Goal: Information Seeking & Learning: Compare options

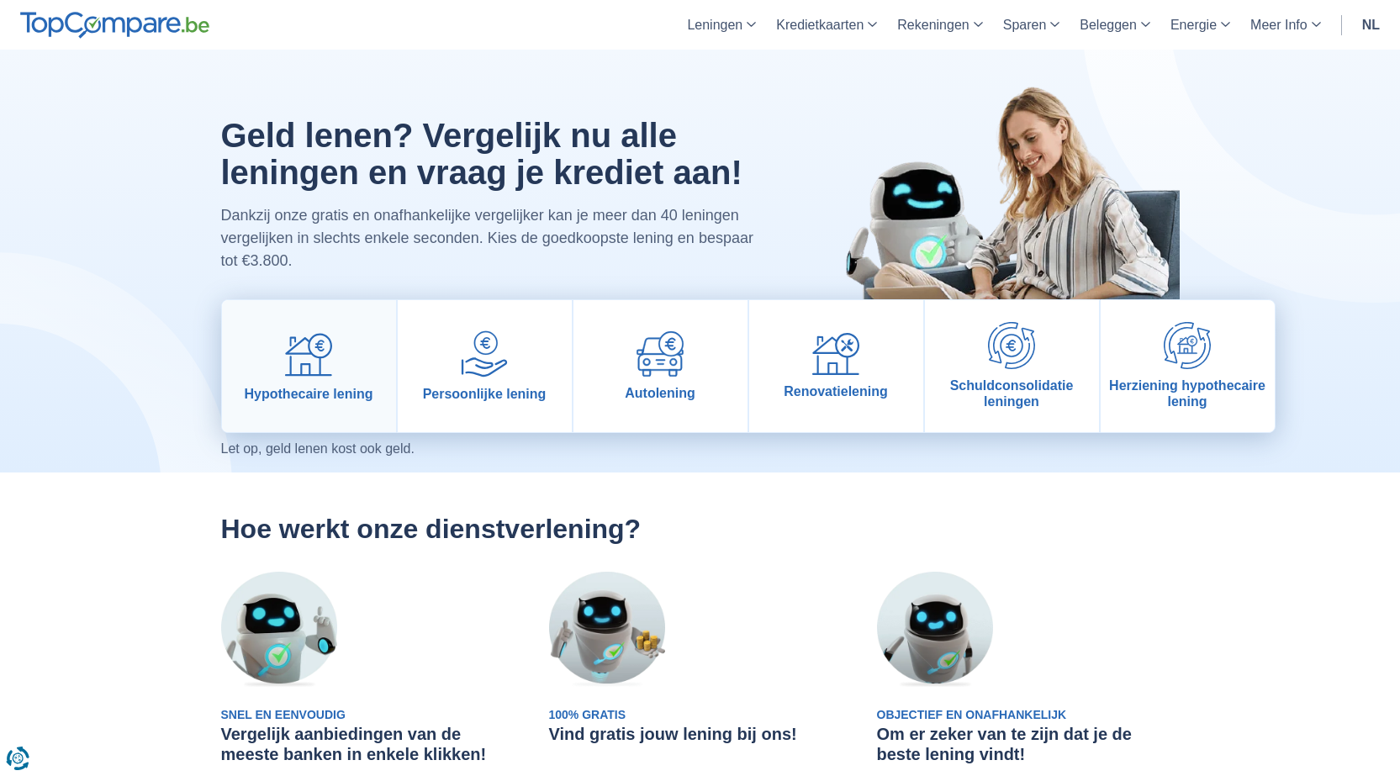
click at [324, 396] on span "Hypothecaire lening" at bounding box center [309, 394] width 129 height 16
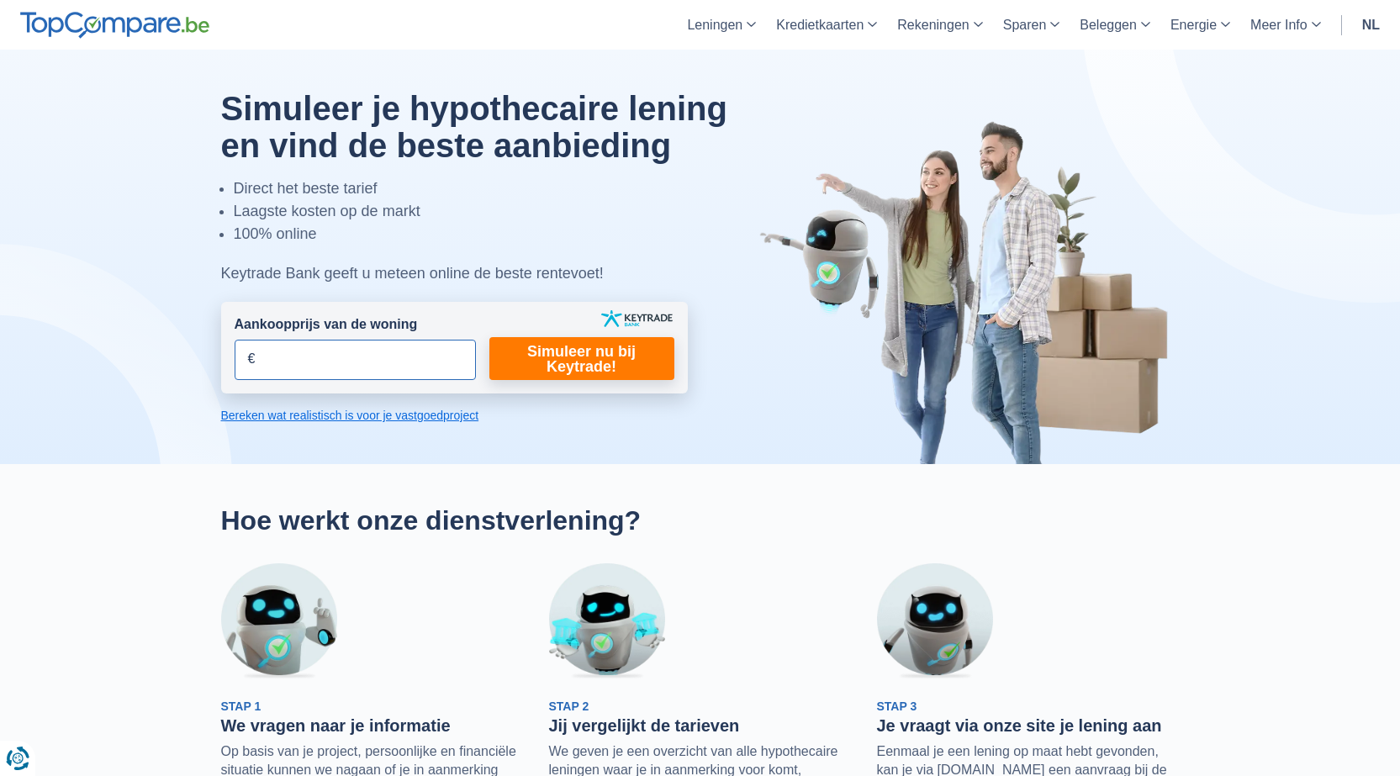
click at [346, 375] on input "Aankoopprijs van de woning" at bounding box center [355, 360] width 241 height 40
type input "330.000"
click at [529, 375] on link "Simuleer nu bij Keytrade!" at bounding box center [581, 358] width 185 height 43
click at [519, 356] on link "Simuleer nu bij Keytrade!" at bounding box center [581, 358] width 185 height 43
click at [597, 356] on link "Simuleer nu bij Keytrade!" at bounding box center [581, 358] width 185 height 43
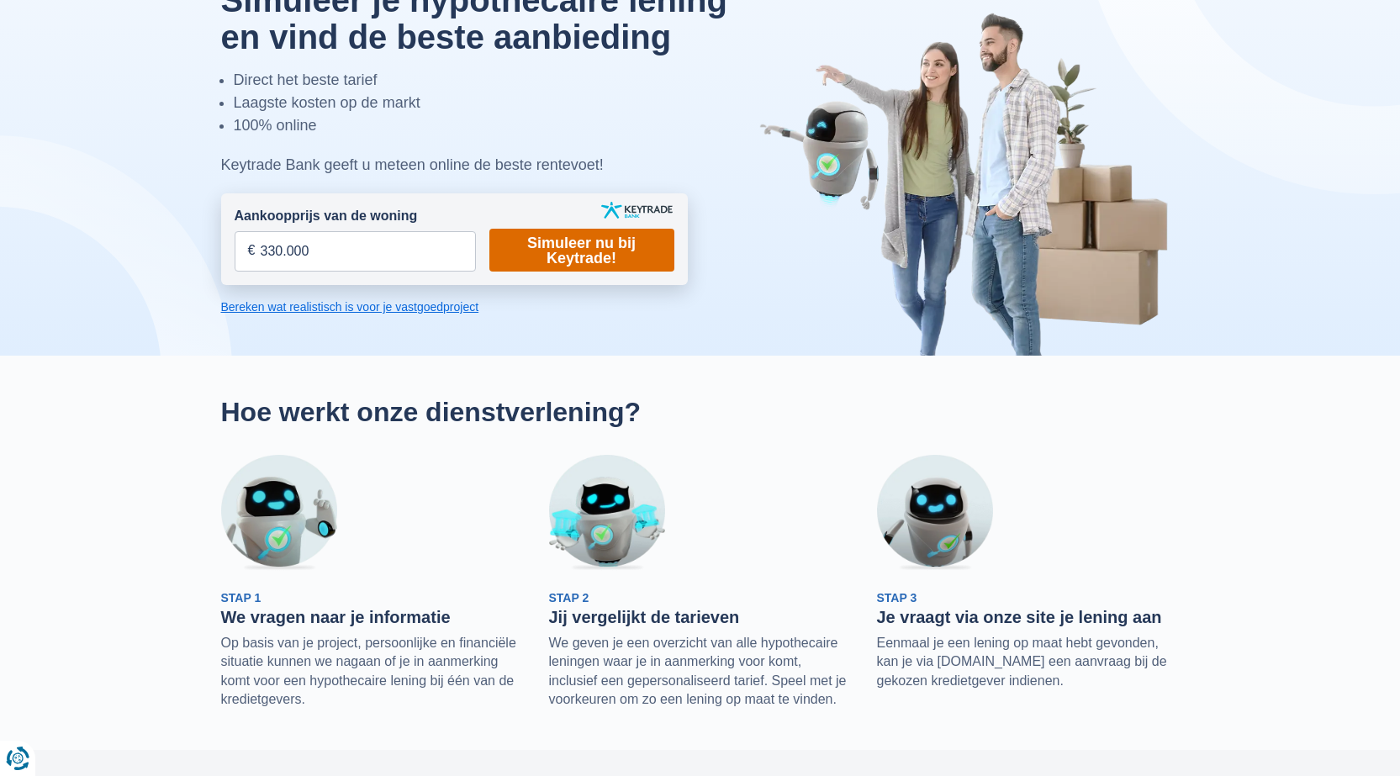
scroll to position [179, 0]
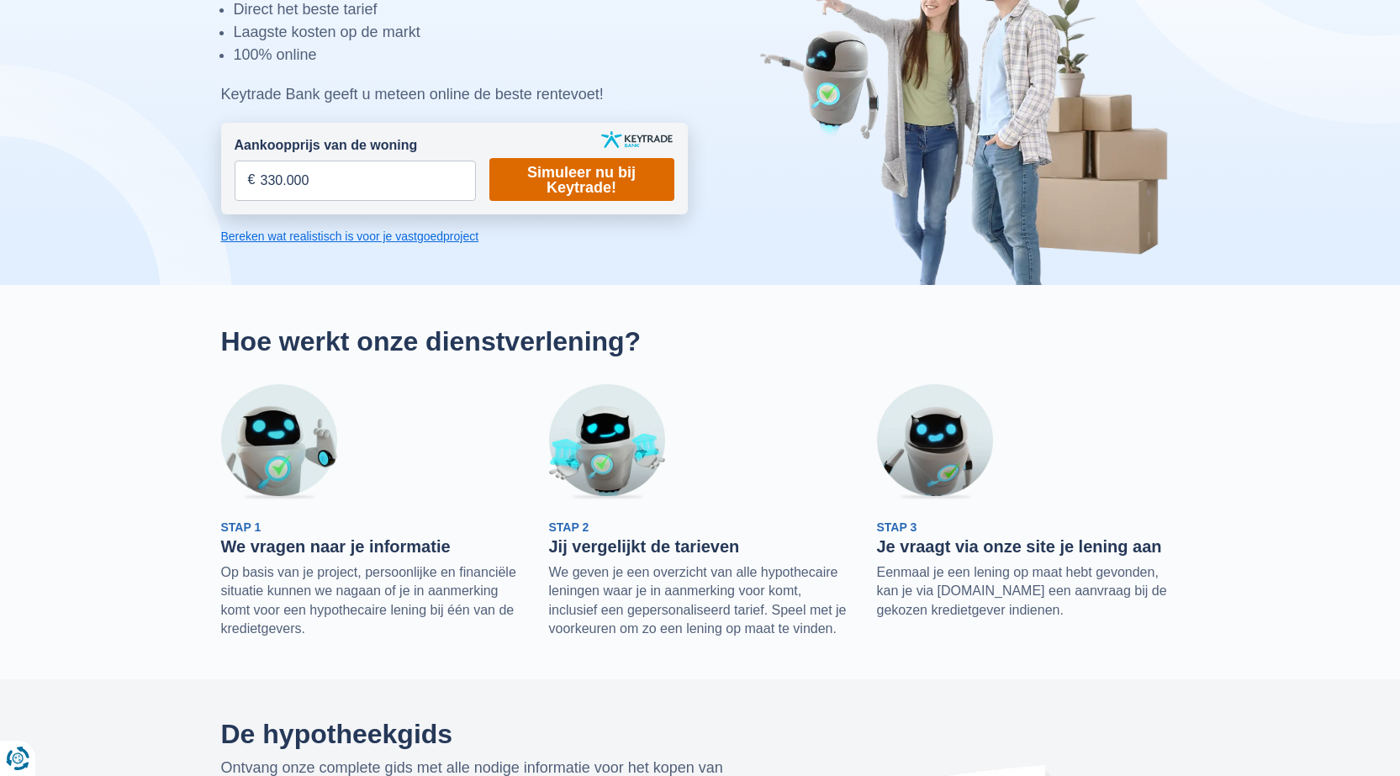
click at [606, 179] on link "Simuleer nu bij Keytrade!" at bounding box center [581, 179] width 185 height 43
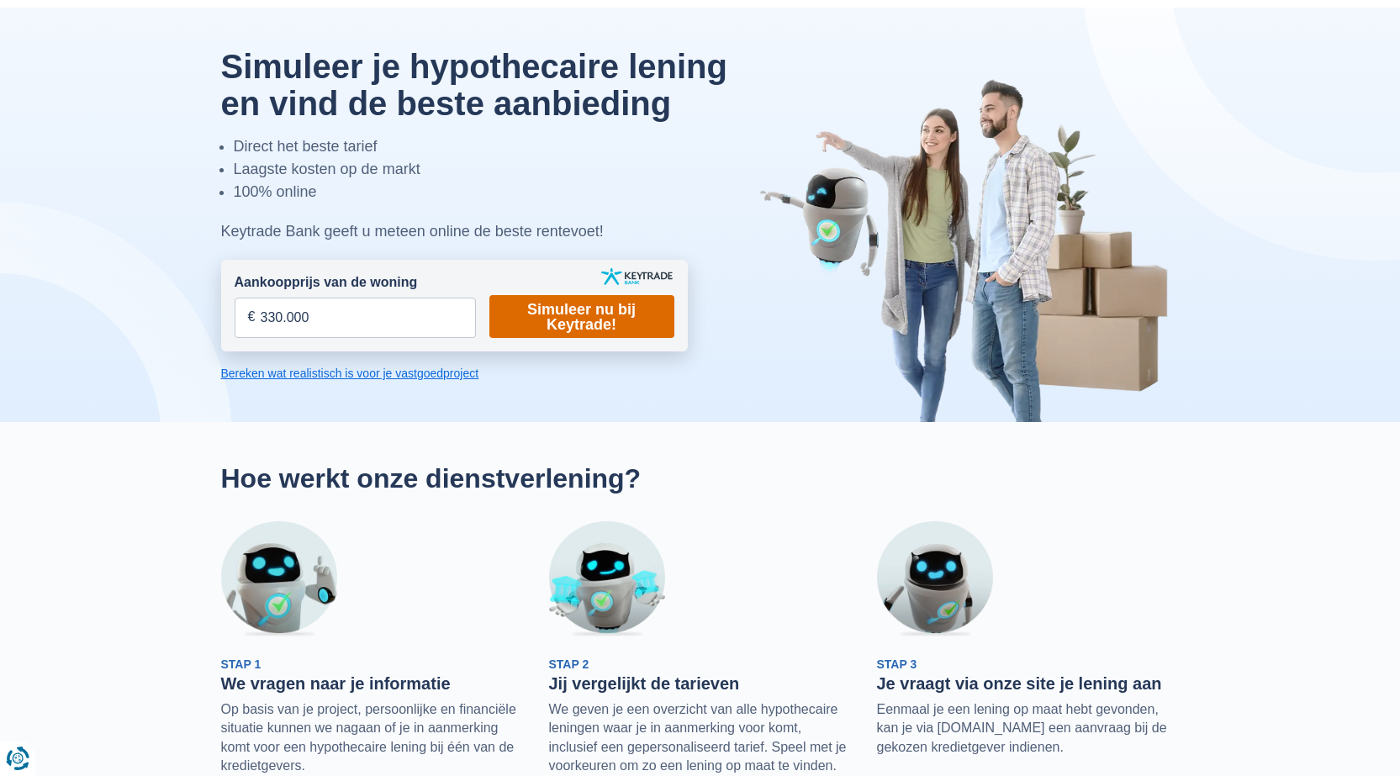
scroll to position [0, 0]
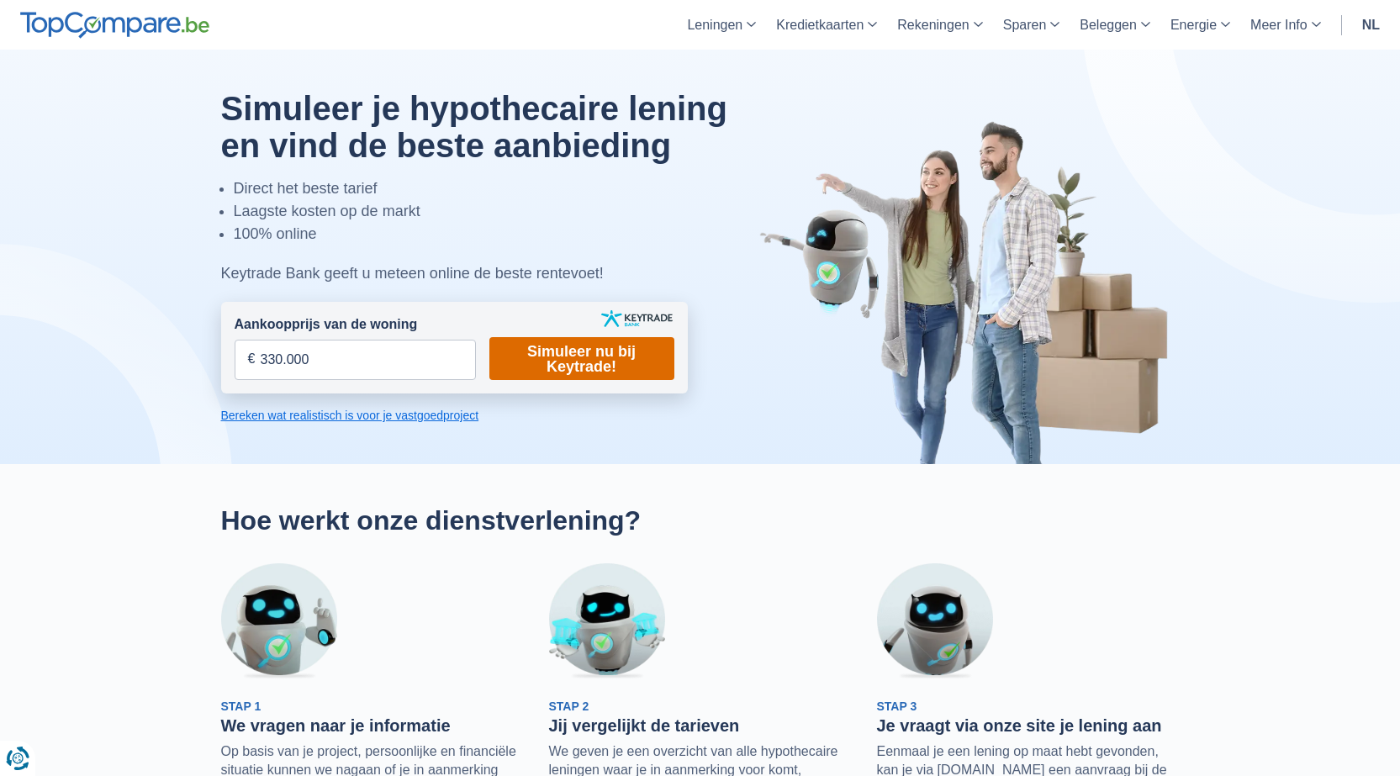
click at [580, 361] on link "Simuleer nu bij Keytrade!" at bounding box center [581, 358] width 185 height 43
click at [304, 417] on link "Bereken wat realistisch is voor je vastgoedproject" at bounding box center [454, 415] width 467 height 17
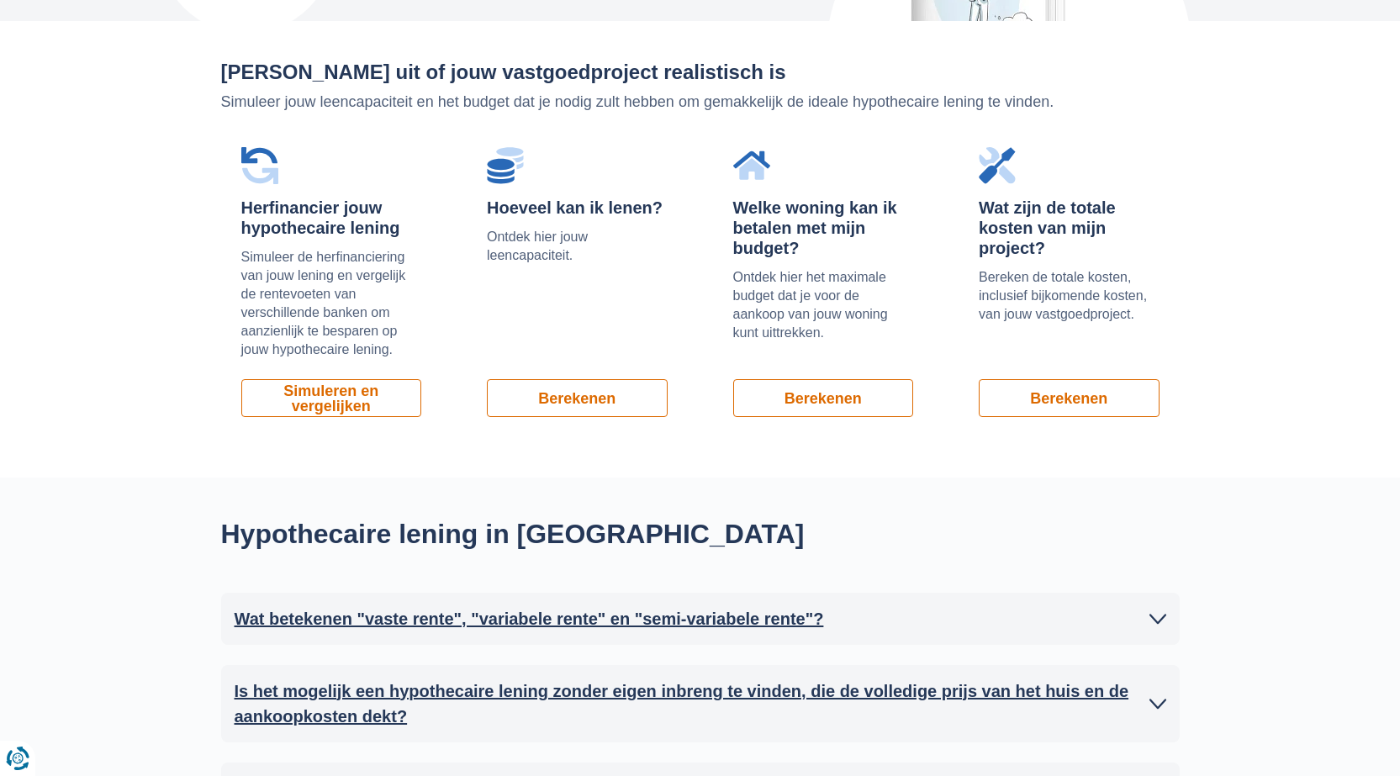
scroll to position [1140, 0]
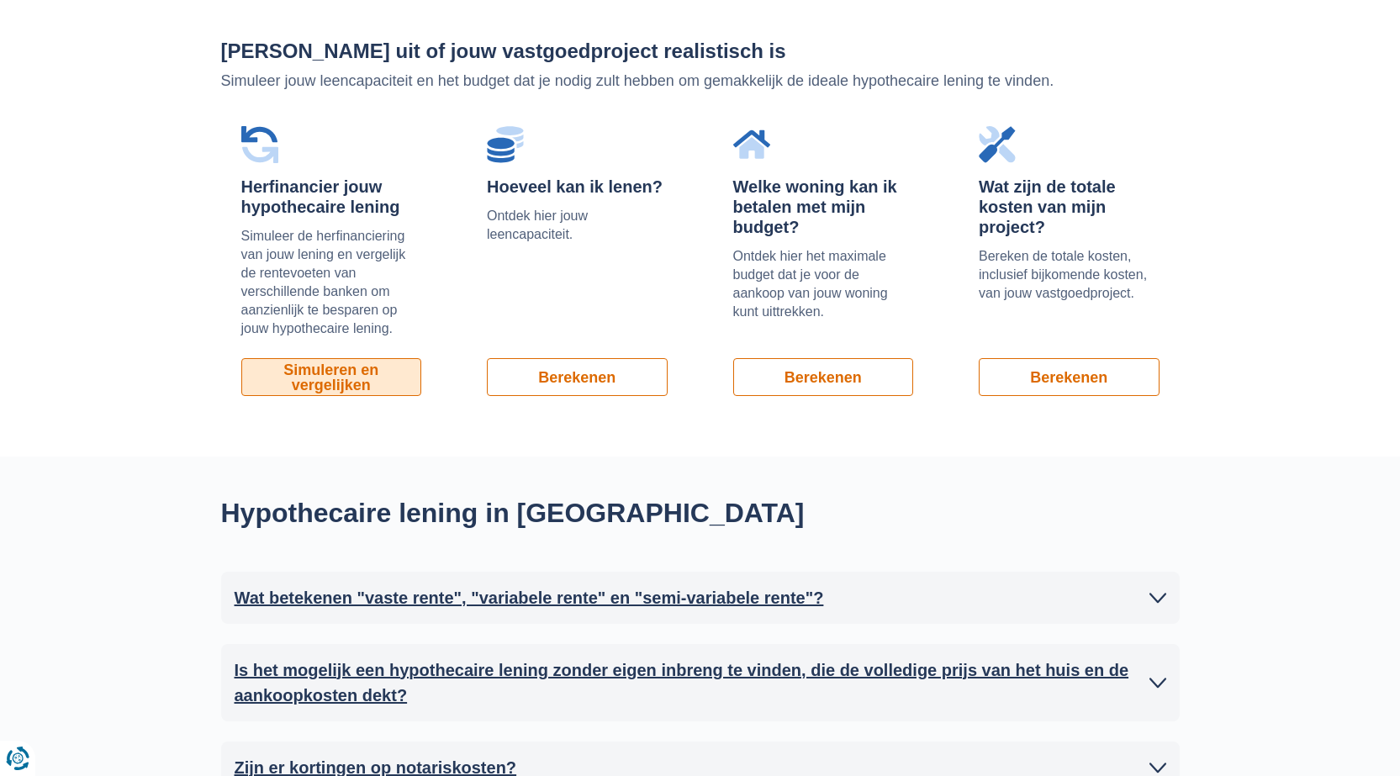
click at [349, 383] on link "Simuleren en vergelijken" at bounding box center [331, 377] width 181 height 38
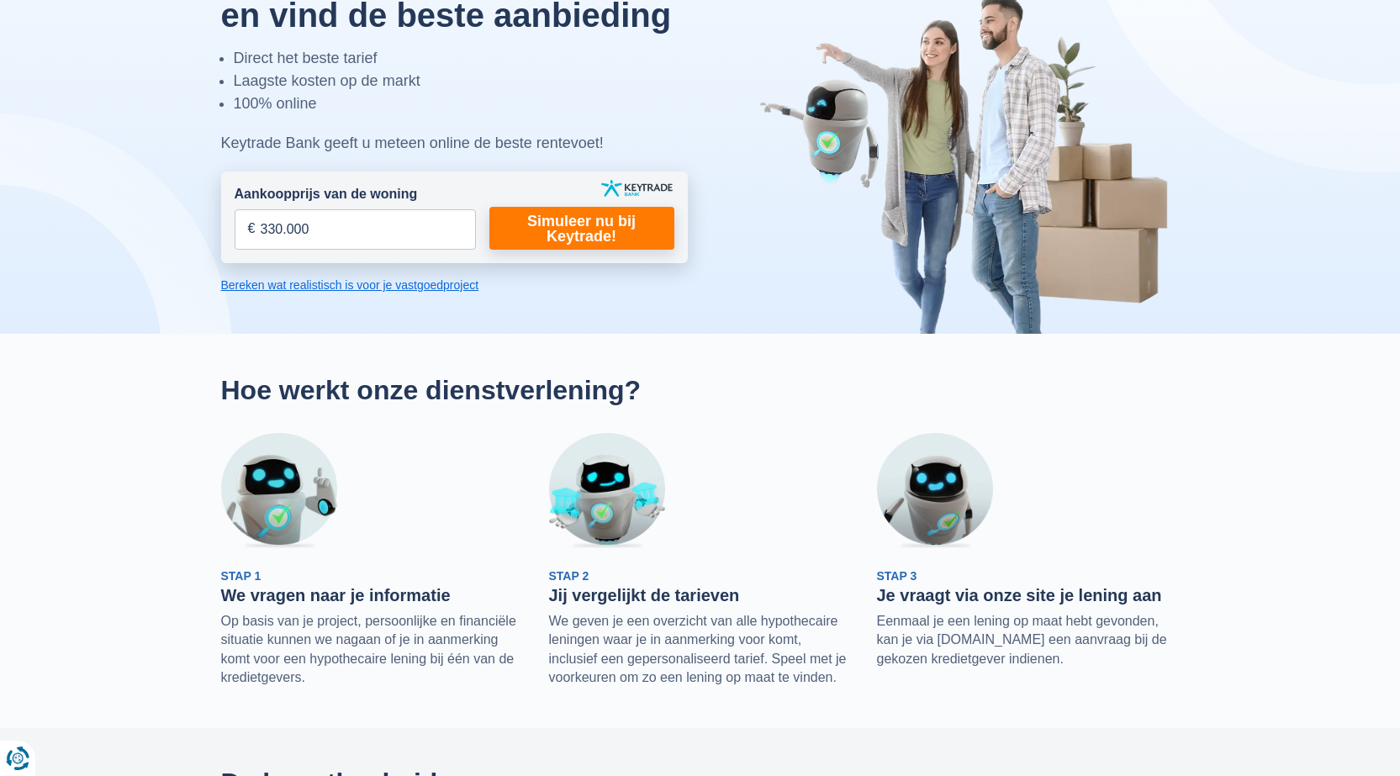
scroll to position [0, 0]
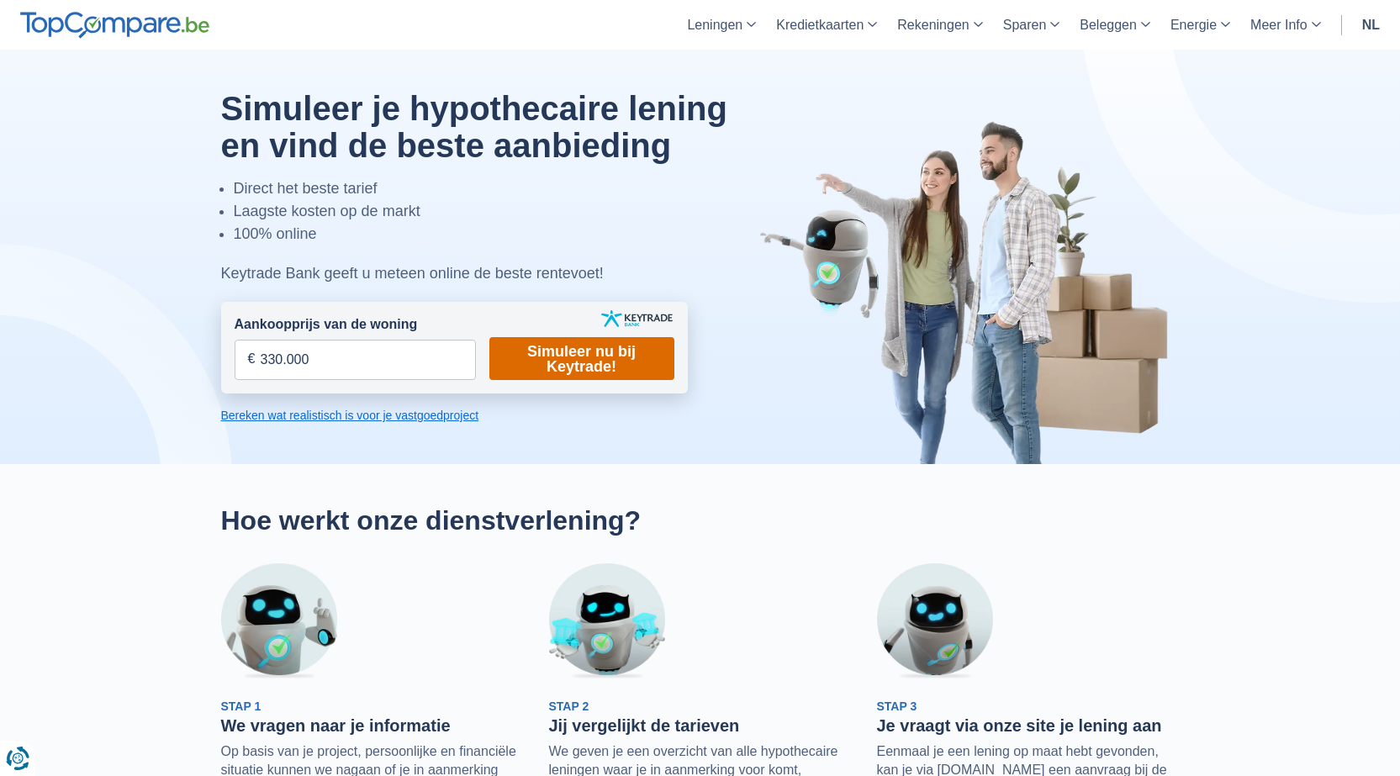
click at [597, 366] on link "Simuleer nu bij Keytrade!" at bounding box center [581, 358] width 185 height 43
click at [451, 419] on link "Bereken wat realistisch is voor je vastgoedproject" at bounding box center [454, 415] width 467 height 17
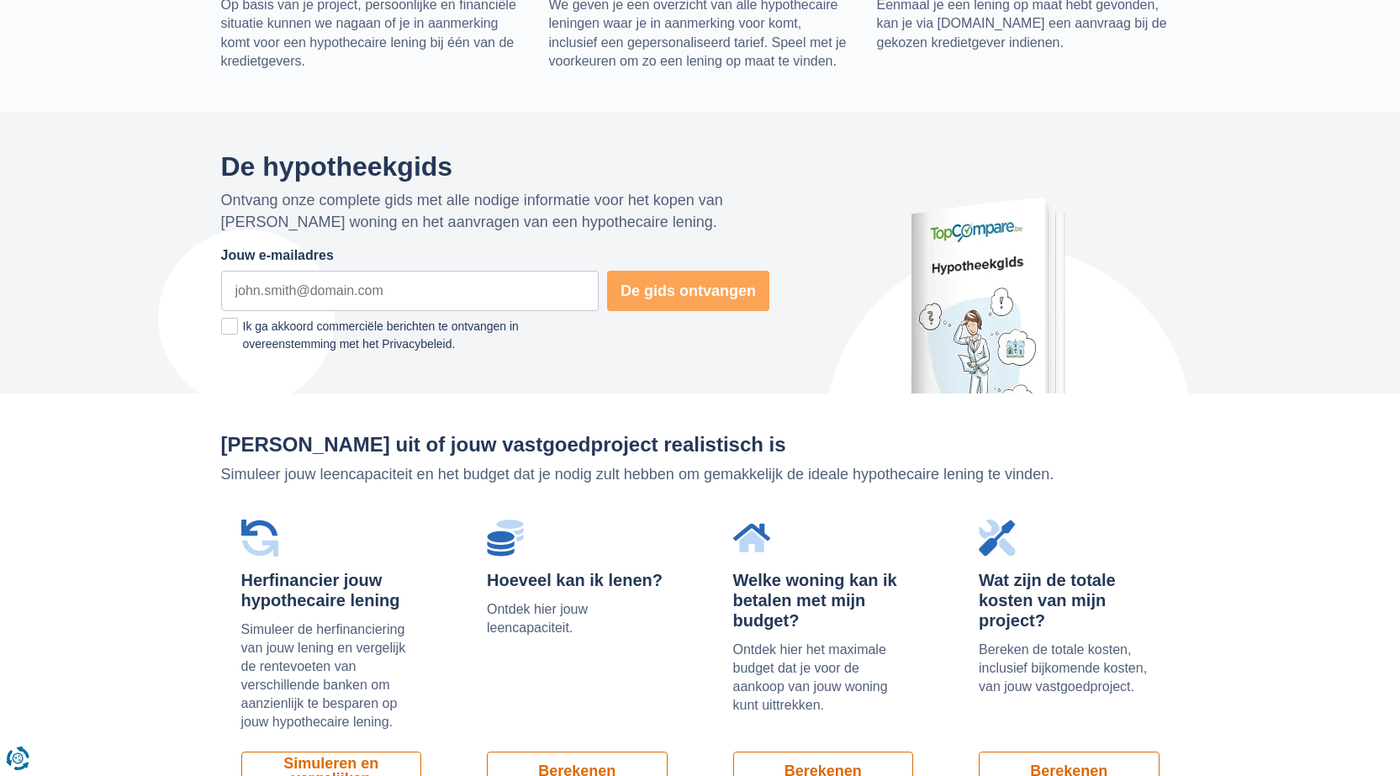
scroll to position [1140, 0]
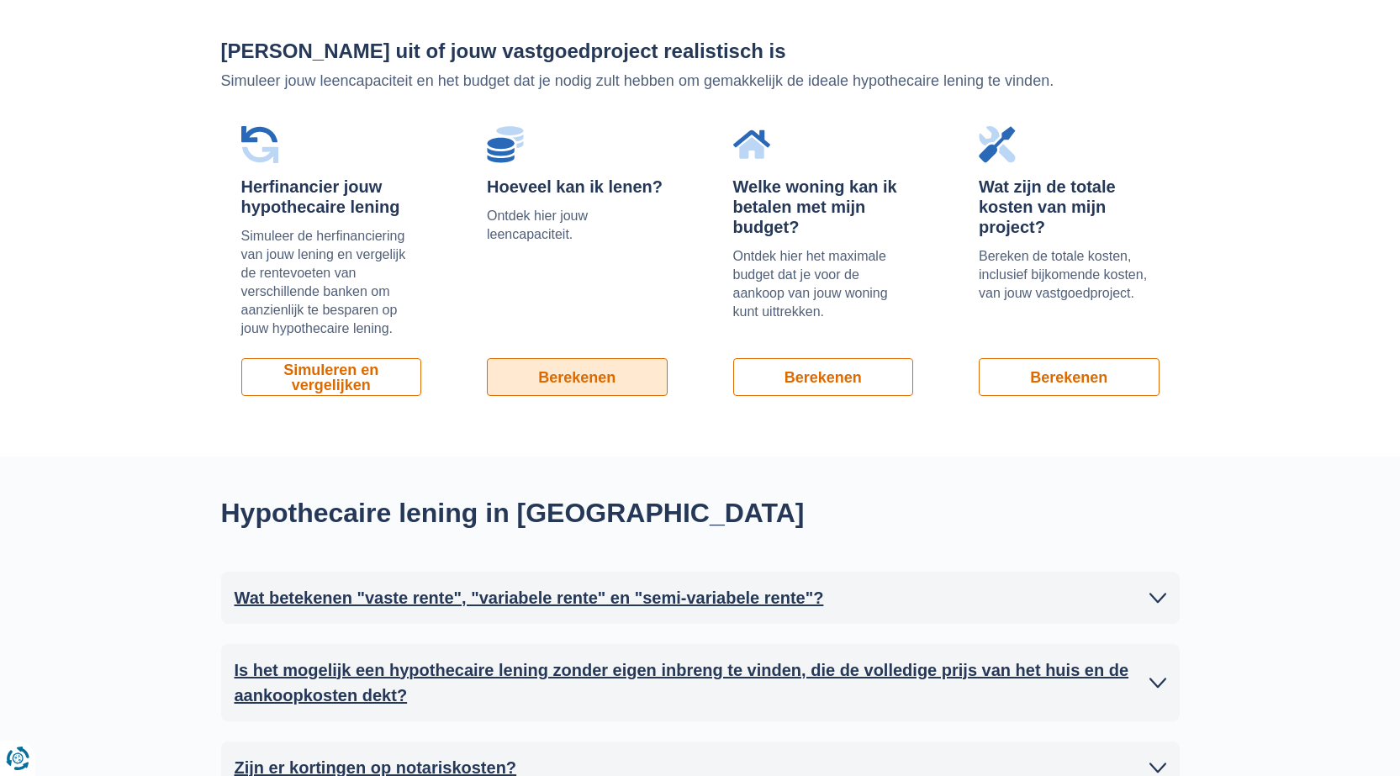
click at [565, 372] on link "Berekenen" at bounding box center [577, 377] width 181 height 38
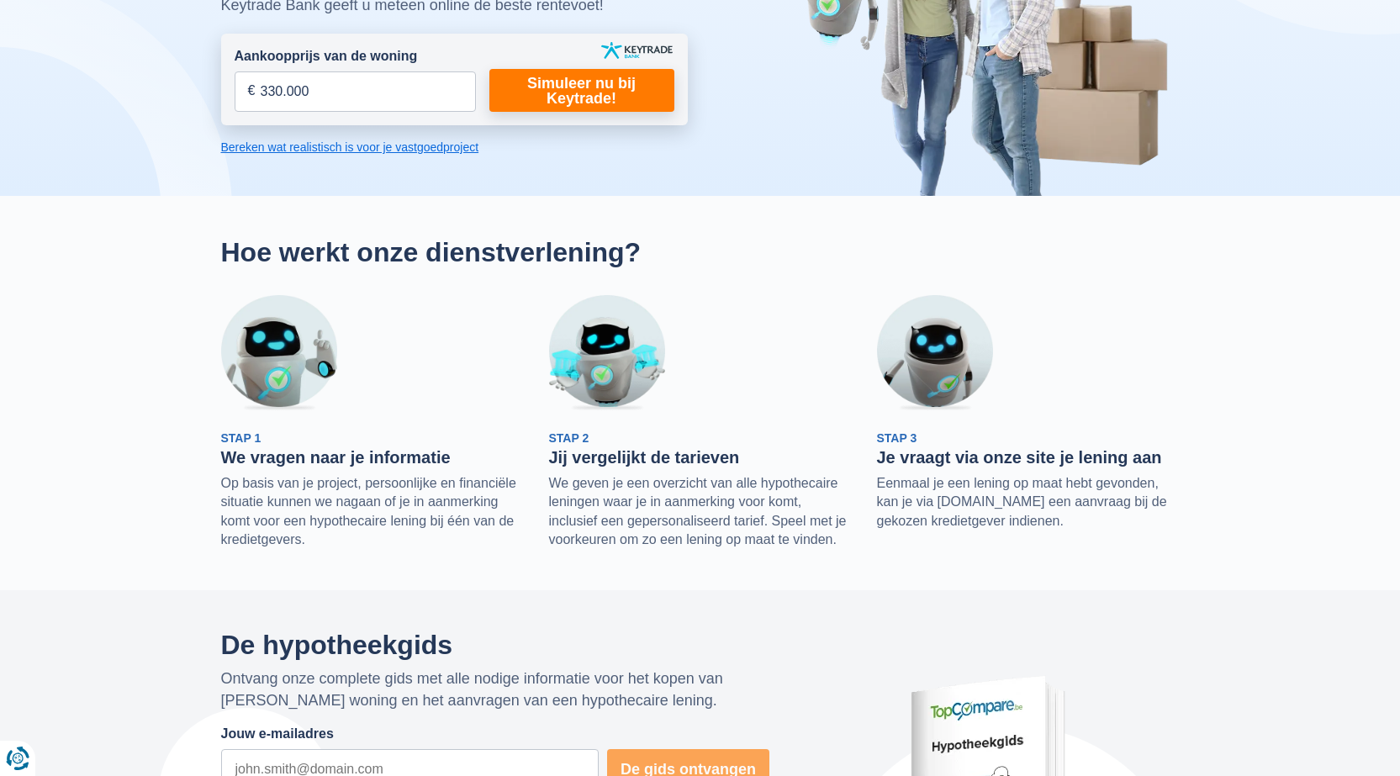
scroll to position [269, 0]
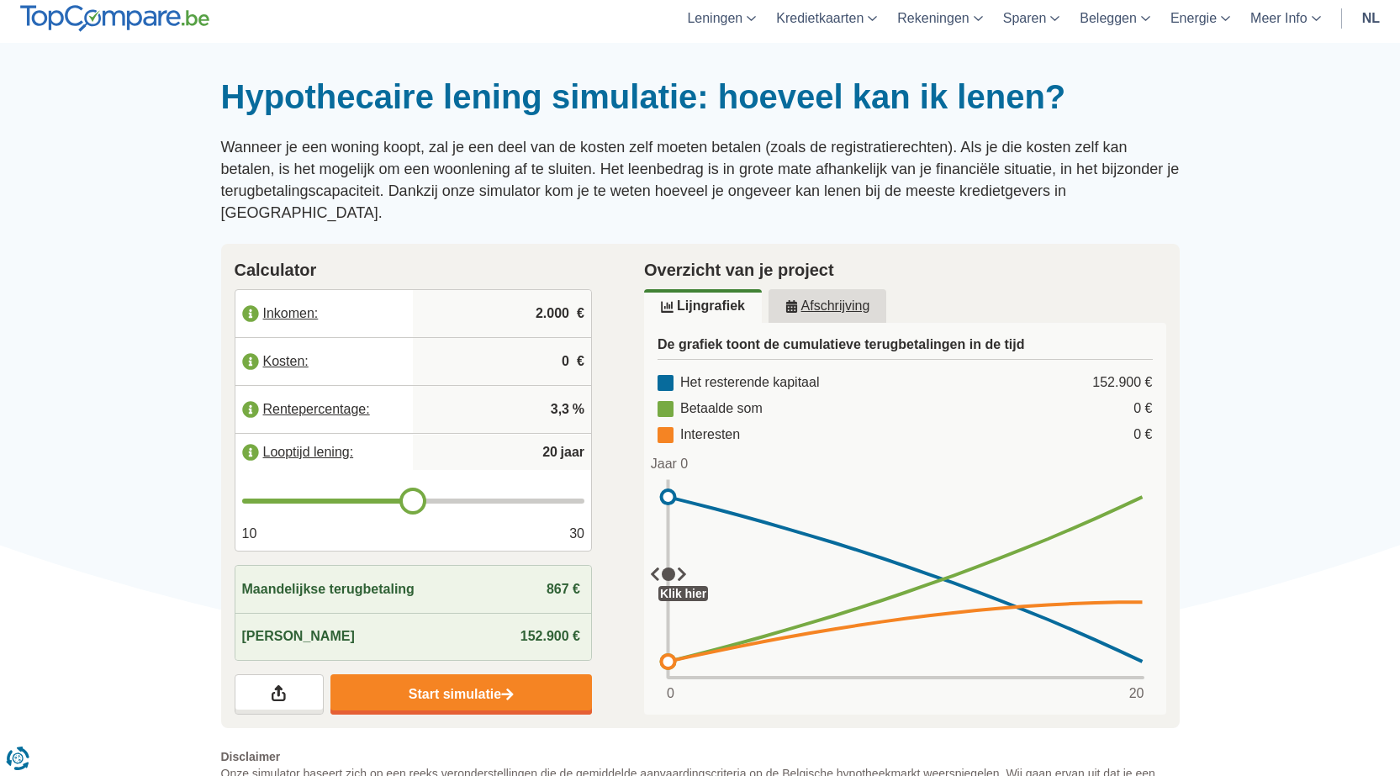
scroll to position [90, 0]
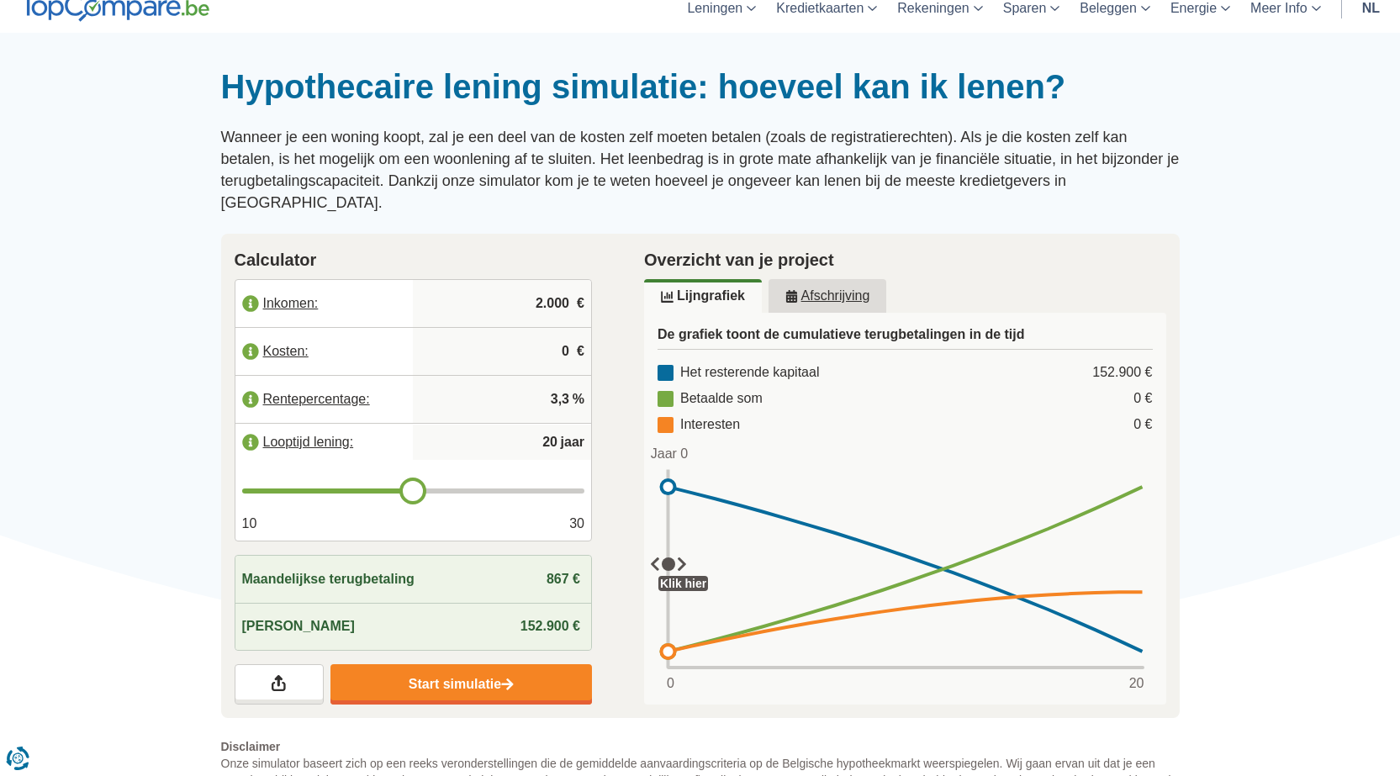
type input "21"
type input "22"
type input "23"
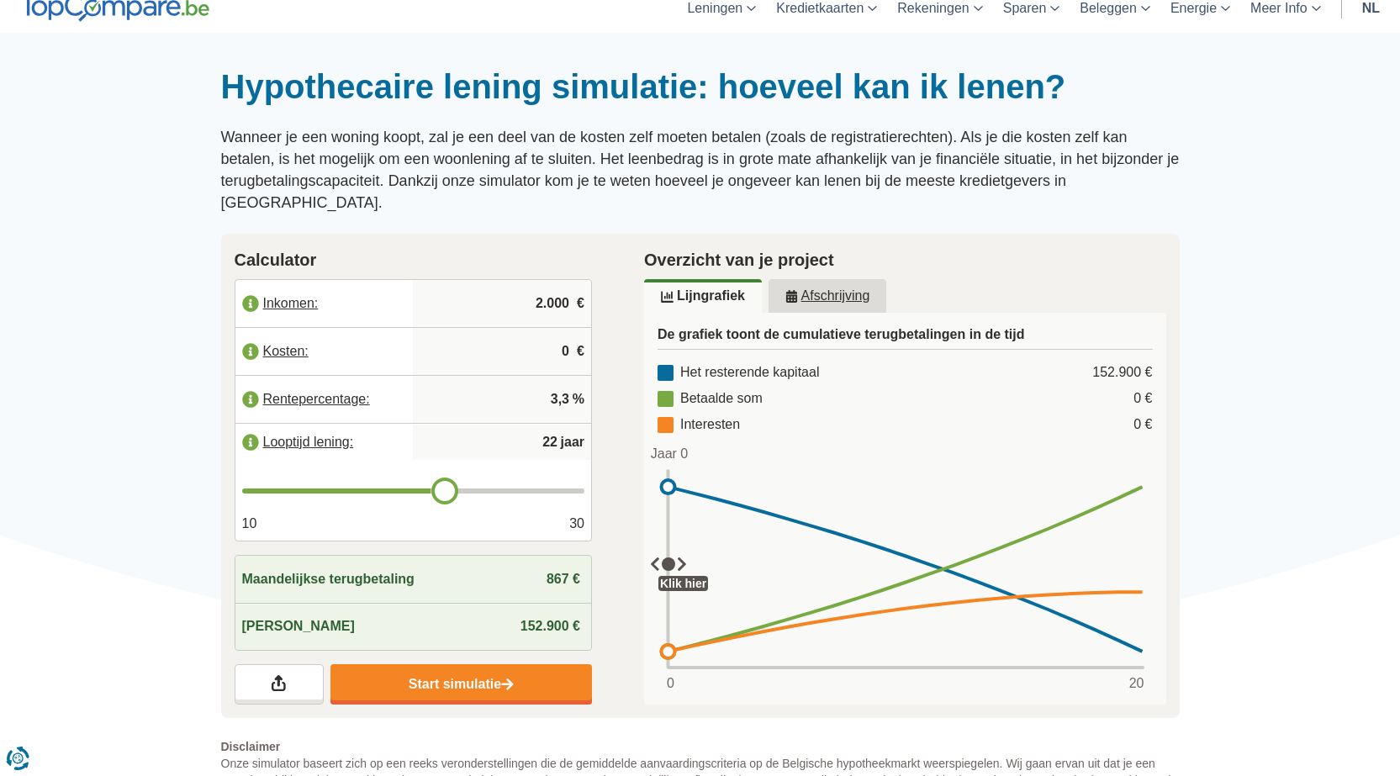
type input "23"
type input "26"
type input "27"
drag, startPoint x: 423, startPoint y: 466, endPoint x: 516, endPoint y: 474, distance: 93.7
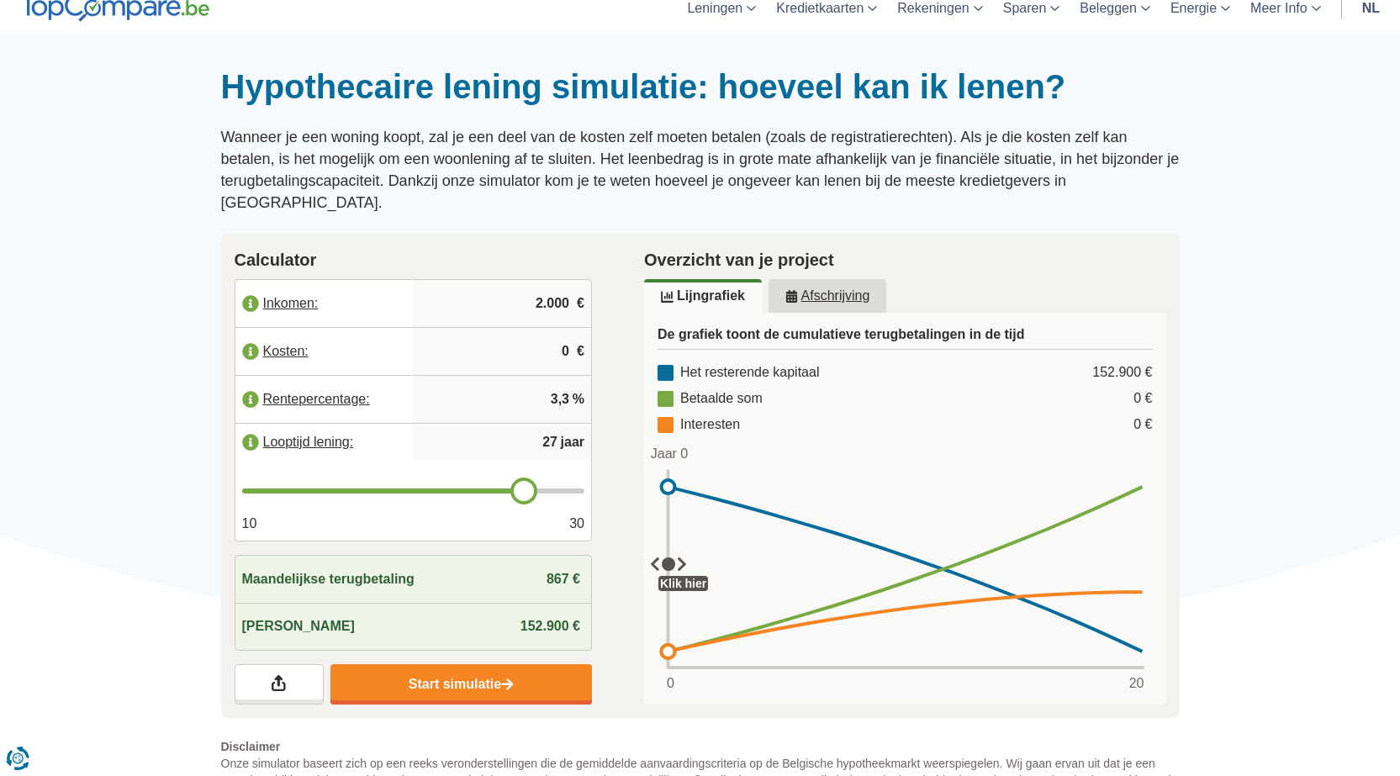
type input "27"
click at [516, 489] on input "range" at bounding box center [413, 491] width 343 height 5
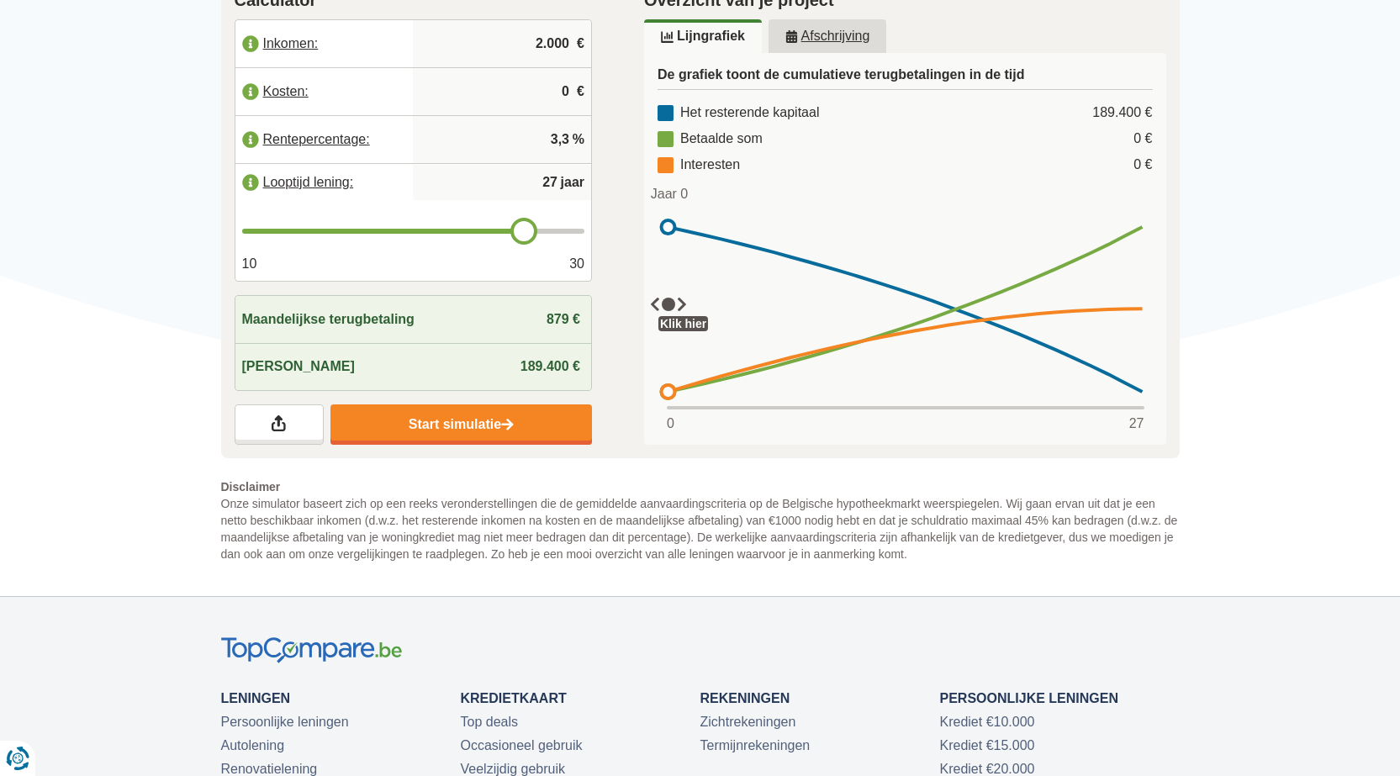
scroll to position [359, 0]
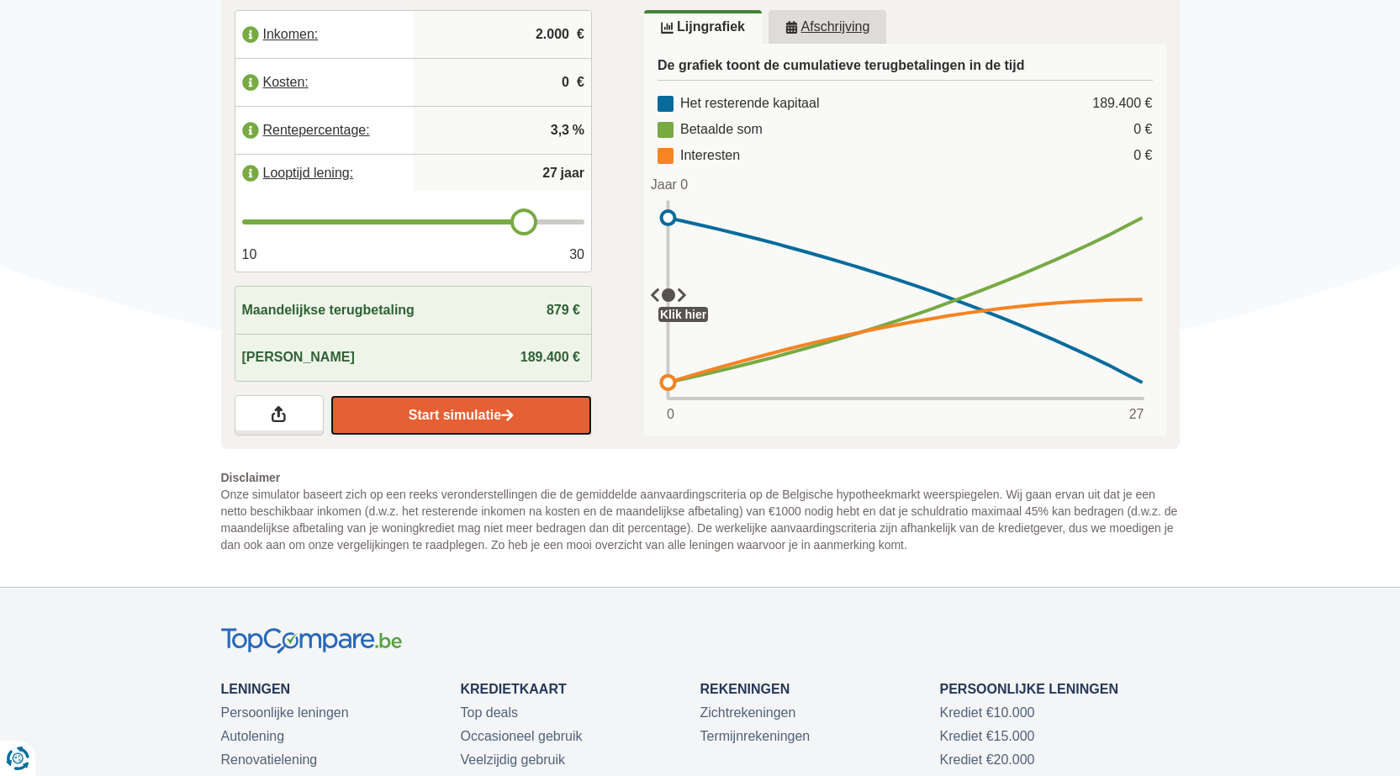
click at [515, 403] on link "Start simulatie" at bounding box center [460, 415] width 261 height 40
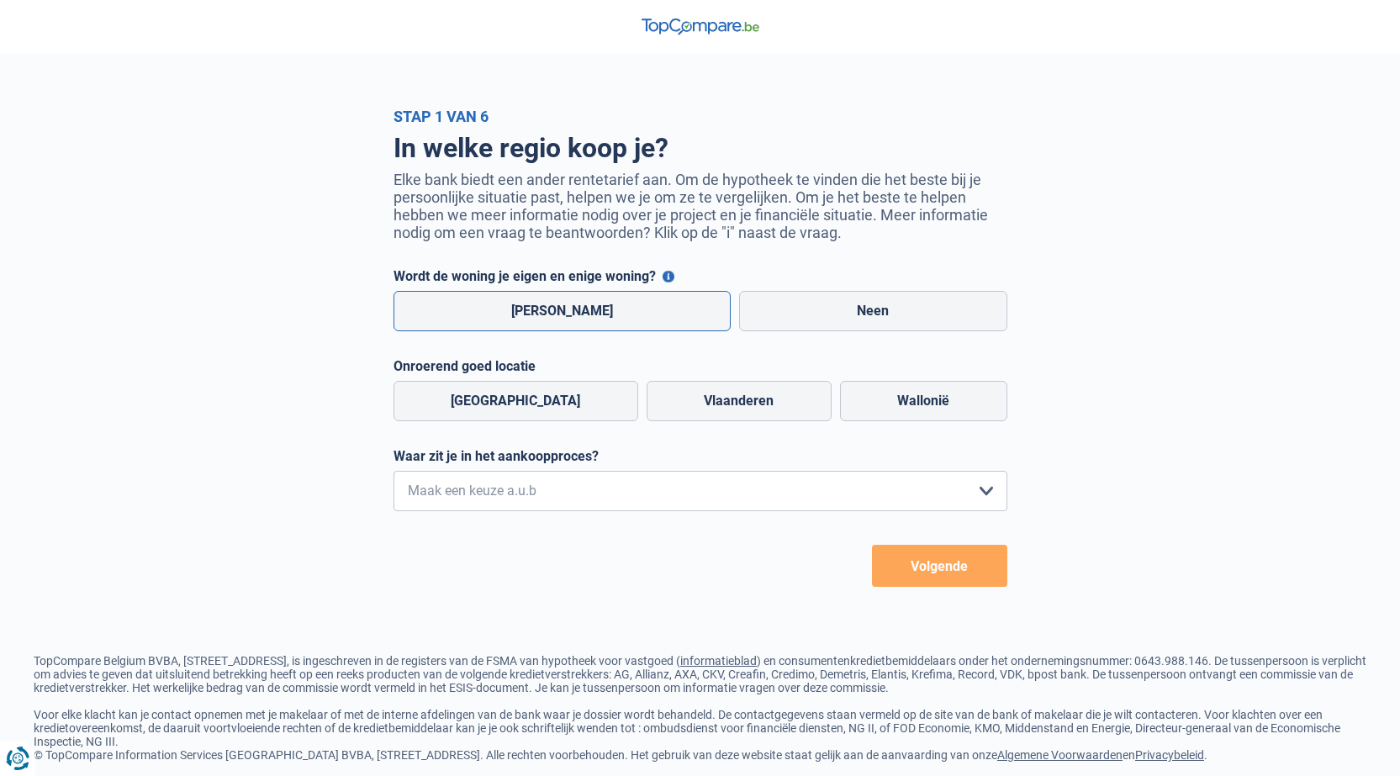
click at [601, 321] on label "Ja" at bounding box center [562, 311] width 338 height 40
click at [601, 321] on input "Ja" at bounding box center [562, 311] width 338 height 40
radio input "true"
click at [722, 412] on label "Vlaanderen" at bounding box center [739, 401] width 185 height 40
click at [722, 412] on input "Vlaanderen" at bounding box center [739, 401] width 185 height 40
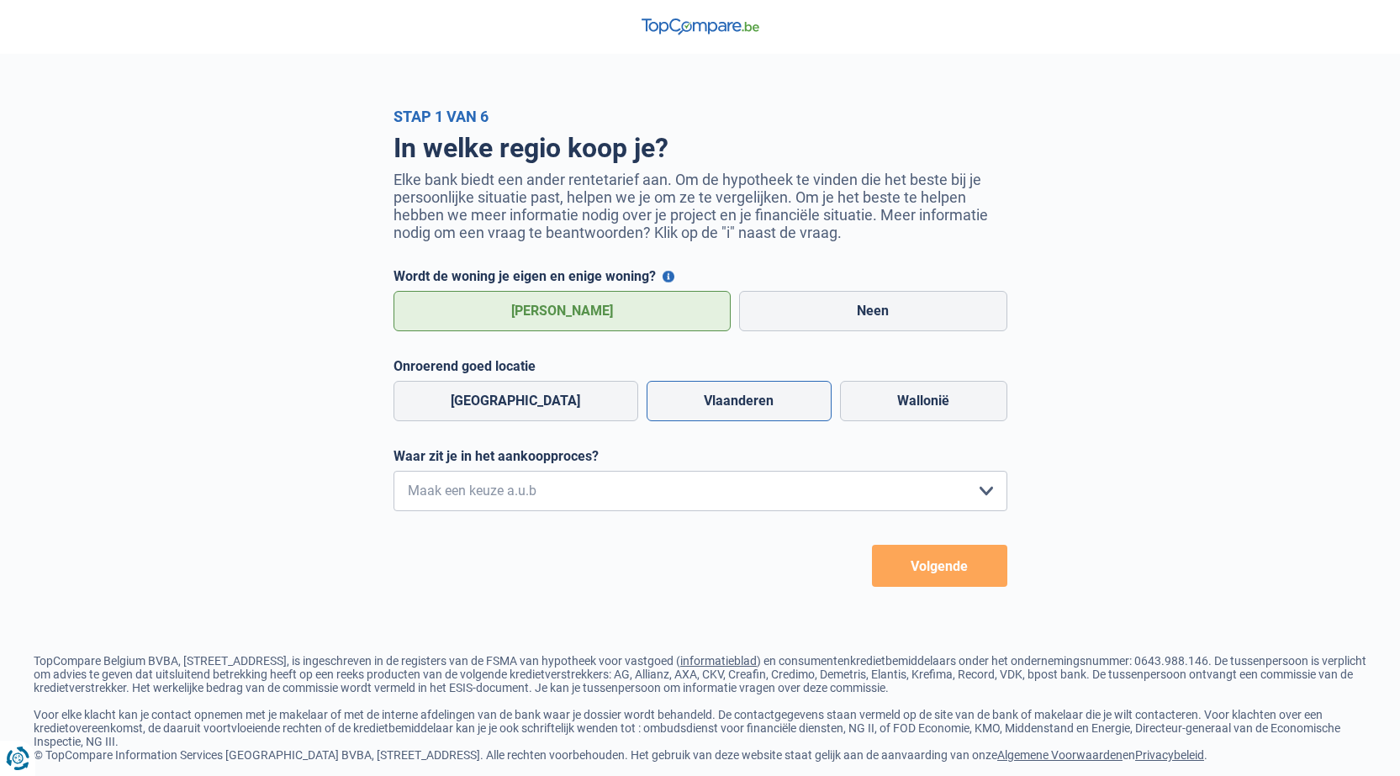
radio input "true"
click at [670, 489] on select "Ik wil me uitsluitend informeren omdat ik op dit moment geen concrete plannen h…" at bounding box center [700, 491] width 614 height 40
select select "1c"
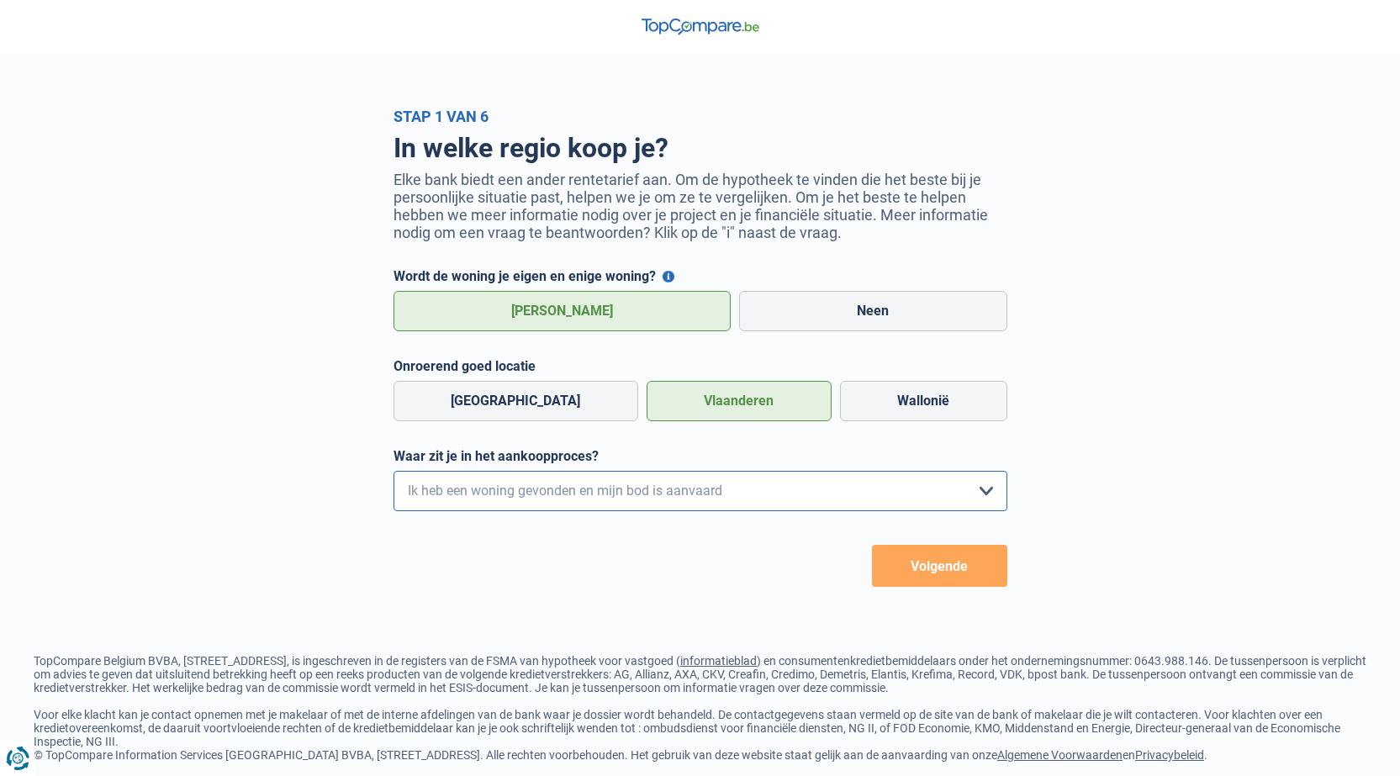
click at [393, 475] on select "Ik wil me uitsluitend informeren omdat ik op dit moment geen concrete plannen h…" at bounding box center [700, 491] width 614 height 40
click at [955, 578] on button "Volgende" at bounding box center [939, 566] width 135 height 42
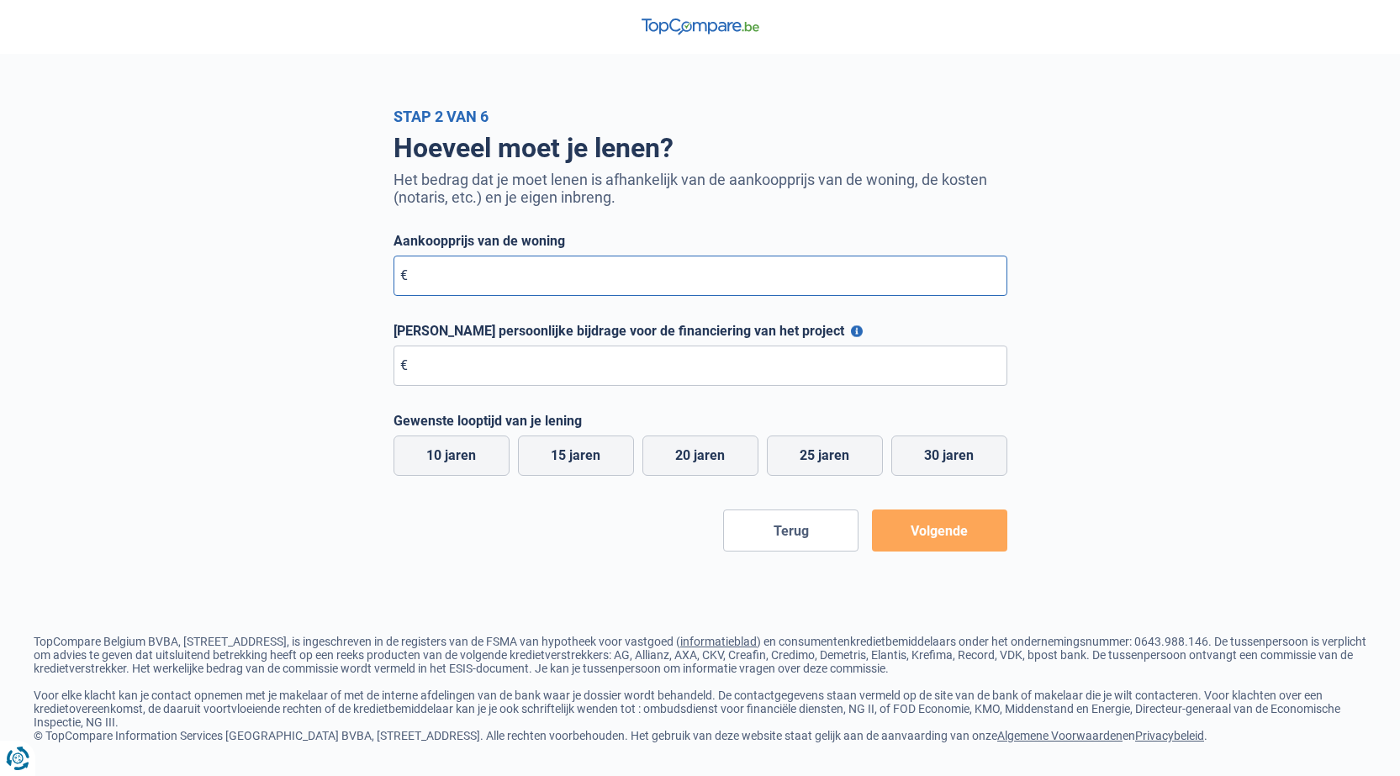
click at [531, 291] on input "Aankoopprijs van de woning" at bounding box center [700, 276] width 614 height 40
type input "330.000"
click at [529, 359] on input "Maximale persoonlijke bijdrage voor de financiering van het project" at bounding box center [700, 366] width 614 height 40
click at [852, 448] on label "25 jaren" at bounding box center [825, 456] width 116 height 40
click at [852, 448] on input "25 jaren" at bounding box center [825, 456] width 116 height 40
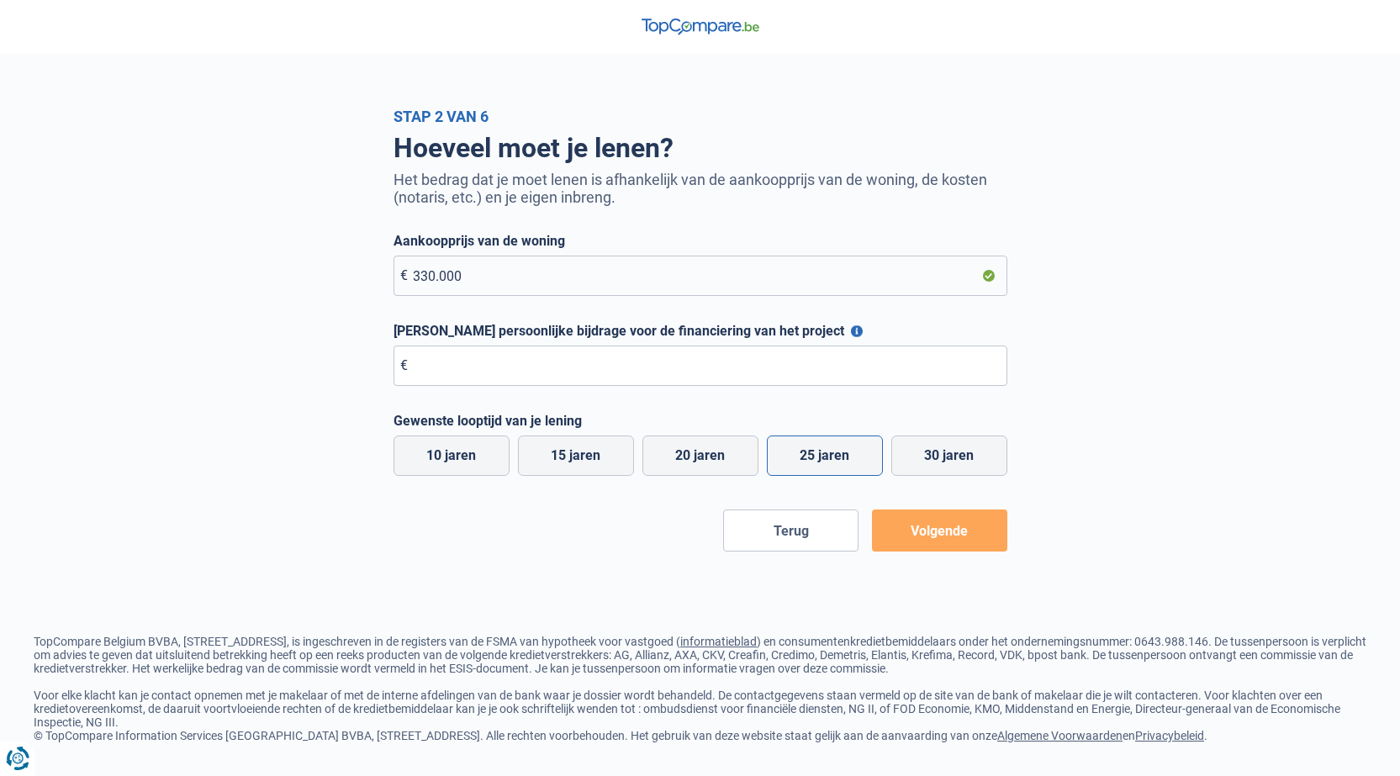
radio input "true"
click at [851, 337] on button "Maximale persoonlijke bijdrage voor de financiering van het project" at bounding box center [857, 331] width 12 height 12
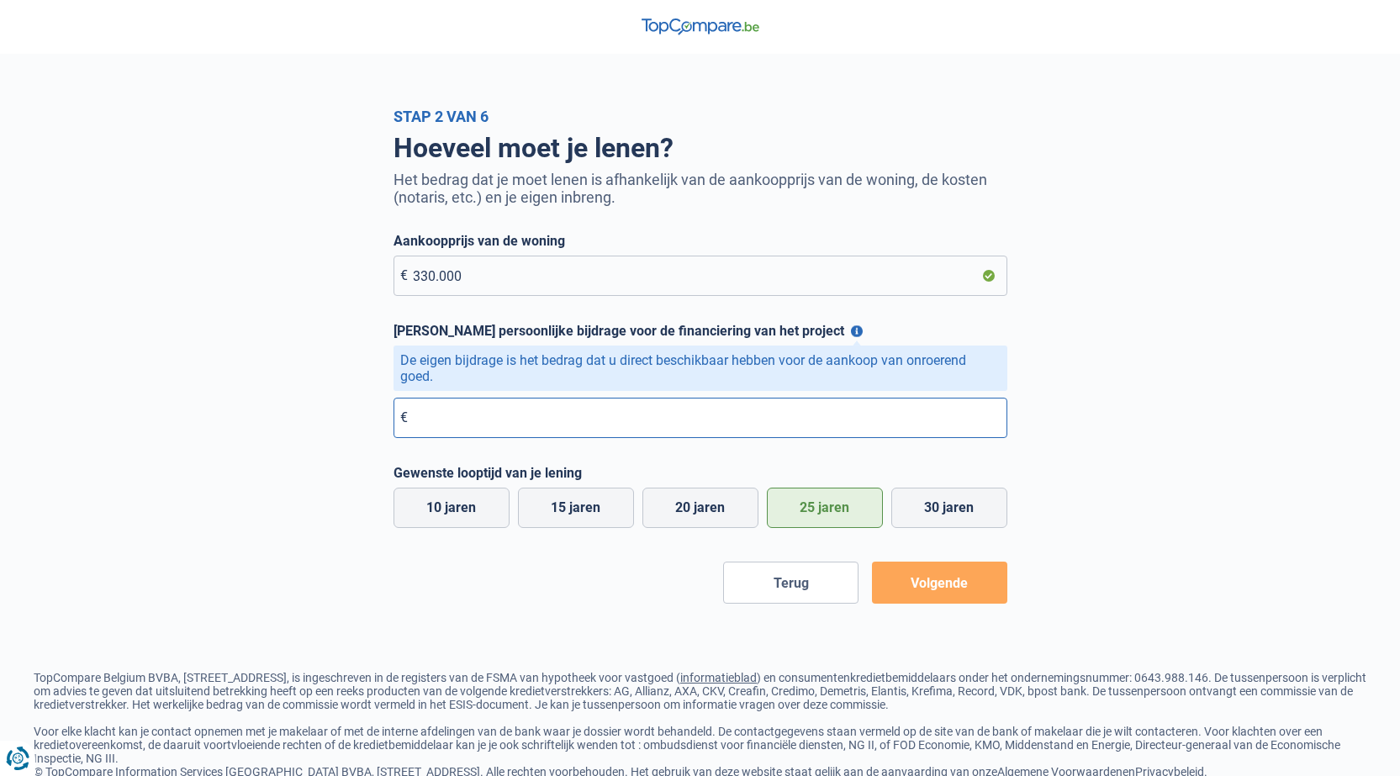
click at [585, 418] on input "Maximale persoonlijke bijdrage voor de financiering van het project" at bounding box center [700, 418] width 614 height 40
type input "100.000"
click at [943, 587] on button "Volgende" at bounding box center [939, 583] width 135 height 42
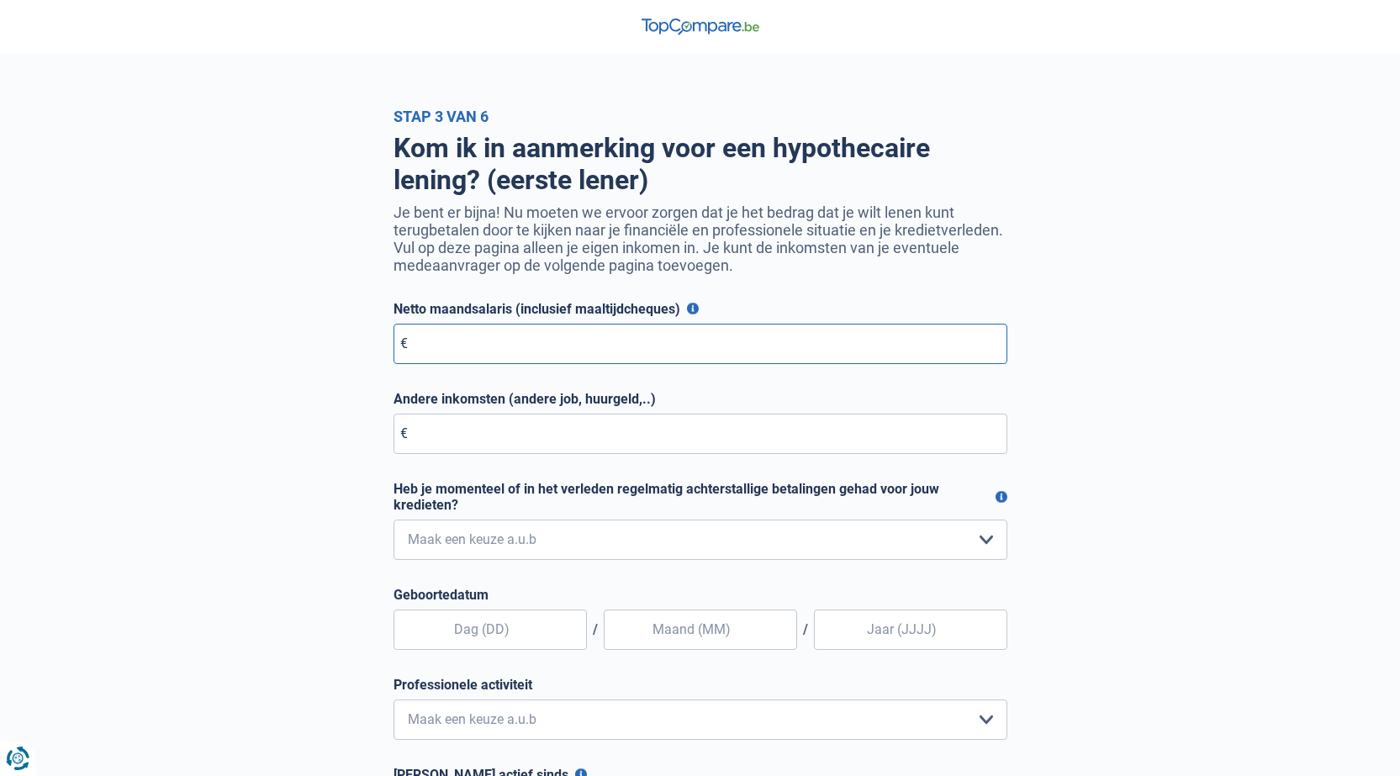
click at [523, 355] on input "Netto maandsalaris (inclusief maaltijdcheques)" at bounding box center [700, 344] width 614 height 40
type input "2.990"
click at [510, 448] on input "Andere inkomsten (andere job, huurgeld,..)" at bounding box center [700, 434] width 614 height 40
type input "0"
click at [566, 565] on form "Netto maandsalaris (inclusief maaltijdcheques) Voor werknemers: dit is je netto…" at bounding box center [700, 603] width 614 height 605
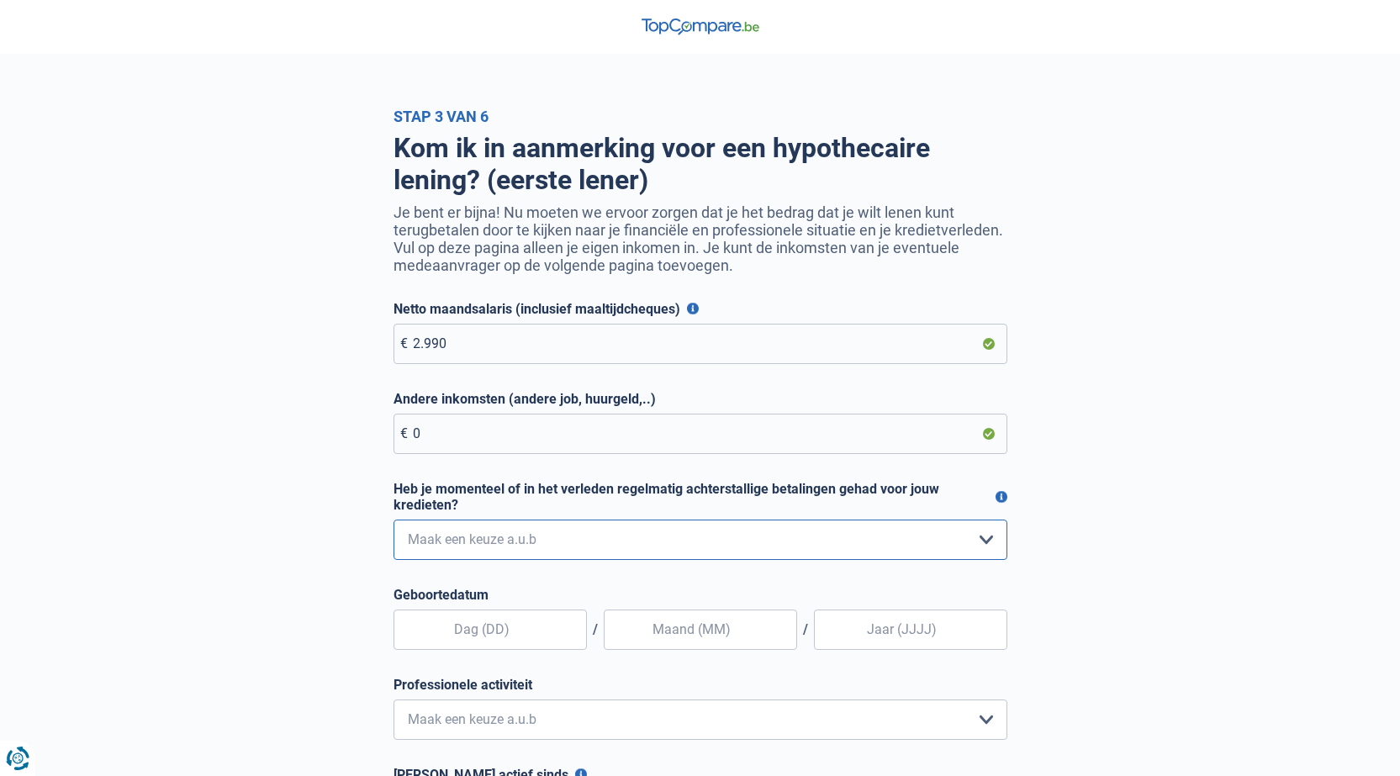
click at [552, 552] on select "Nee, nooit Ja, maar ik heb deze minder dan een jaar geleden afbetaald Ja, maar …" at bounding box center [700, 540] width 614 height 40
select select "0"
click at [393, 523] on select "Nee, nooit Ja, maar ik heb deze minder dan een jaar geleden afbetaald Ja, maar …" at bounding box center [700, 540] width 614 height 40
click at [525, 629] on input "text" at bounding box center [489, 630] width 193 height 40
type input "31"
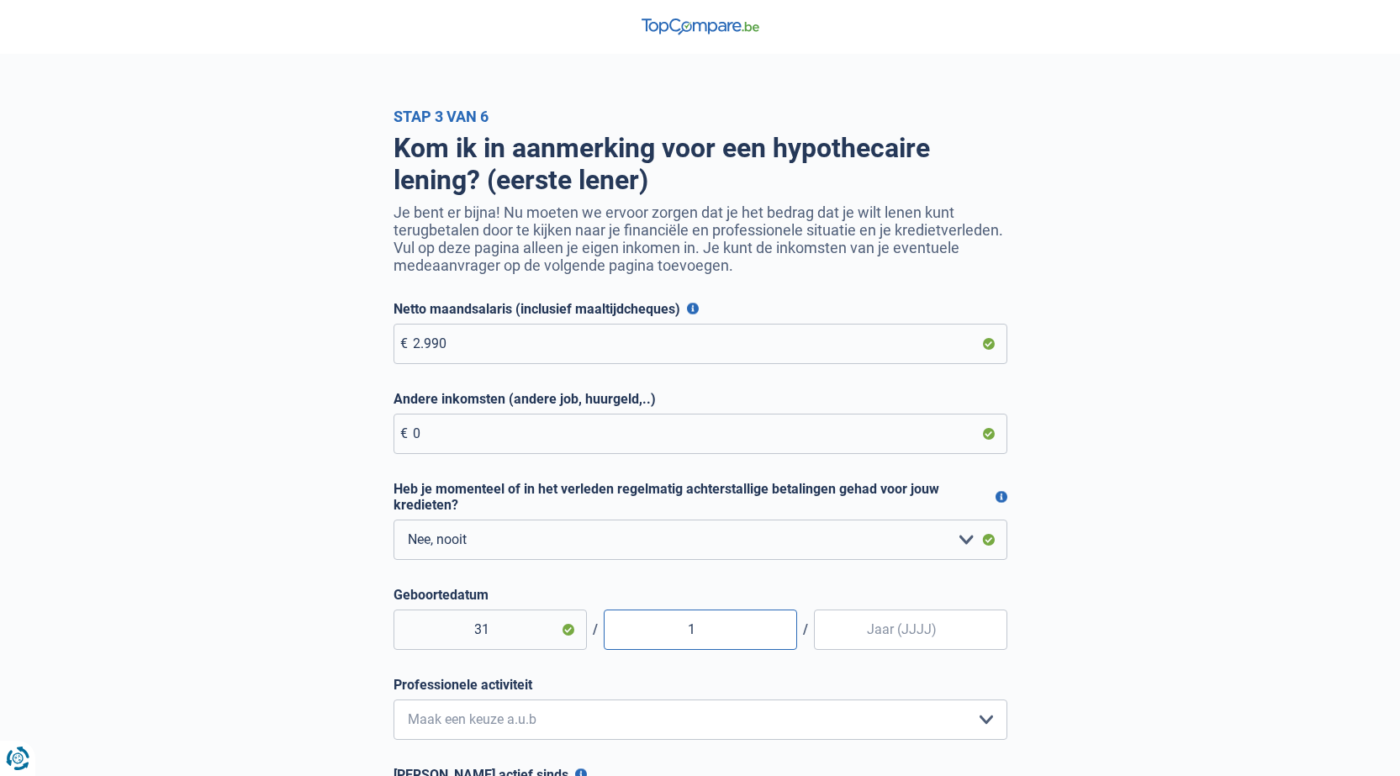
type input "12"
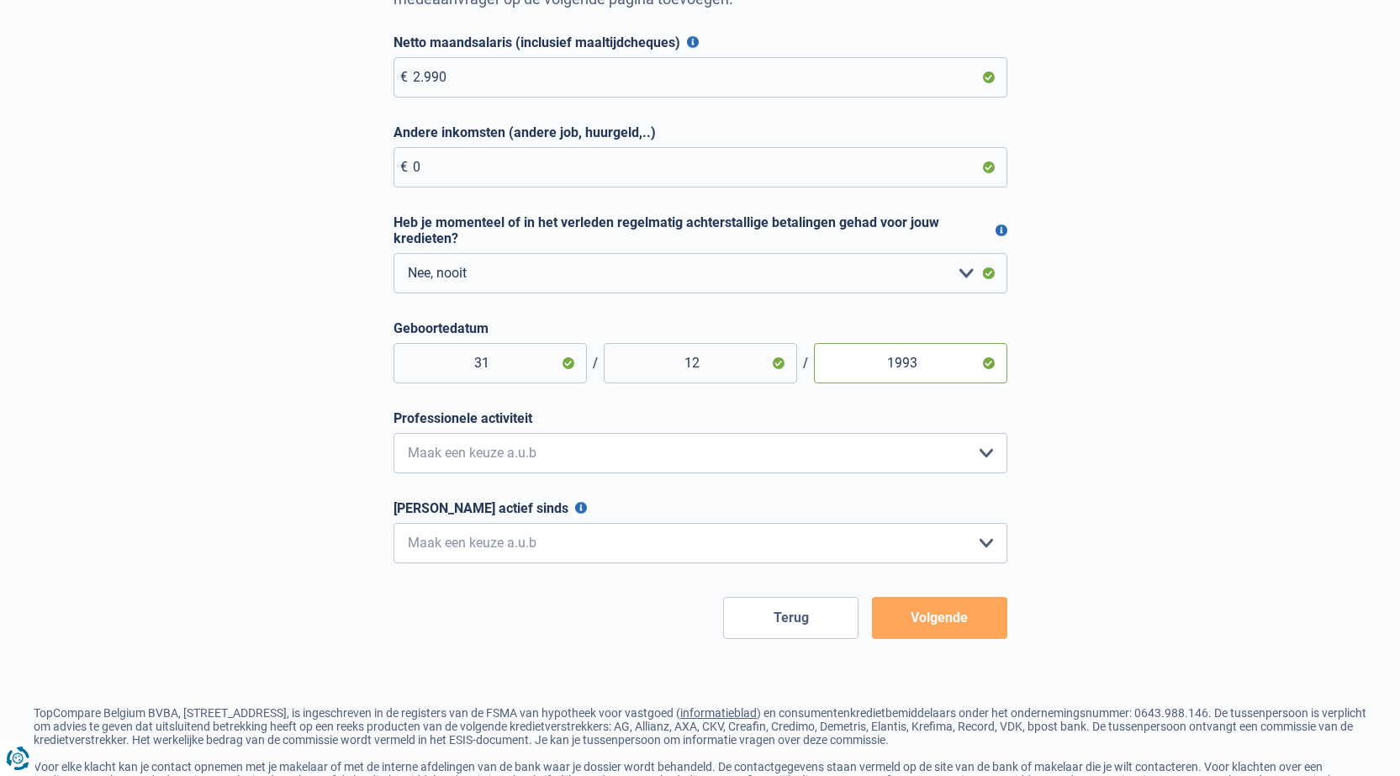
scroll to position [269, 0]
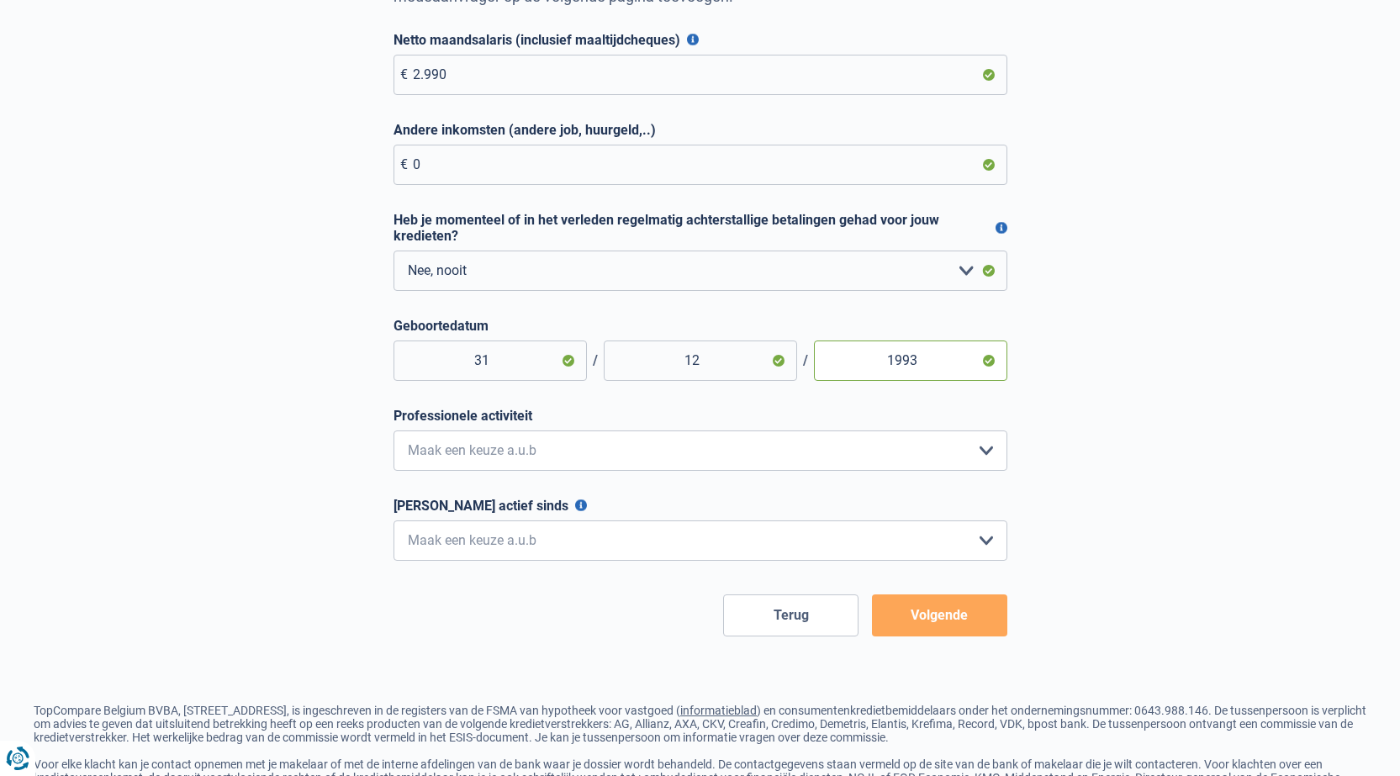
type input "1993"
click at [562, 457] on select "Bediende Arbeider Ambtenaar Zelfstandige Bedrijfsleider Gepensioneerde Vrij ber…" at bounding box center [700, 450] width 614 height 40
select select "worker"
click at [393, 434] on select "Bediende Arbeider Ambtenaar Zelfstandige Bedrijfsleider Gepensioneerde Vrij ber…" at bounding box center [700, 450] width 614 height 40
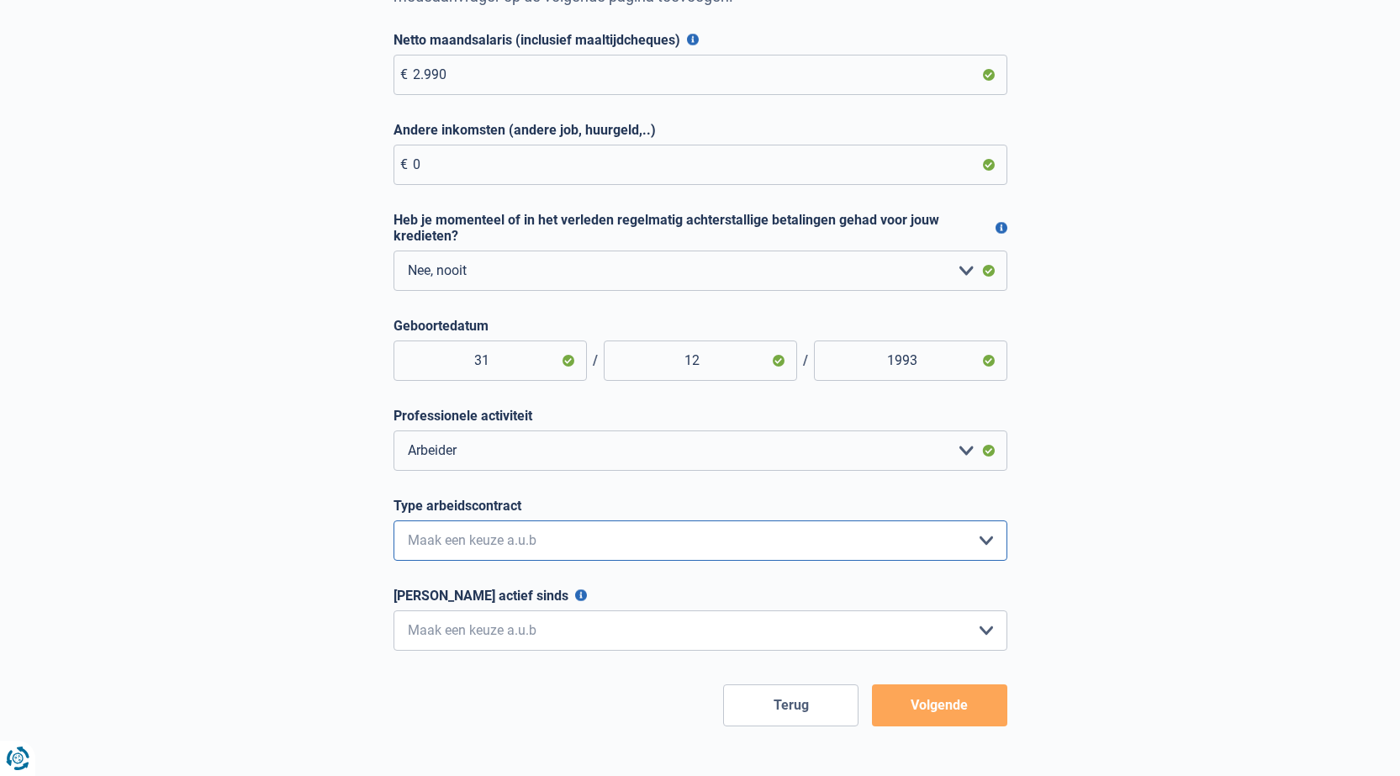
click at [653, 547] on select "Interimcontract Arbeidsovereenkomst van onbepaalde duur Arbeidsovereenkomst van…" at bounding box center [700, 540] width 614 height 40
select select "permanent"
click at [393, 524] on select "Interimcontract Arbeidsovereenkomst van onbepaalde duur Arbeidsovereenkomst van…" at bounding box center [700, 540] width 614 height 40
click at [652, 637] on select "< 6 maanden 6 - 12 maanden 12 - 24 maanden 24 - 36 maanden > 36 maanden Maak ee…" at bounding box center [700, 630] width 614 height 40
click at [347, 584] on div "Kom ik in aanmerking voor een hypothecaire lening? (eerste lener) Je bent er bi…" at bounding box center [700, 291] width 959 height 870
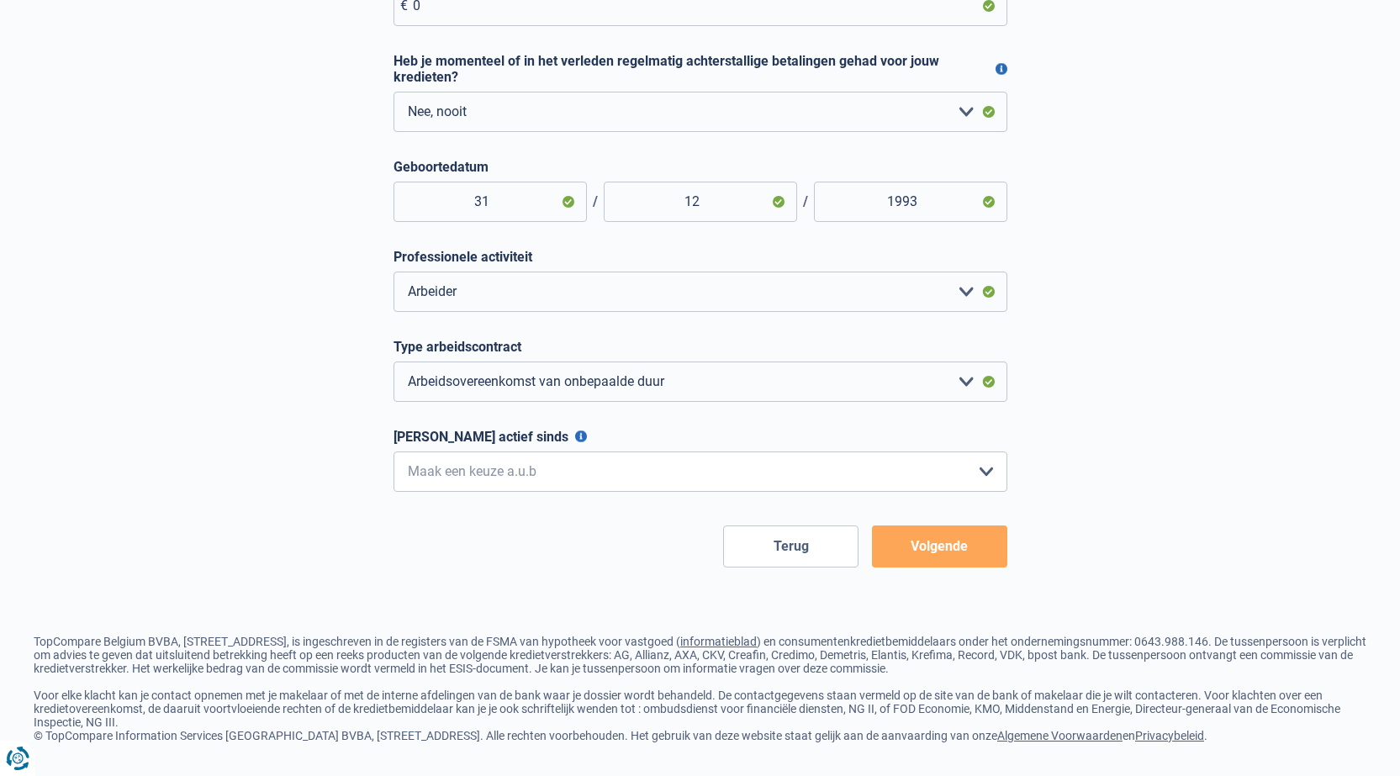
scroll to position [439, 0]
click at [573, 464] on select "< 6 maanden 6 - 12 maanden 12 - 24 maanden 24 - 36 maanden > 36 maanden Maak ee…" at bounding box center [700, 472] width 614 height 40
select select "more36"
click at [393, 452] on select "< 6 maanden 6 - 12 maanden 12 - 24 maanden 24 - 36 maanden > 36 maanden Maak ee…" at bounding box center [700, 472] width 614 height 40
click at [985, 547] on button "Volgende" at bounding box center [939, 546] width 135 height 42
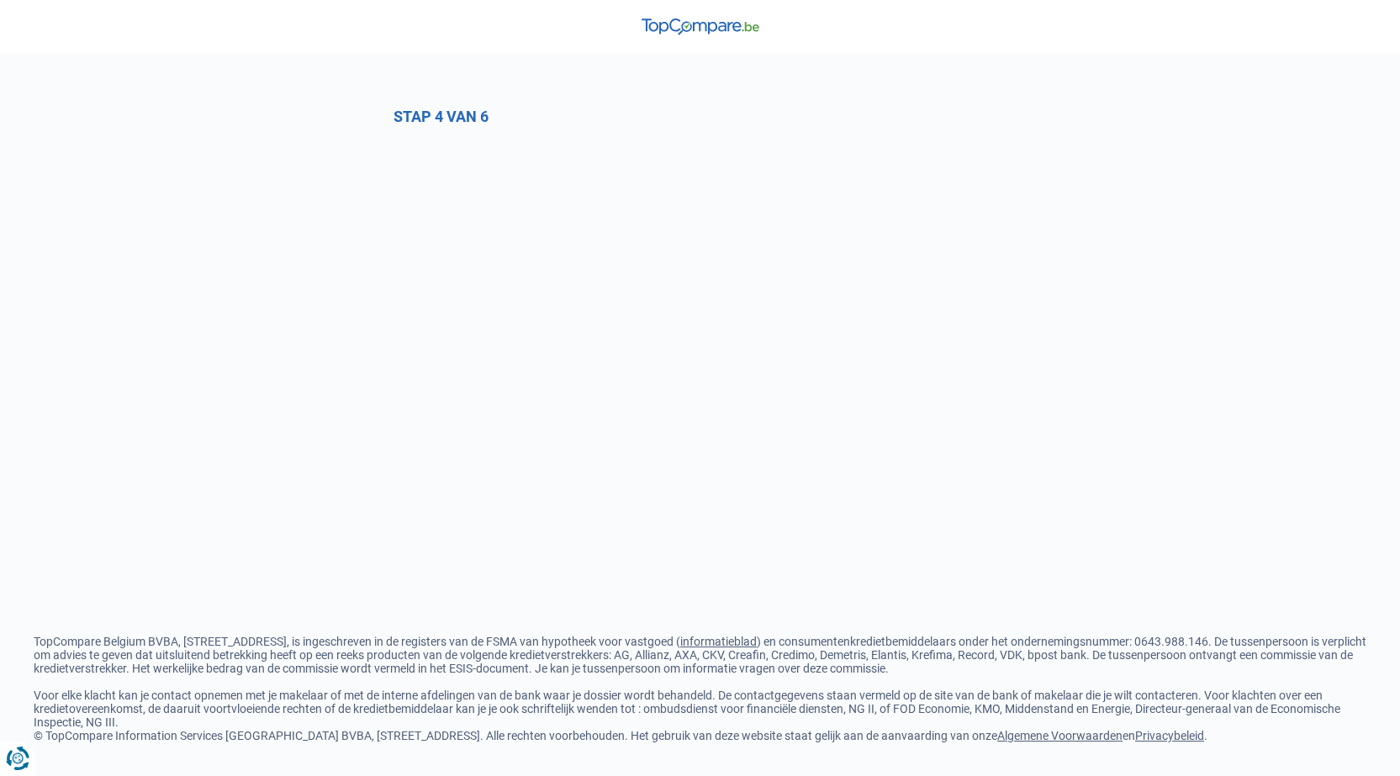
select select "0"
select select "worker"
select select "permanent"
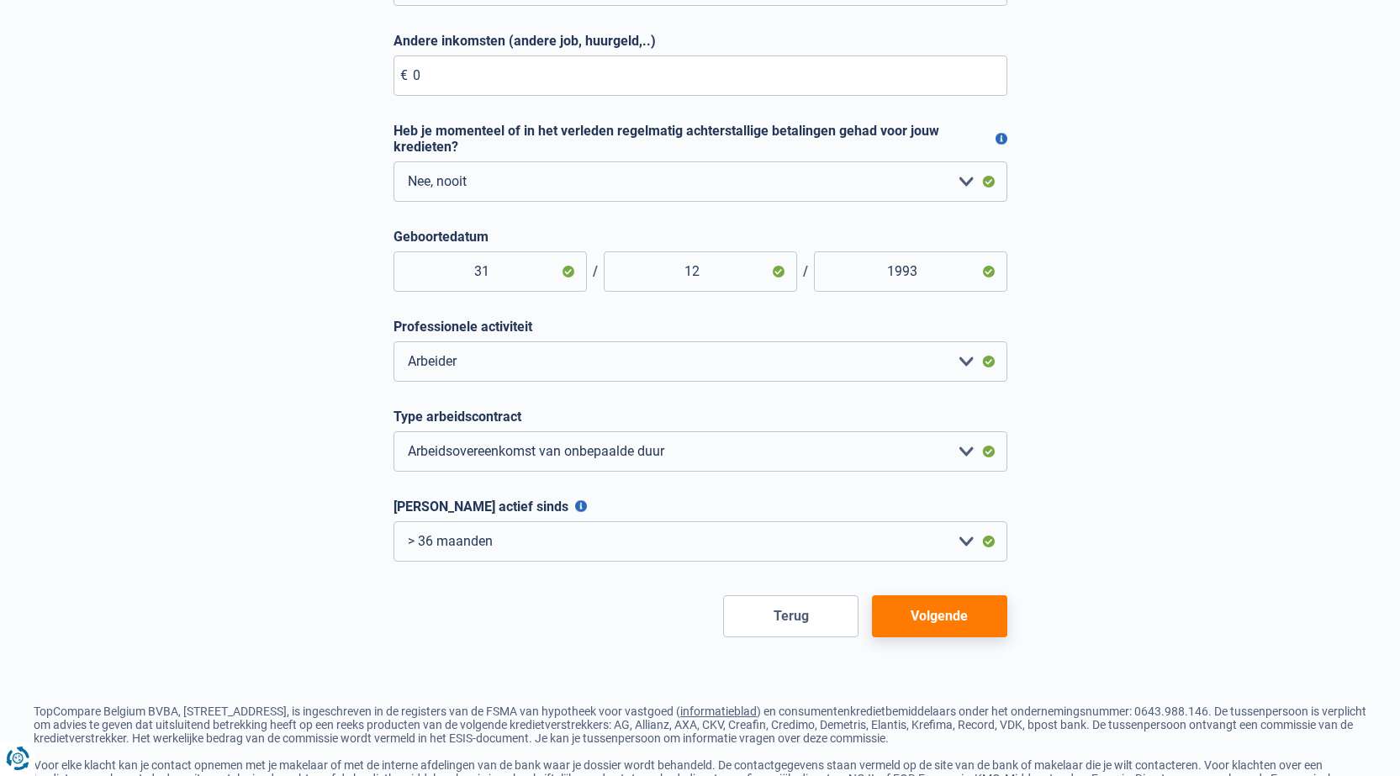
scroll to position [359, 0]
click at [492, 541] on select "< 6 maanden 6 - 12 maanden 12 - 24 maanden 24 - 36 maanden > 36 maanden Maak ee…" at bounding box center [700, 540] width 614 height 40
click at [393, 524] on select "< 6 maanden 6 - 12 maanden 12 - 24 maanden 24 - 36 maanden > 36 maanden Maak ee…" at bounding box center [700, 540] width 614 height 40
click at [484, 534] on select "< 6 maanden 6 - 12 maanden 12 - 24 maanden 24 - 36 maanden > 36 maanden Maak ee…" at bounding box center [700, 540] width 614 height 40
select select "less24"
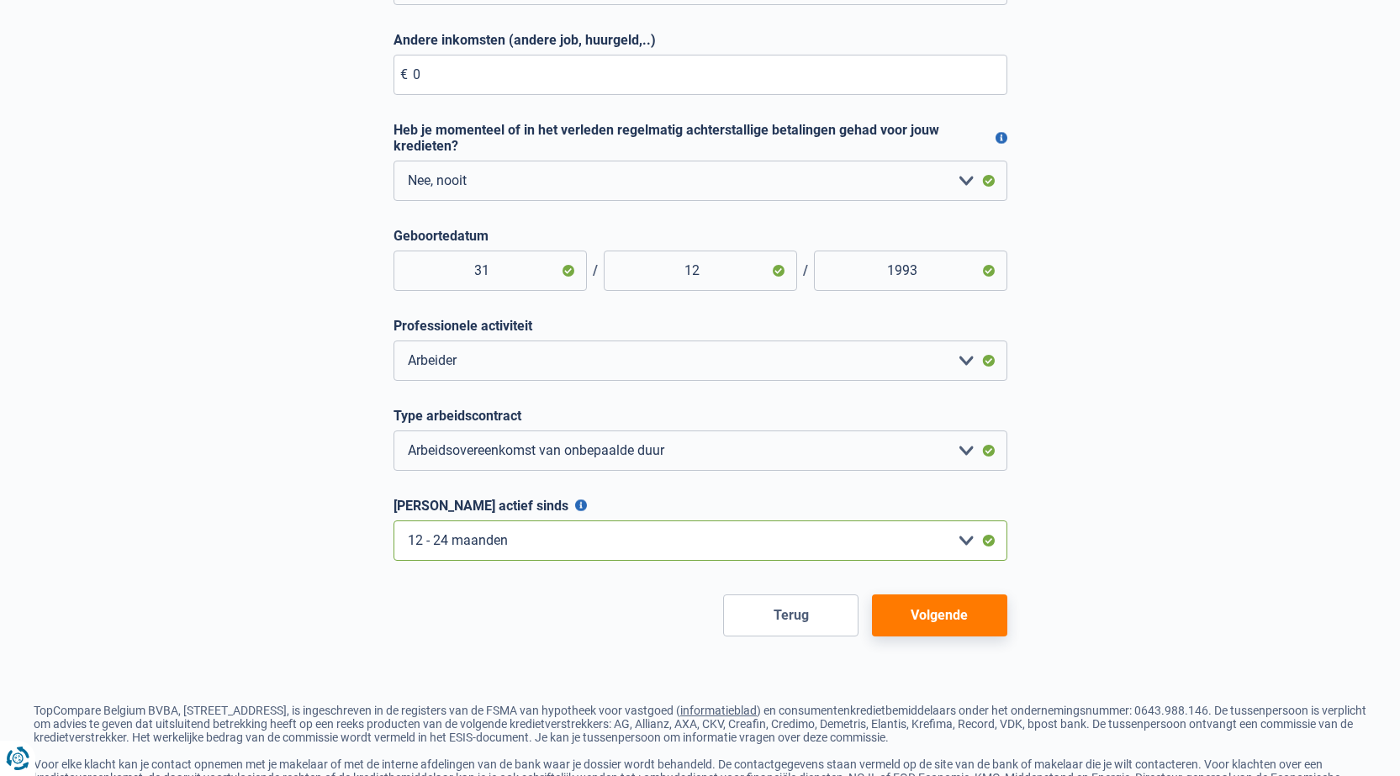
click at [393, 524] on select "< 6 maanden 6 - 12 maanden 12 - 24 maanden 24 - 36 maanden > 36 maanden Maak ee…" at bounding box center [700, 540] width 614 height 40
click at [986, 621] on button "Volgende" at bounding box center [939, 615] width 135 height 42
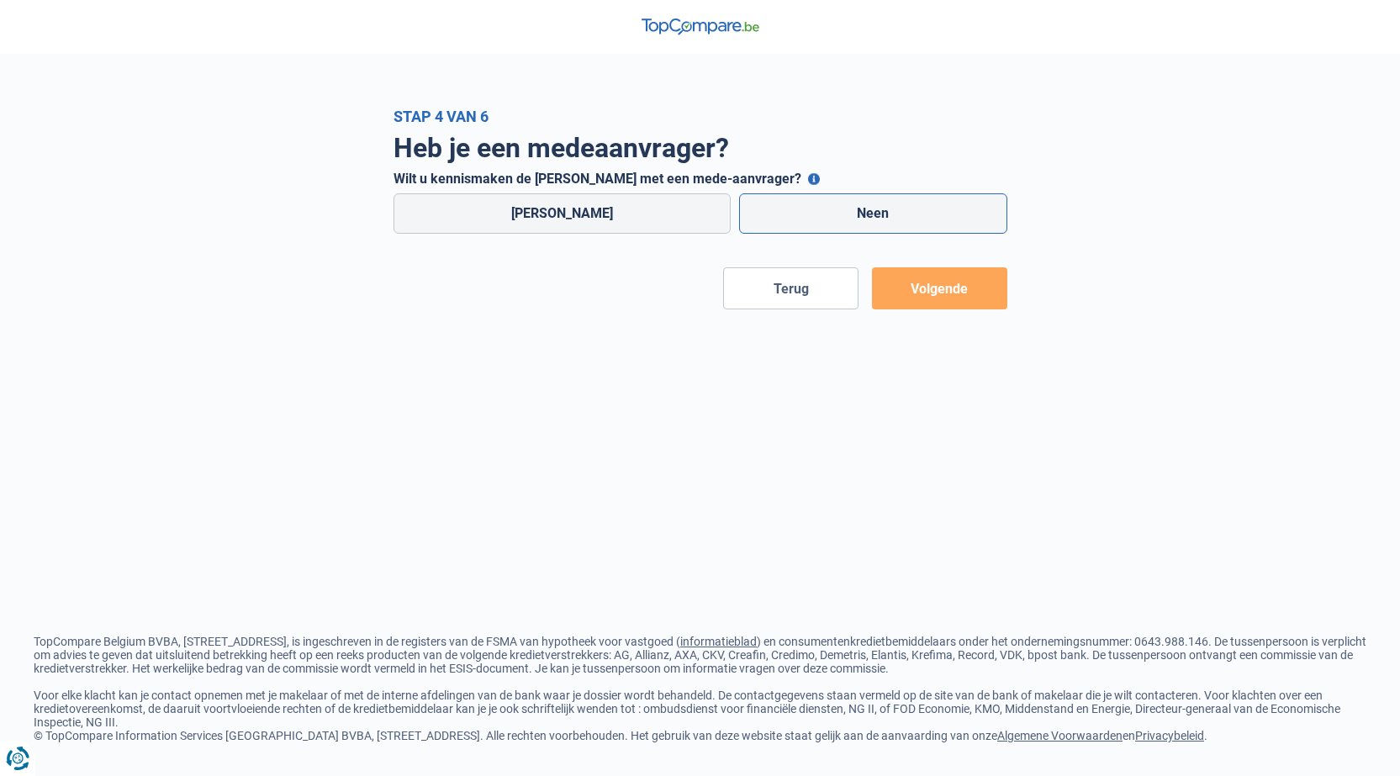
click at [835, 203] on label "Neen" at bounding box center [873, 213] width 268 height 40
click at [835, 203] on input "Neen" at bounding box center [873, 213] width 268 height 40
radio input "true"
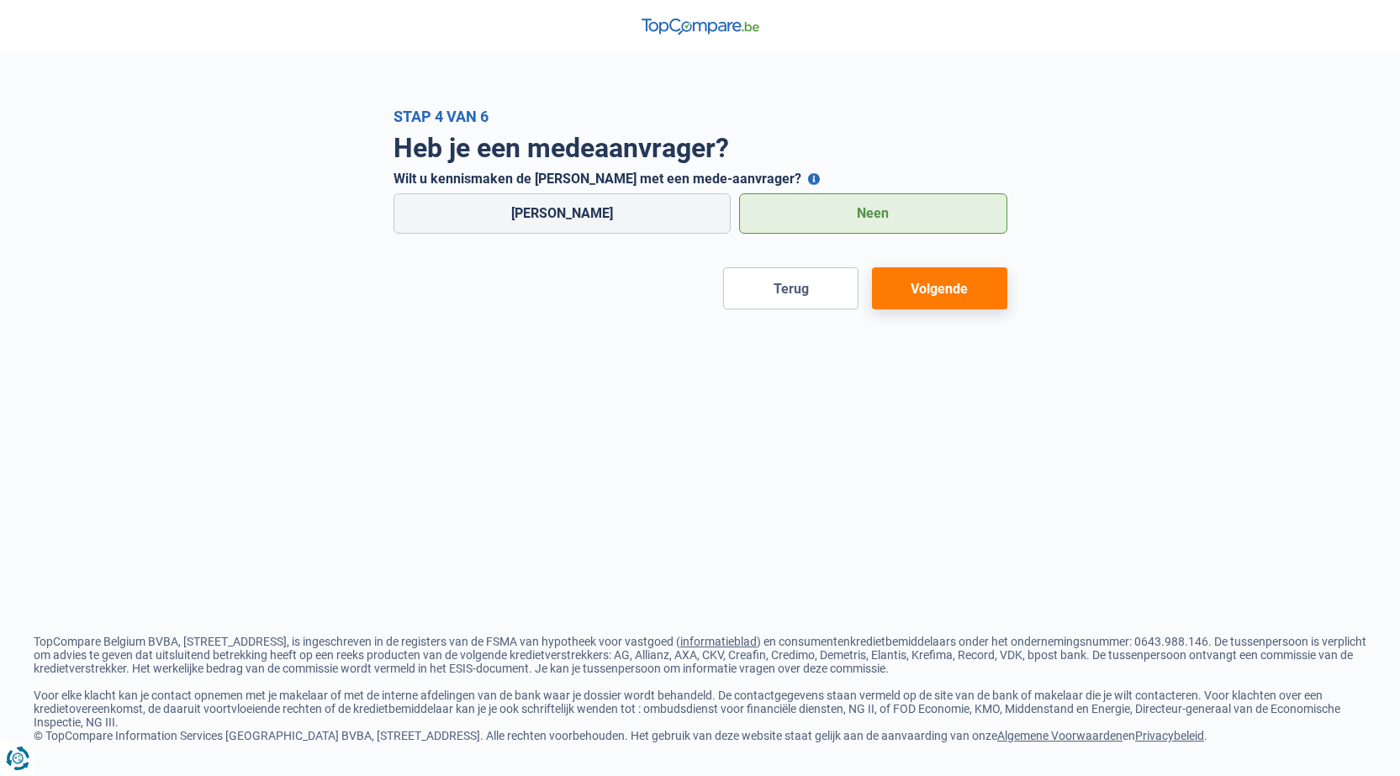
click at [943, 293] on button "Volgende" at bounding box center [939, 288] width 135 height 42
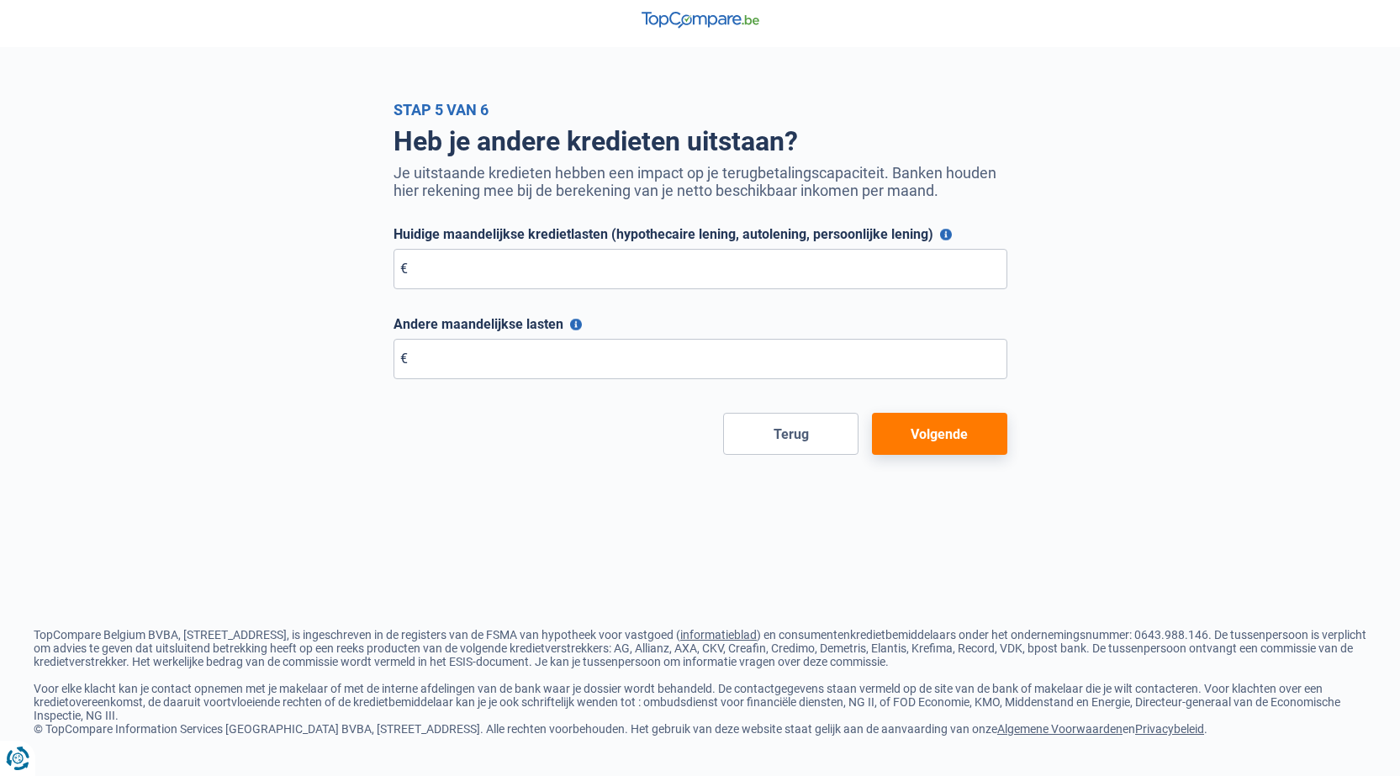
scroll to position [16, 0]
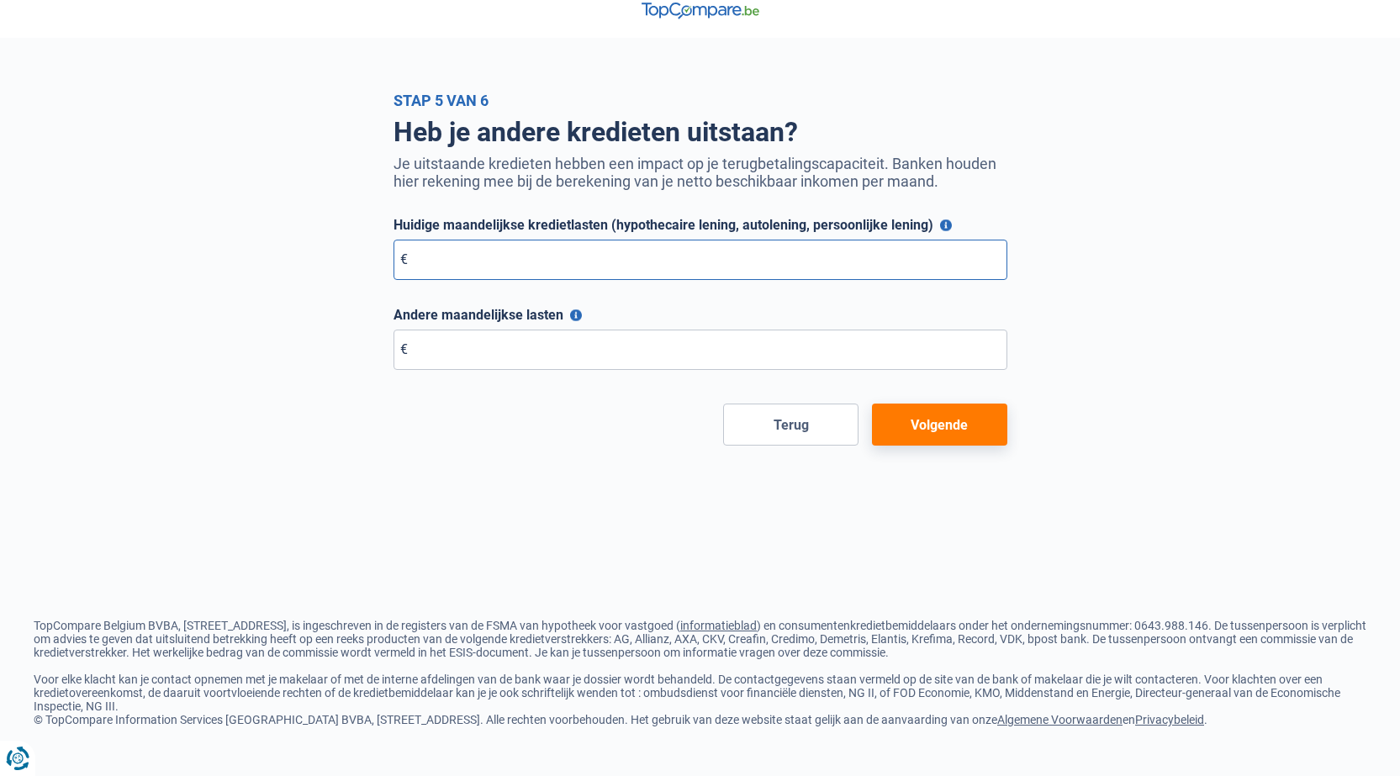
click at [692, 256] on input "Huidige maandelijkse kredietlasten (hypothecaire lening, autolening, persoonlij…" at bounding box center [700, 260] width 614 height 40
type input "0"
click at [452, 367] on input "Andere maandelijkse lasten" at bounding box center [700, 350] width 614 height 40
type input "0"
click at [934, 415] on button "Volgende" at bounding box center [939, 425] width 135 height 42
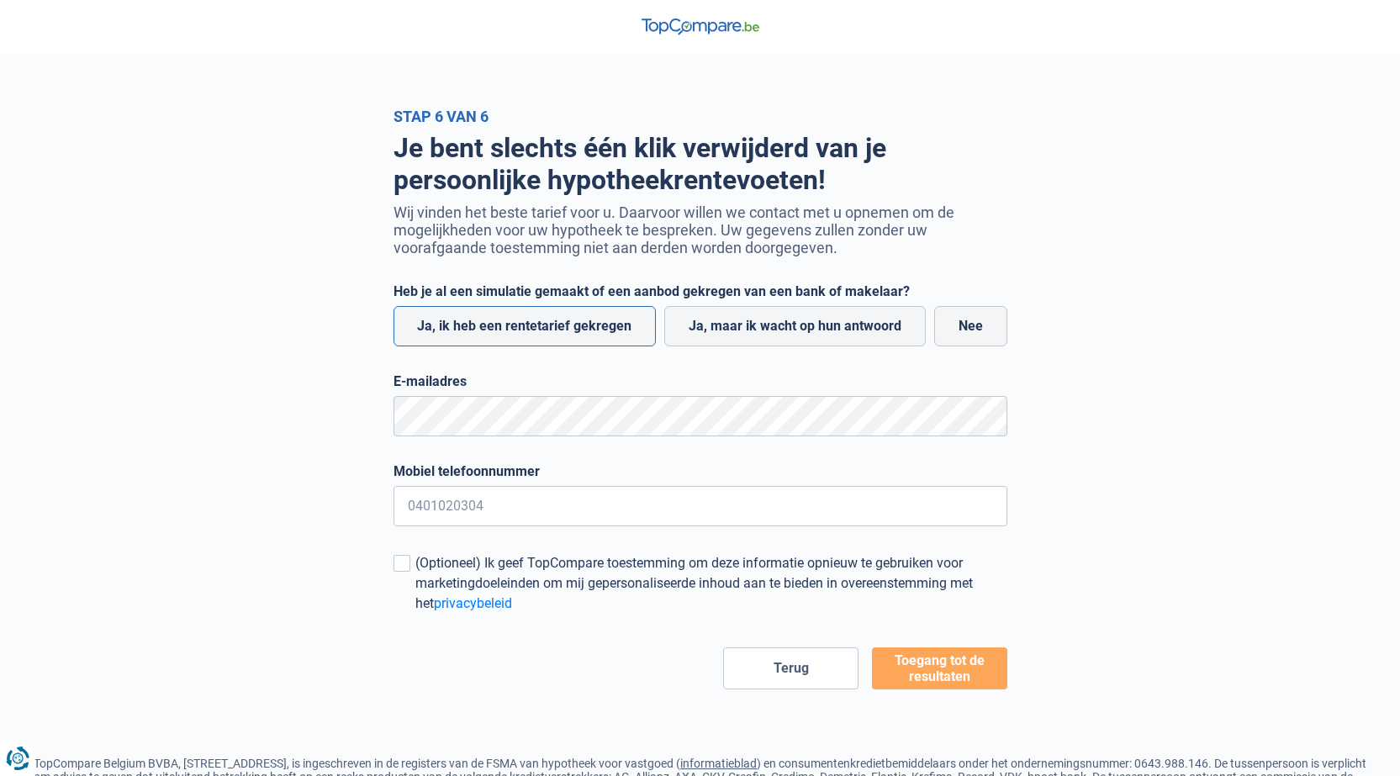
click at [545, 332] on label "Ja, ik heb een rentetarief gekregen" at bounding box center [524, 326] width 263 height 40
click at [545, 332] on input "Ja, ik heb een rentetarief gekregen" at bounding box center [524, 326] width 263 height 40
radio input "true"
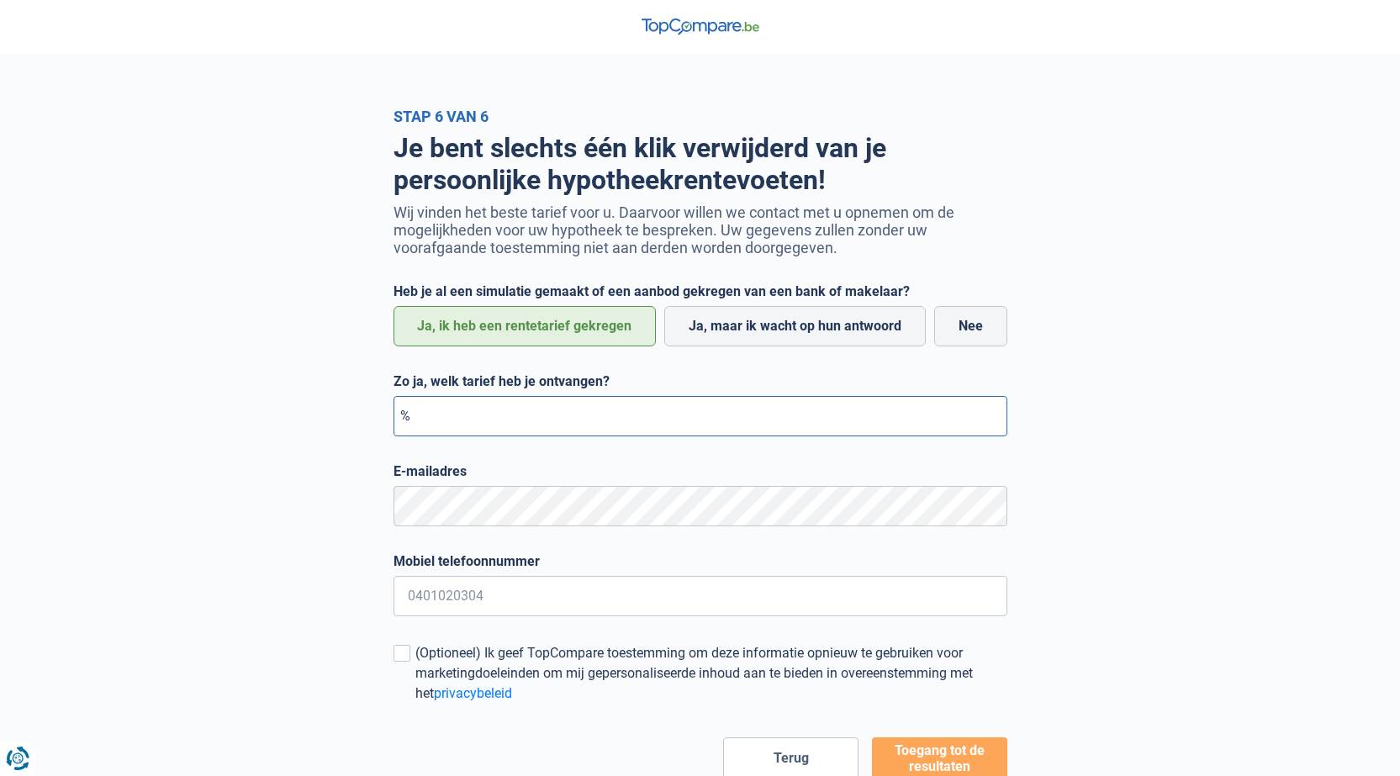
click at [515, 419] on input "Zo ja, welk tarief heb je ontvangen?" at bounding box center [700, 416] width 614 height 40
type input "3,00"
click at [495, 605] on input "Mobiel telefoonnummer" at bounding box center [700, 596] width 614 height 40
click at [483, 605] on input "Mobiel telefoonnummer" at bounding box center [700, 596] width 614 height 40
type input "0465580147"
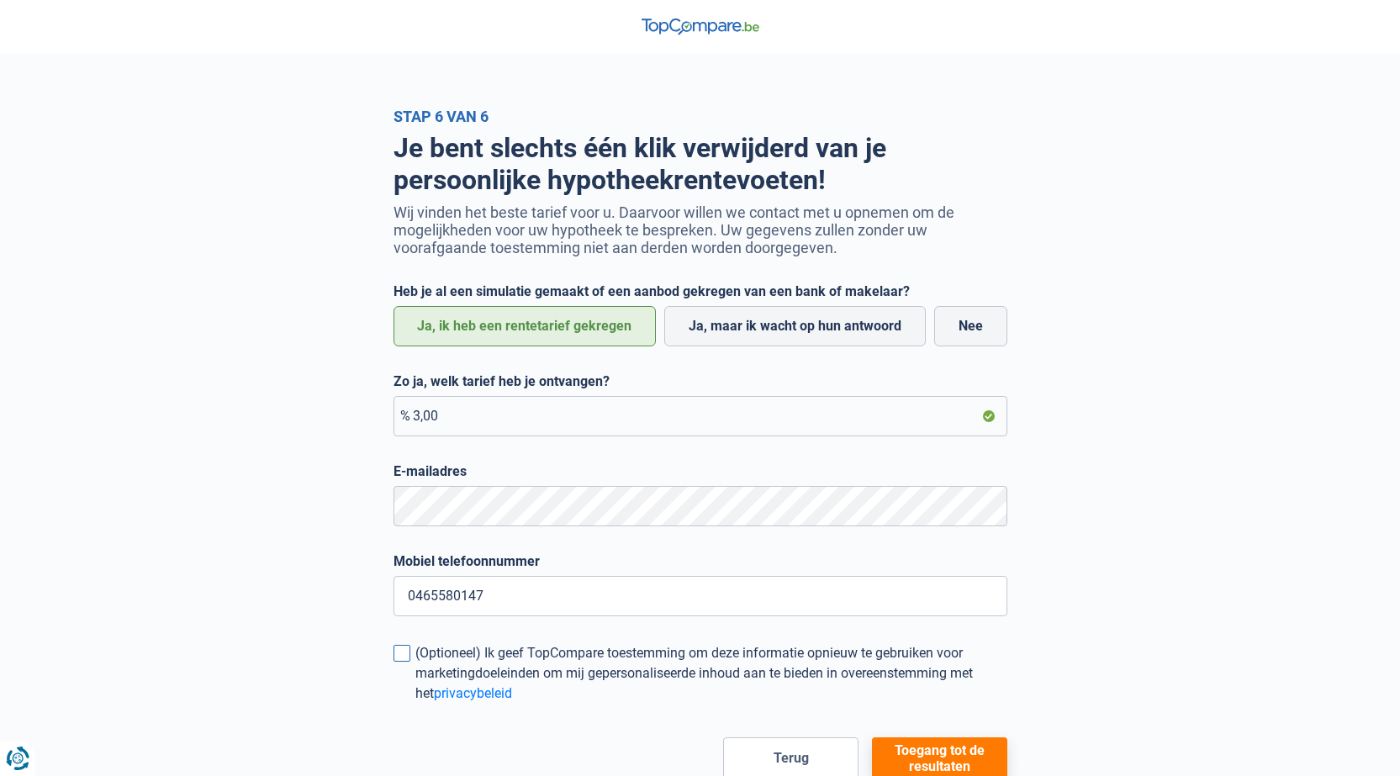
click at [403, 662] on span at bounding box center [401, 653] width 17 height 17
click at [415, 704] on input "(Optioneel) Ik geef TopCompare toestemming om deze informatie opnieuw te gebrui…" at bounding box center [415, 704] width 0 height 0
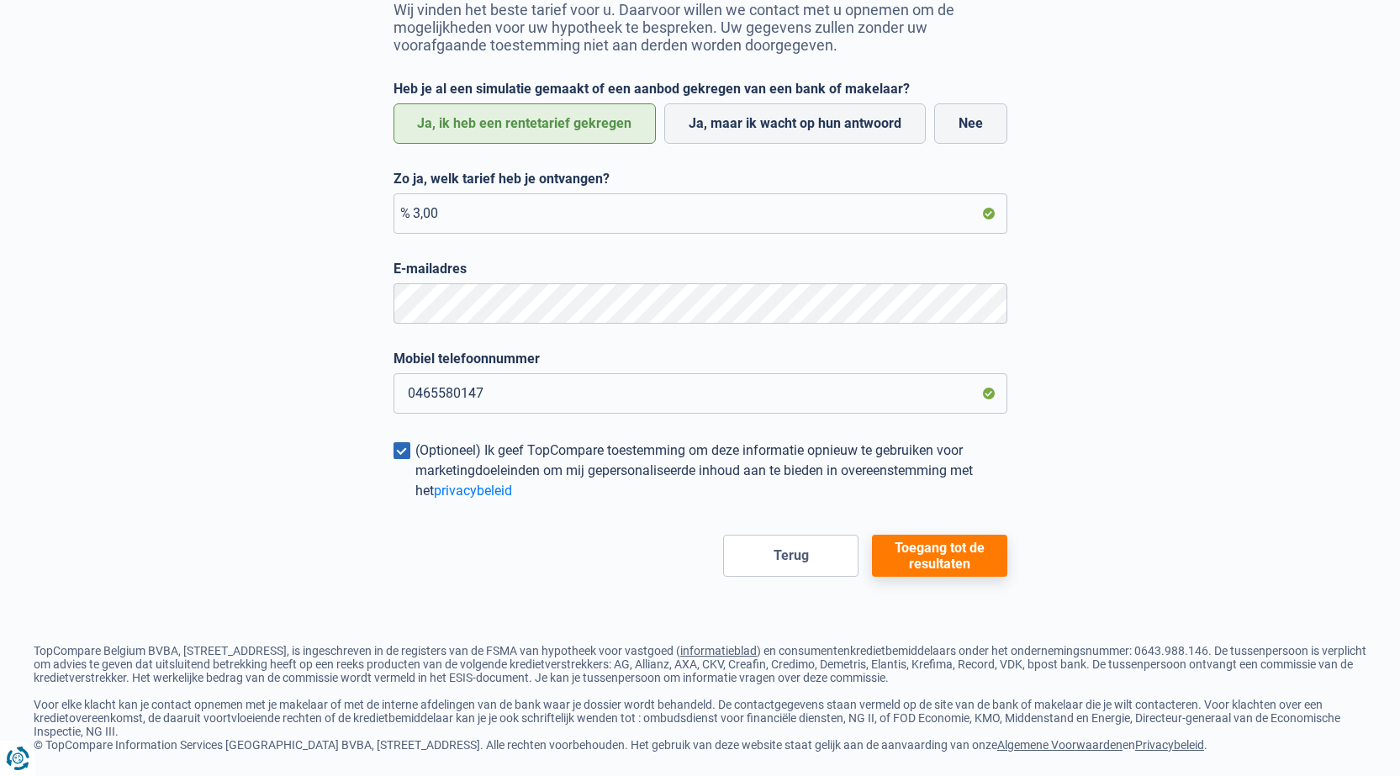
scroll to position [222, 0]
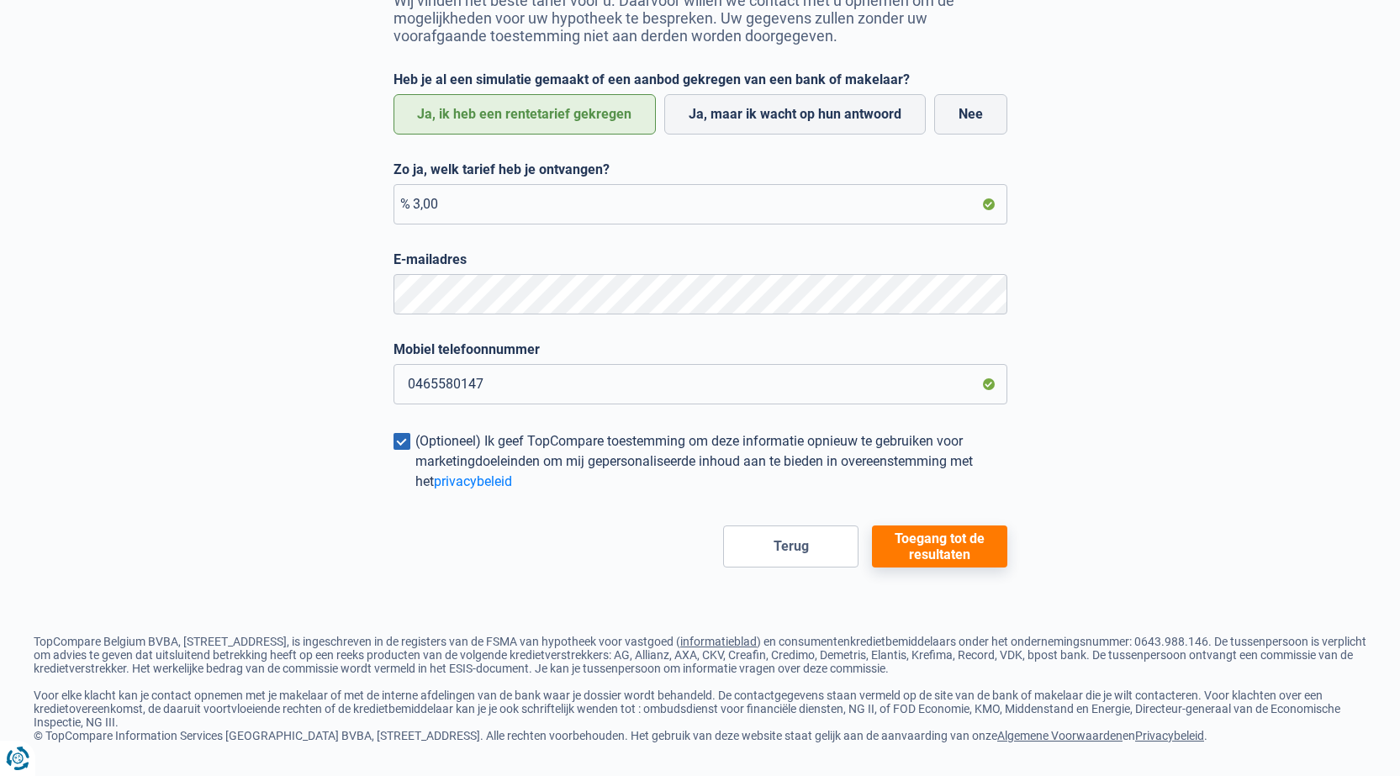
click at [909, 549] on button "Toegang tot de resultaten" at bounding box center [939, 546] width 135 height 42
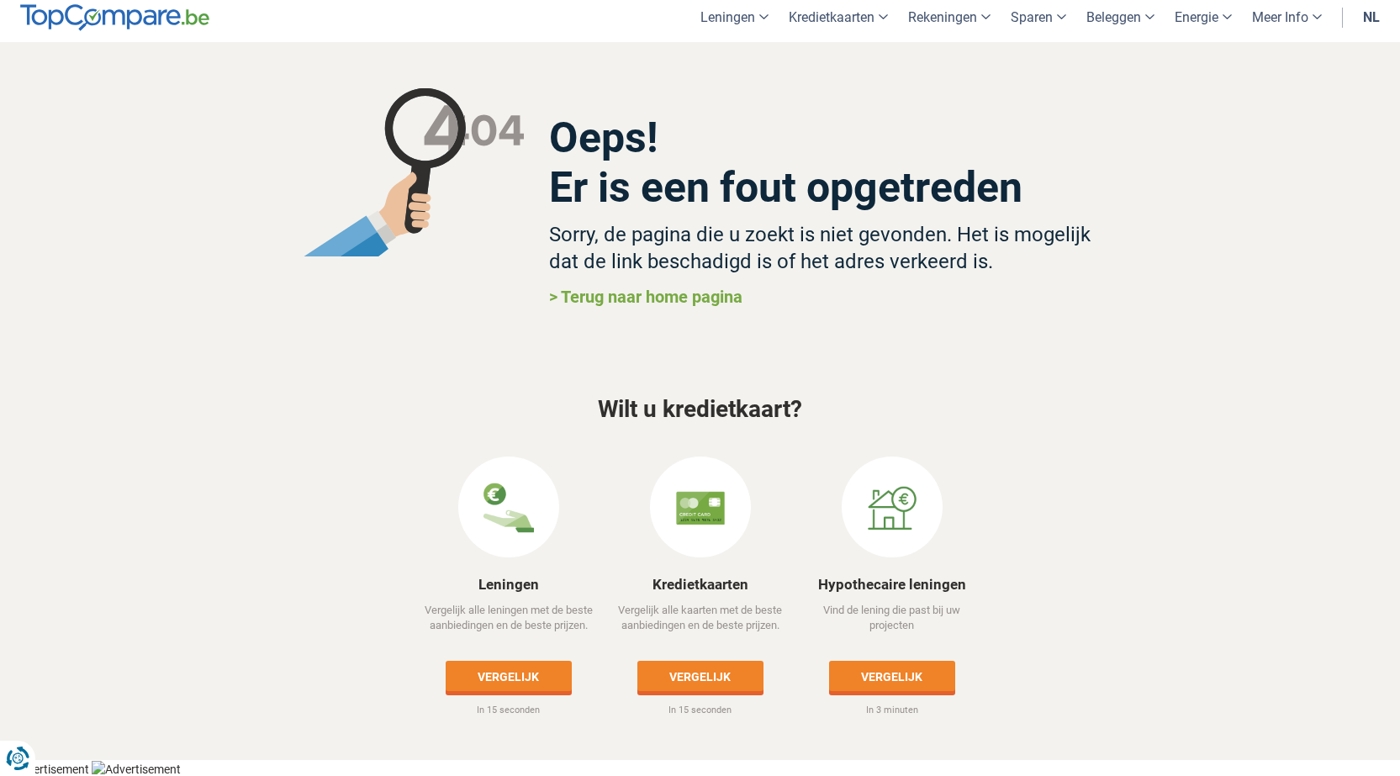
scroll to position [8, 0]
click at [523, 689] on link "Vergelijk" at bounding box center [509, 675] width 126 height 30
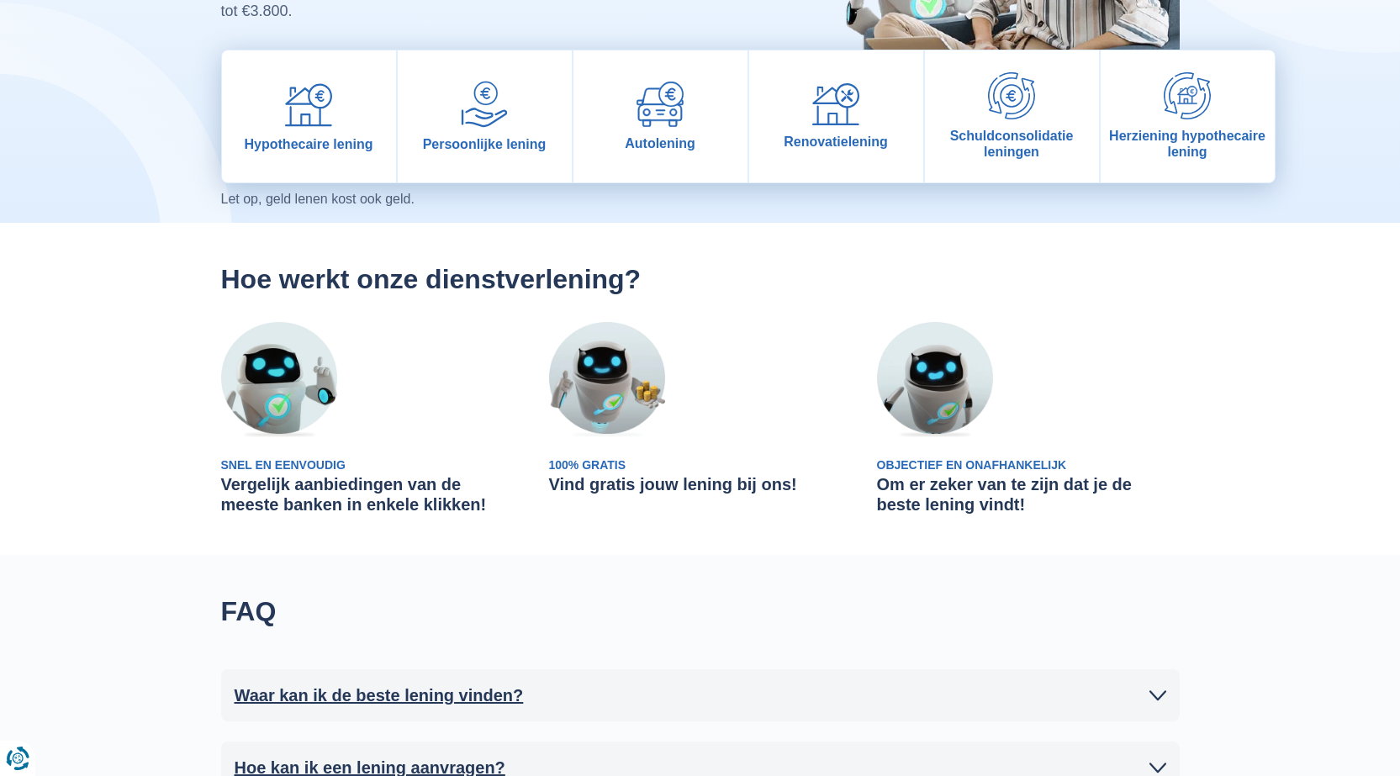
scroll to position [269, 0]
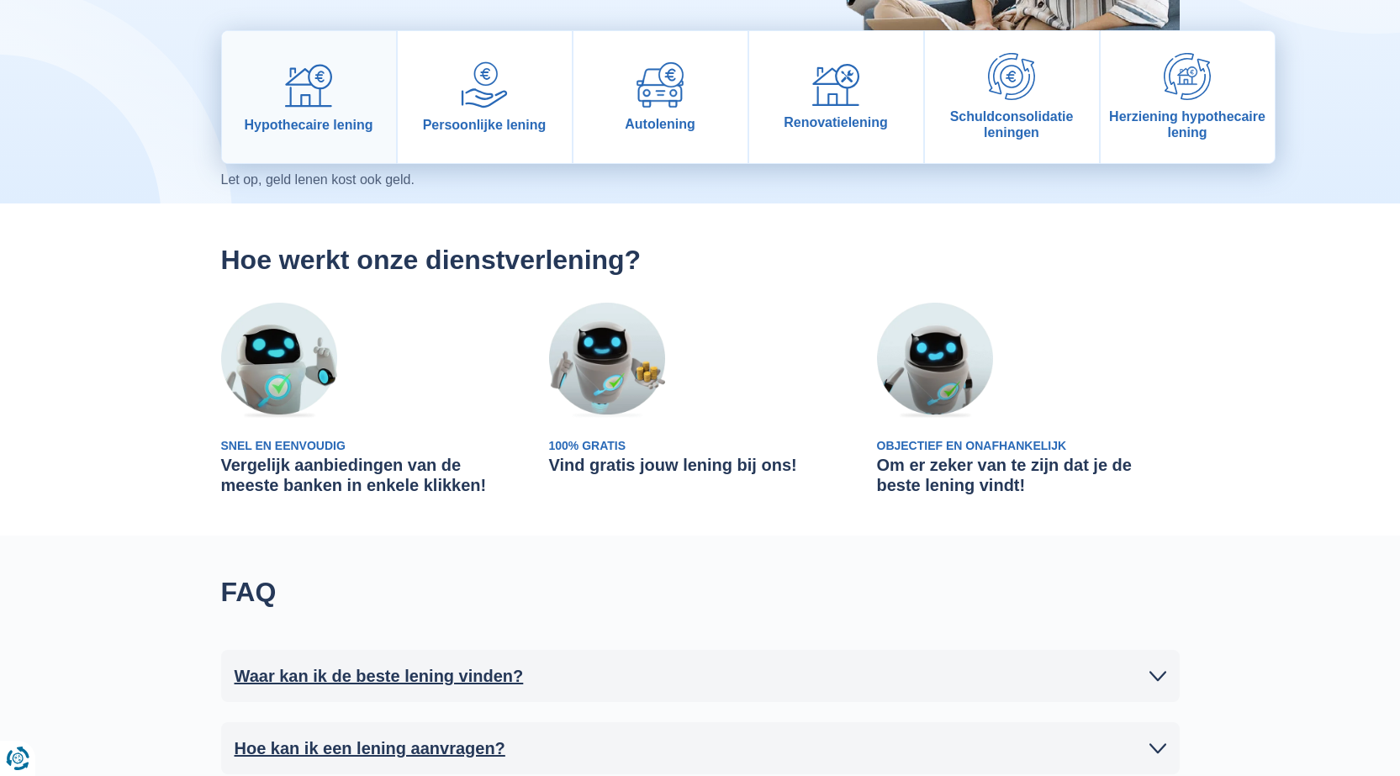
click at [318, 105] on img at bounding box center [308, 84] width 47 height 47
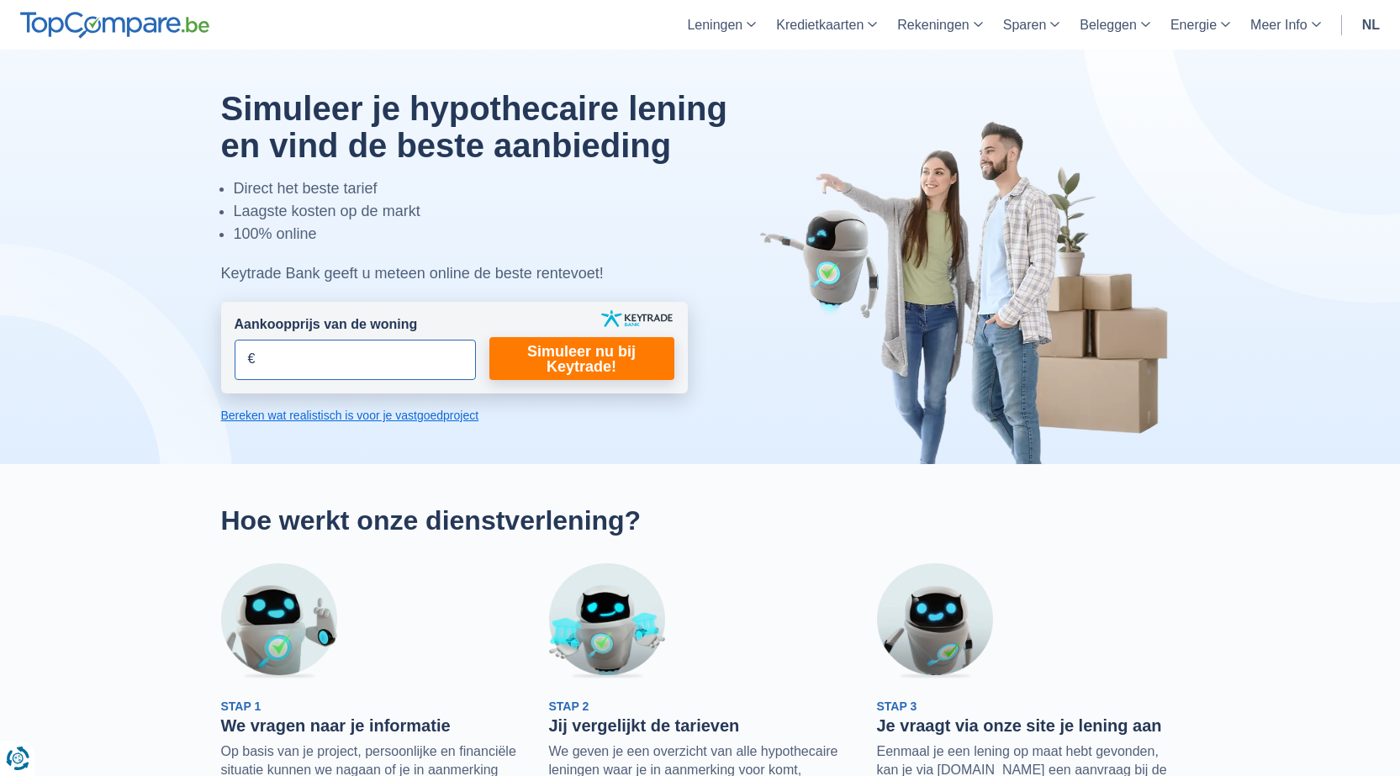
click at [342, 361] on input "Aankoopprijs van de woning" at bounding box center [355, 360] width 241 height 40
type input "330.000"
click at [596, 363] on link "Simuleer nu bij Keytrade!" at bounding box center [581, 358] width 185 height 43
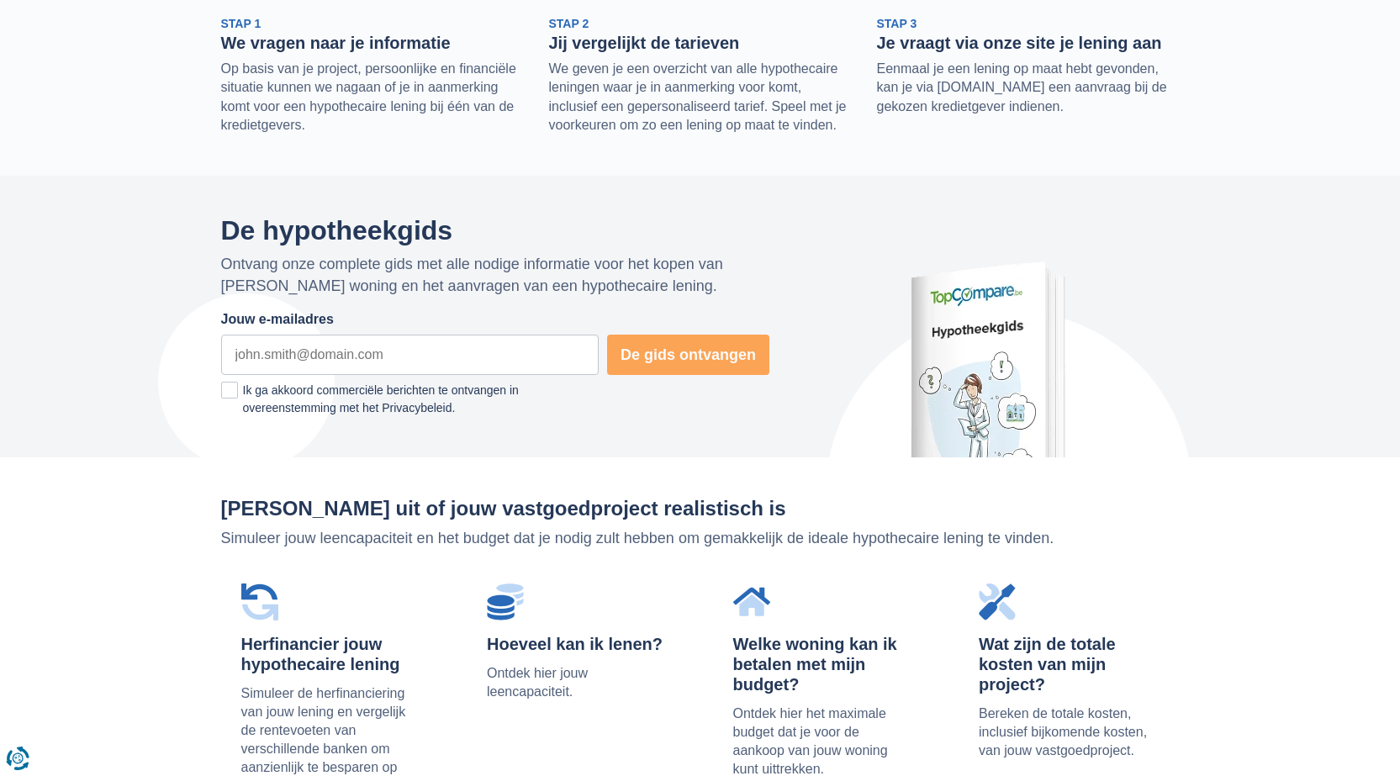
scroll to position [807, 0]
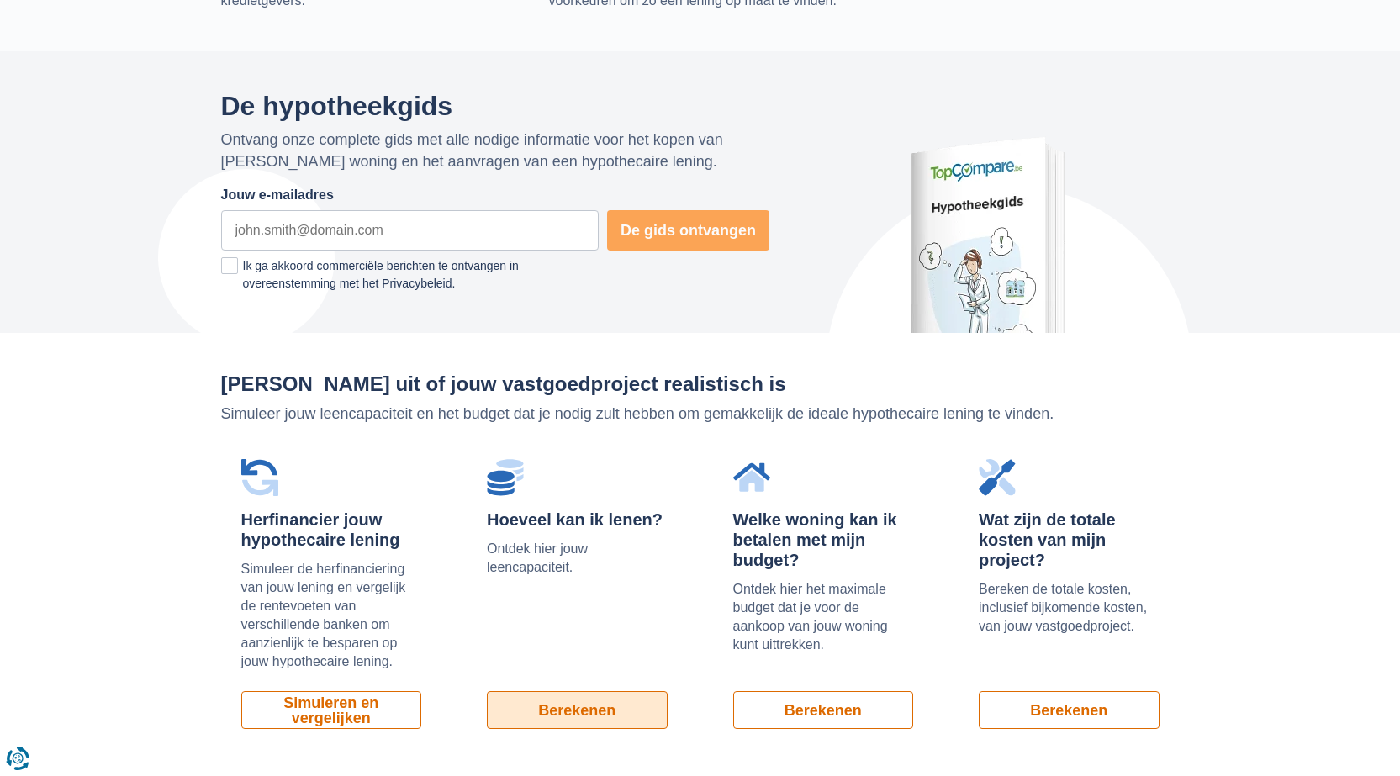
click at [585, 696] on link "Berekenen" at bounding box center [577, 710] width 181 height 38
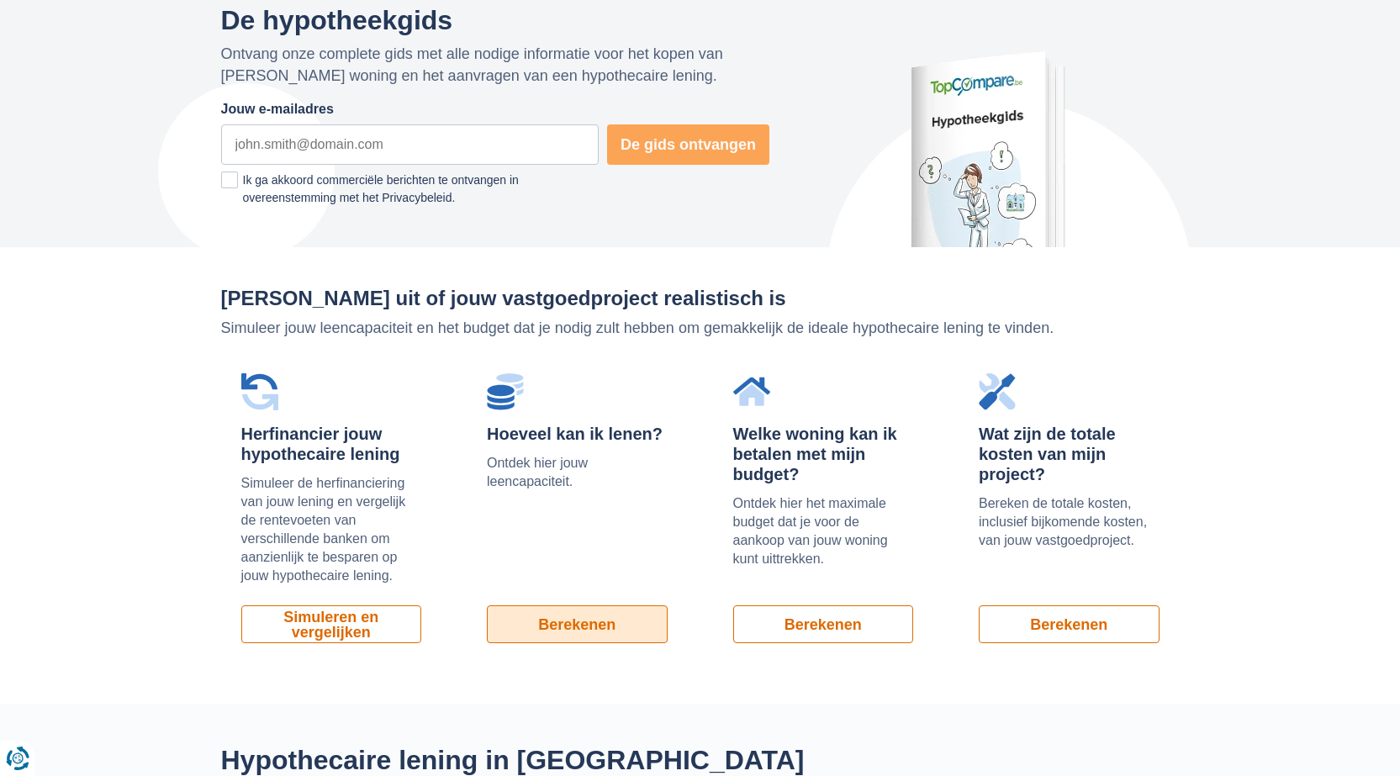
scroll to position [897, 0]
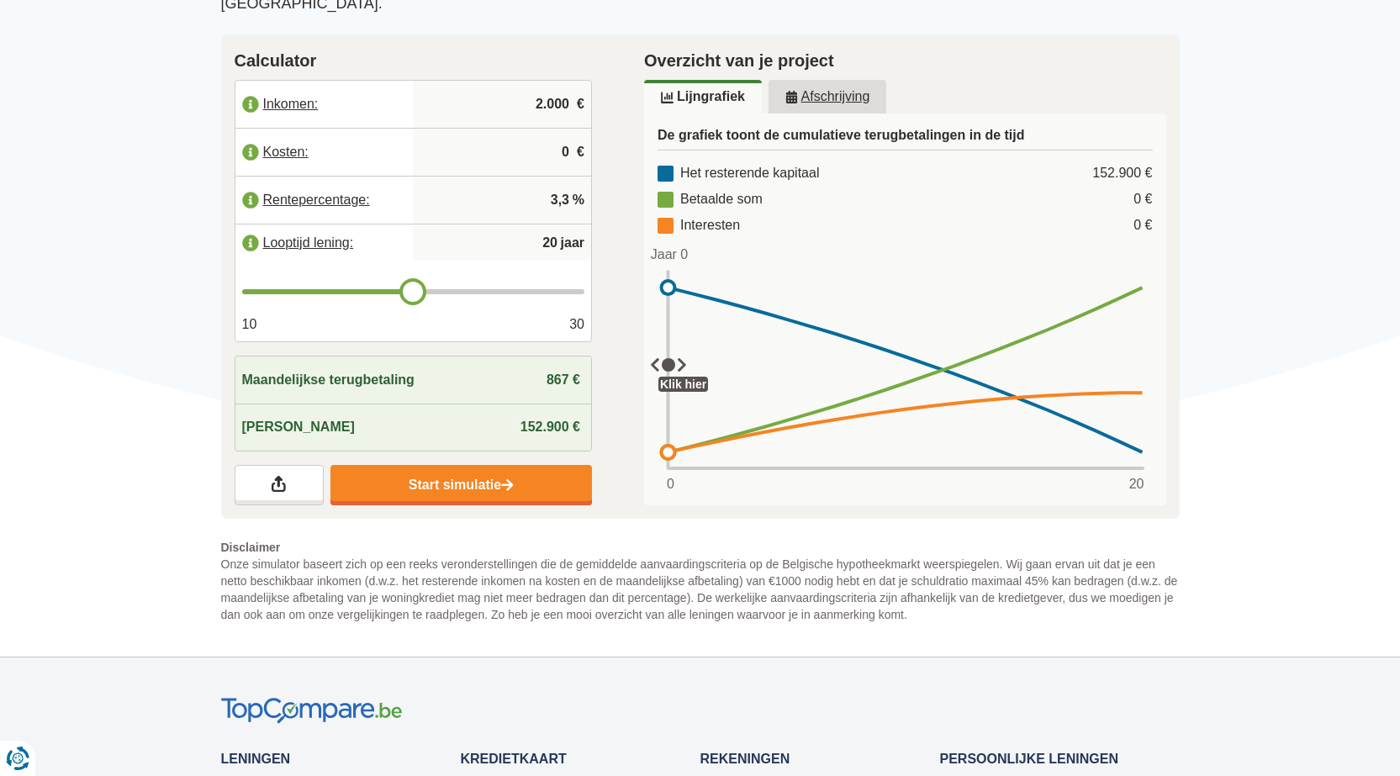
scroll to position [179, 0]
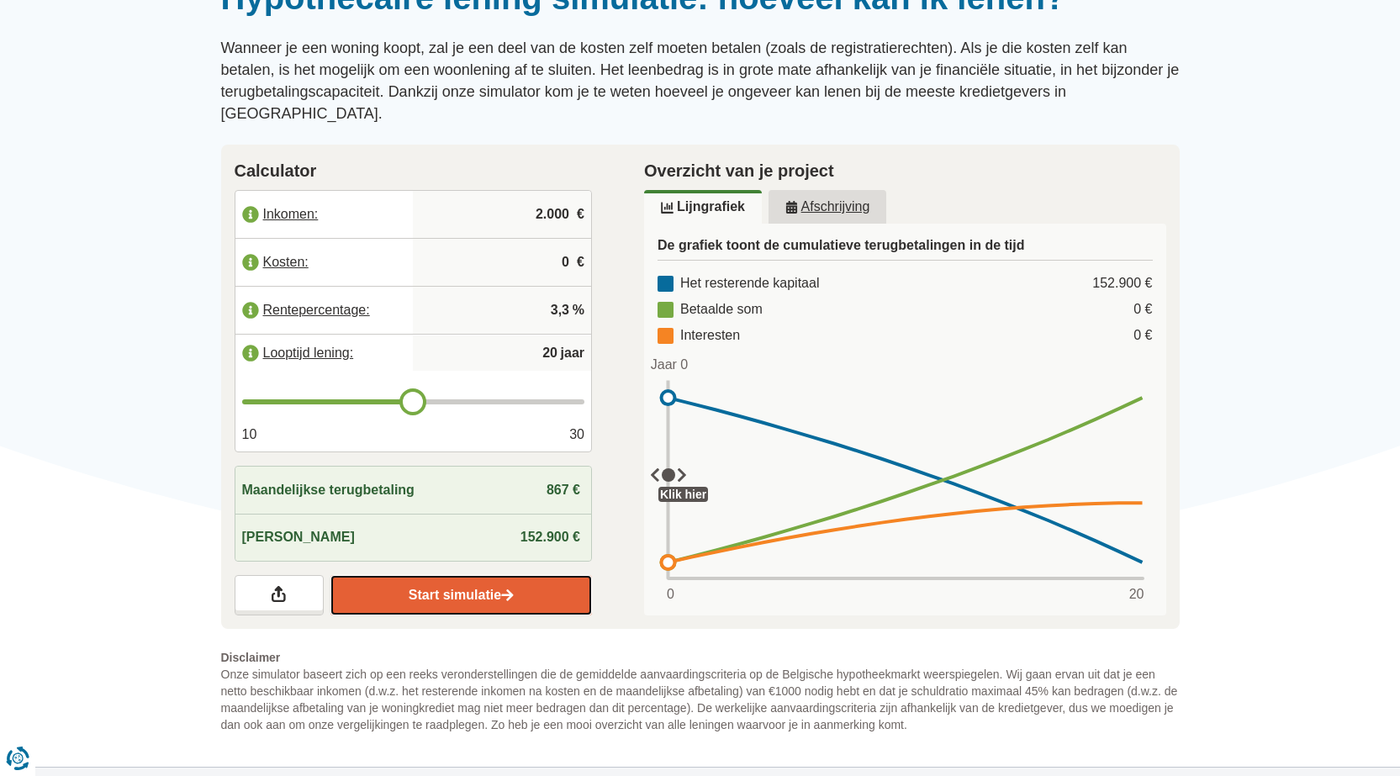
click at [480, 575] on link "Start simulatie" at bounding box center [460, 595] width 261 height 40
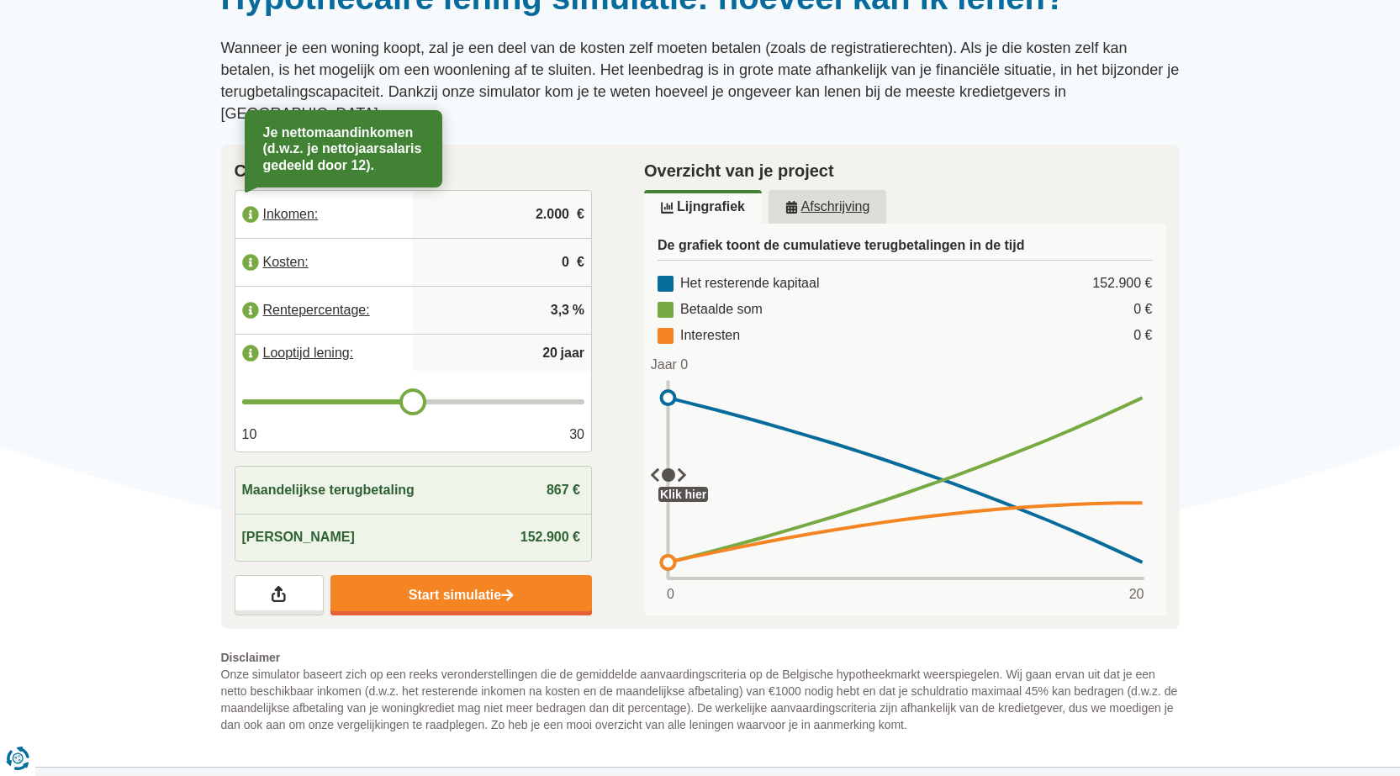
click at [314, 196] on label "Inkomen:" at bounding box center [324, 214] width 178 height 37
click at [302, 196] on label "Inkomen:" at bounding box center [324, 214] width 178 height 37
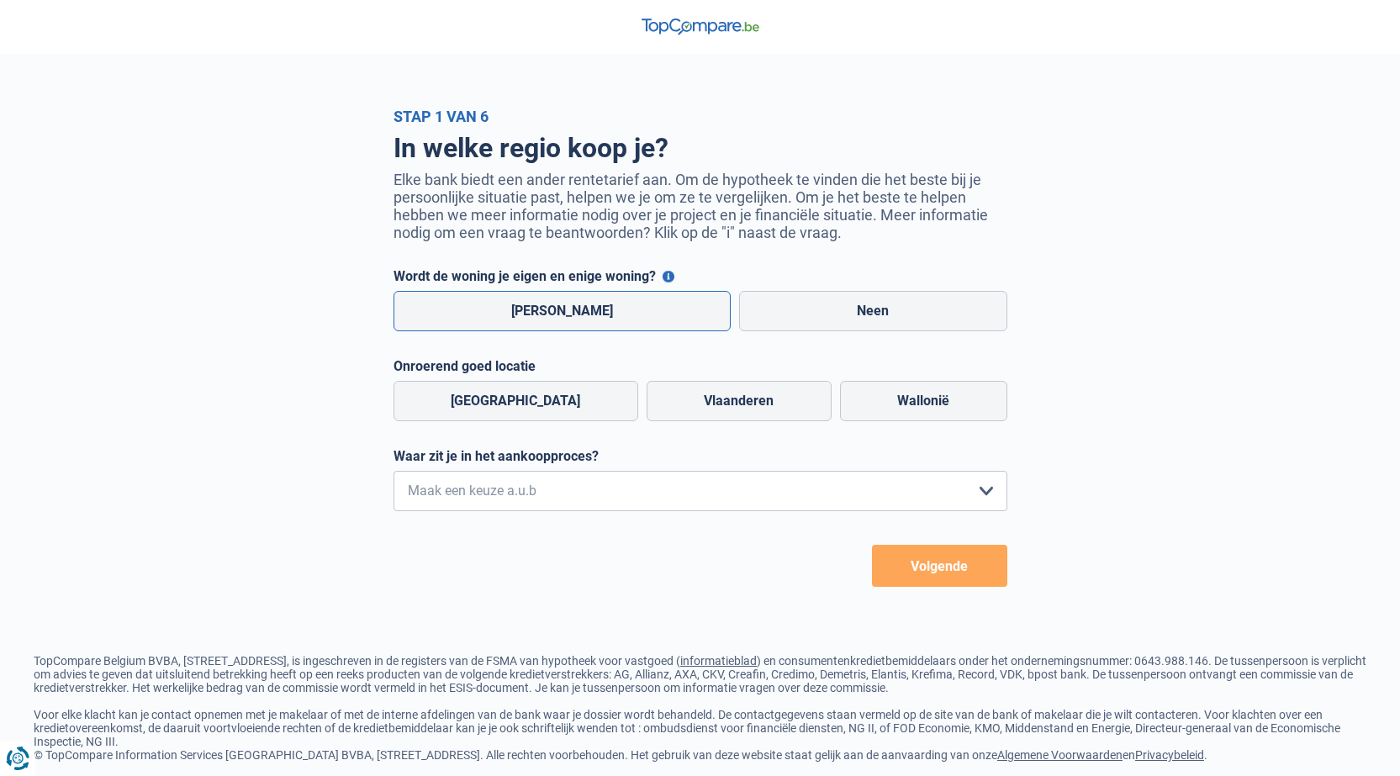
click at [532, 315] on label "Ja" at bounding box center [562, 311] width 338 height 40
click at [532, 315] on input "Ja" at bounding box center [562, 311] width 338 height 40
radio input "true"
click at [703, 411] on label "Vlaanderen" at bounding box center [739, 401] width 185 height 40
click at [703, 411] on input "Vlaanderen" at bounding box center [739, 401] width 185 height 40
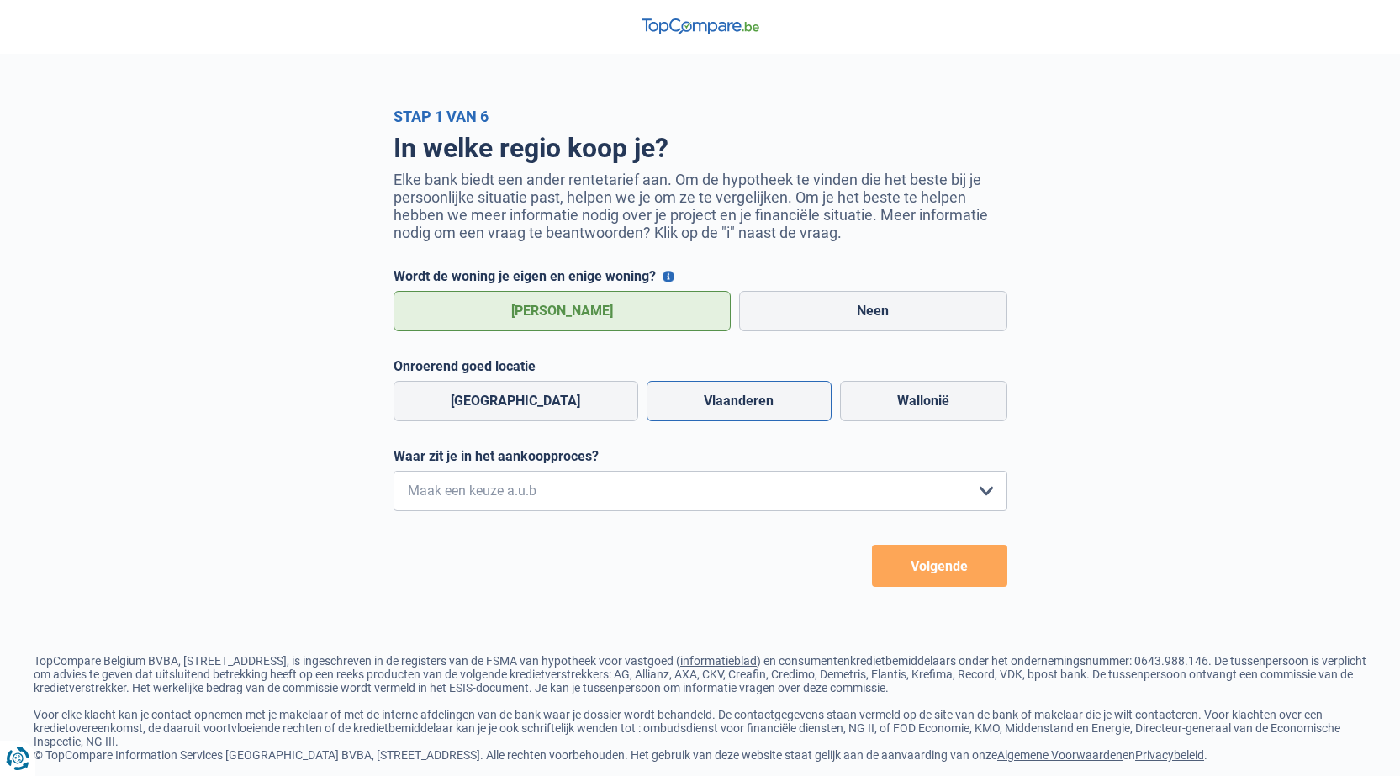
radio input "true"
click at [708, 518] on form "Wordt de woning je eigen en enige woning? Je kunt profiteren van een korting op…" at bounding box center [700, 427] width 614 height 319
click at [690, 501] on select "Ik wil me uitsluitend informeren omdat ik op dit moment geen concrete plannen h…" at bounding box center [700, 491] width 614 height 40
select select "1c"
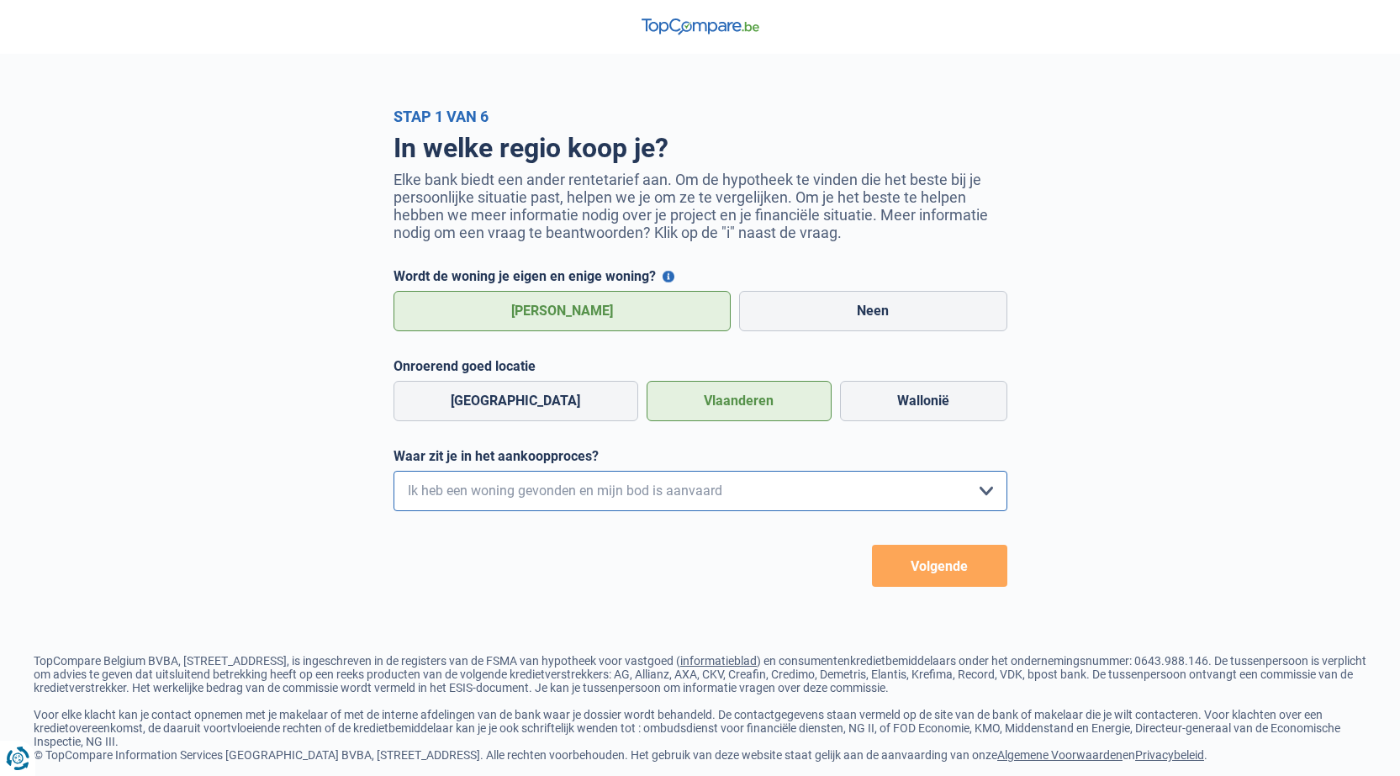
click at [393, 475] on select "Ik wil me uitsluitend informeren omdat ik op dit moment geen concrete plannen h…" at bounding box center [700, 491] width 614 height 40
click at [928, 568] on button "Volgende" at bounding box center [939, 566] width 135 height 42
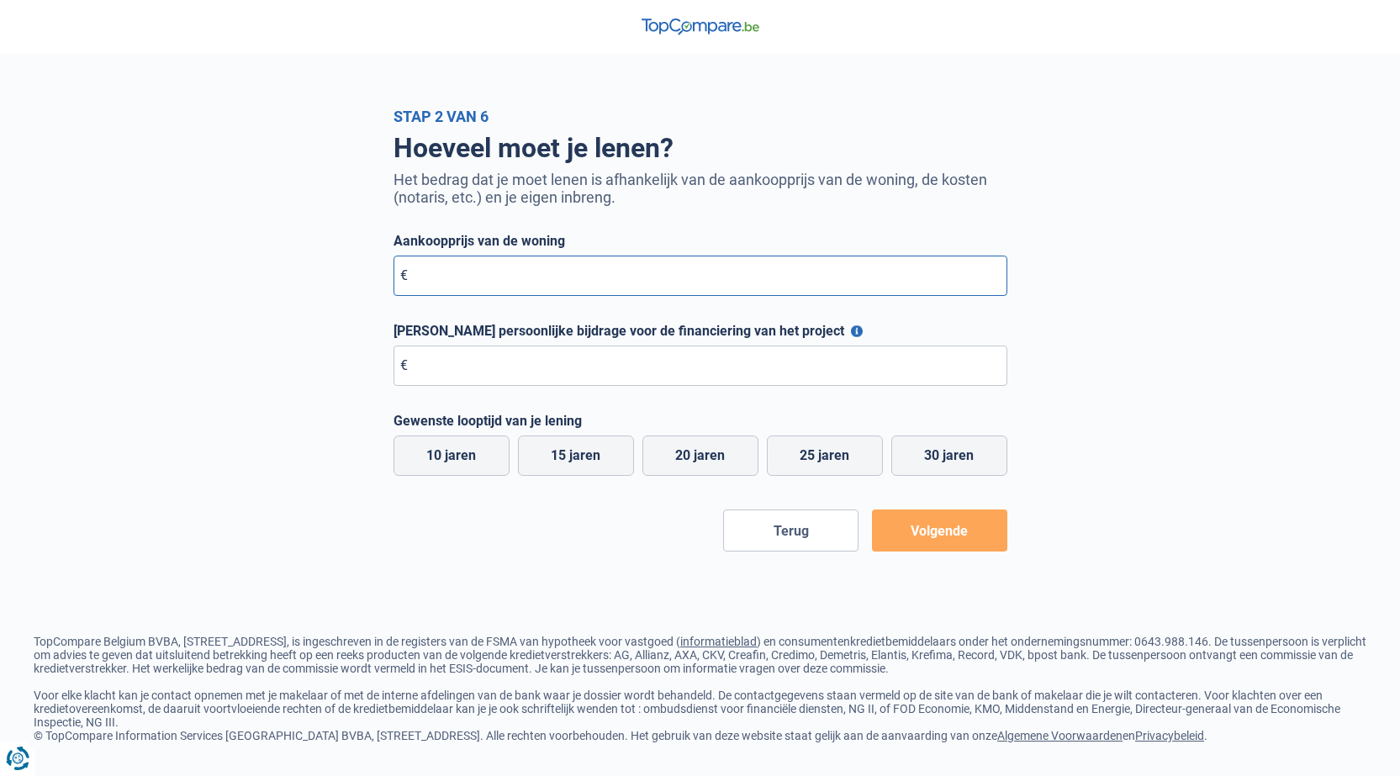
click at [477, 283] on input "Aankoopprijs van de woning" at bounding box center [700, 276] width 614 height 40
type input "330.000"
click at [518, 359] on input "Maximale persoonlijke bijdrage voor de financiering van het project" at bounding box center [700, 366] width 614 height 40
click at [510, 441] on div "10 jaren 15 jaren 20 jaren 25 jaren 30 jaren" at bounding box center [700, 455] width 622 height 49
click at [520, 373] on input "Maximale persoonlijke bijdrage voor de financiering van het project" at bounding box center [700, 366] width 614 height 40
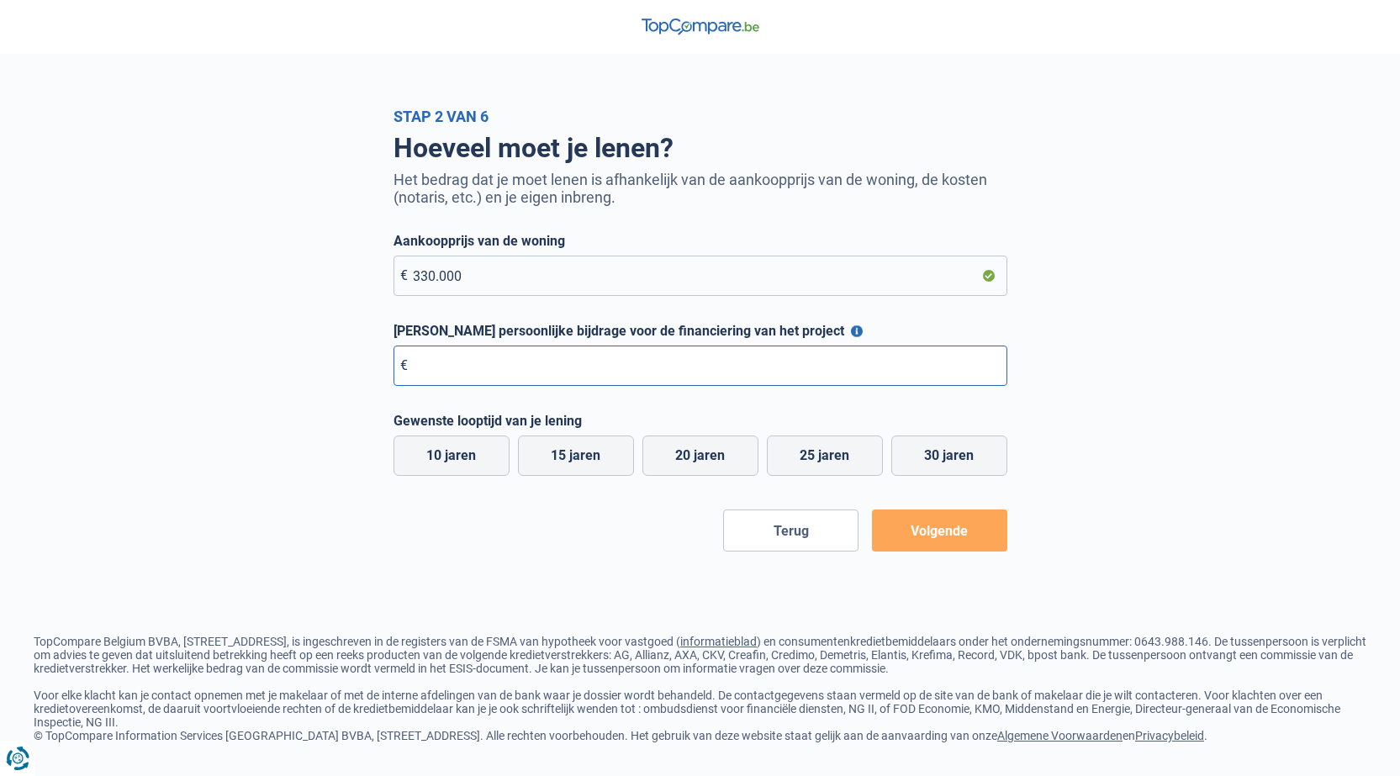
type input "100.000"
click at [840, 462] on label "25 jaren" at bounding box center [825, 456] width 116 height 40
click at [840, 462] on input "25 jaren" at bounding box center [825, 456] width 116 height 40
radio input "true"
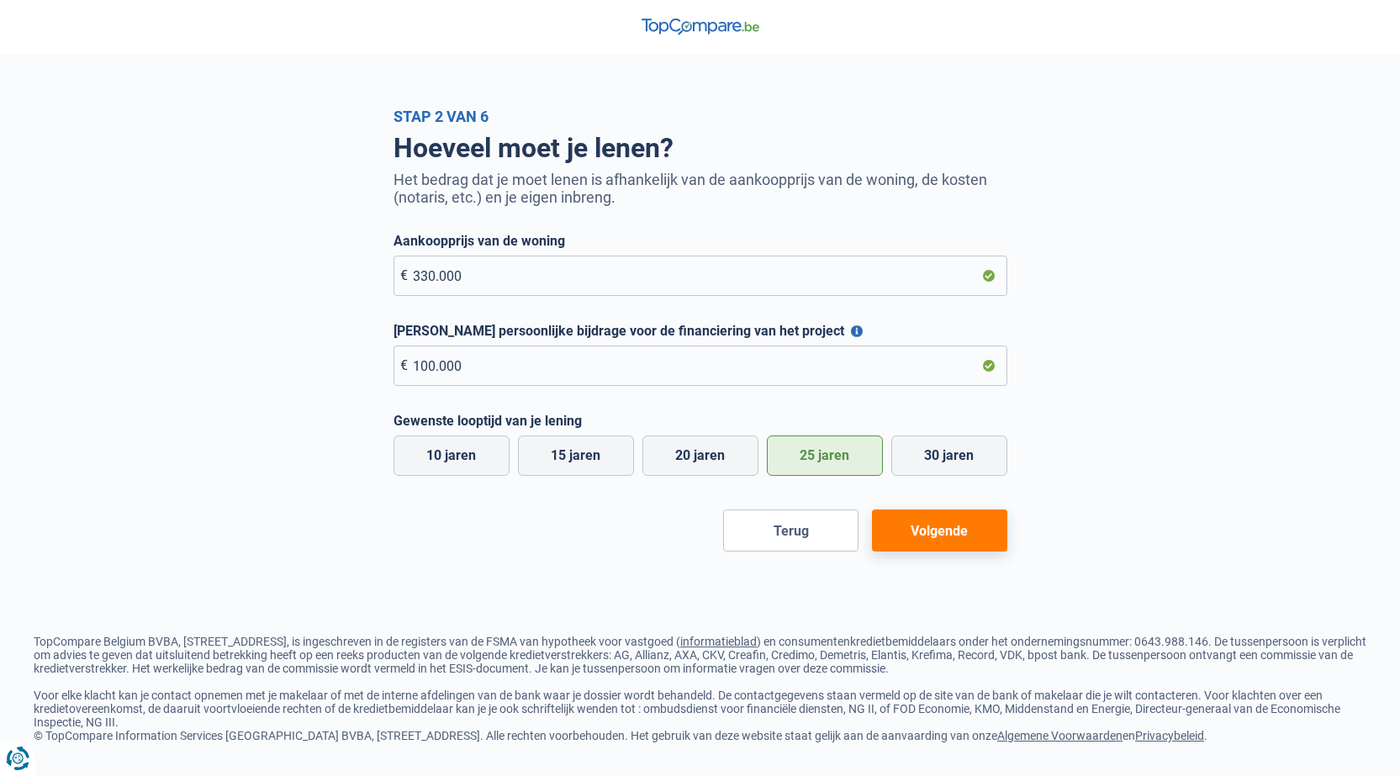
click at [922, 538] on button "Volgende" at bounding box center [939, 531] width 135 height 42
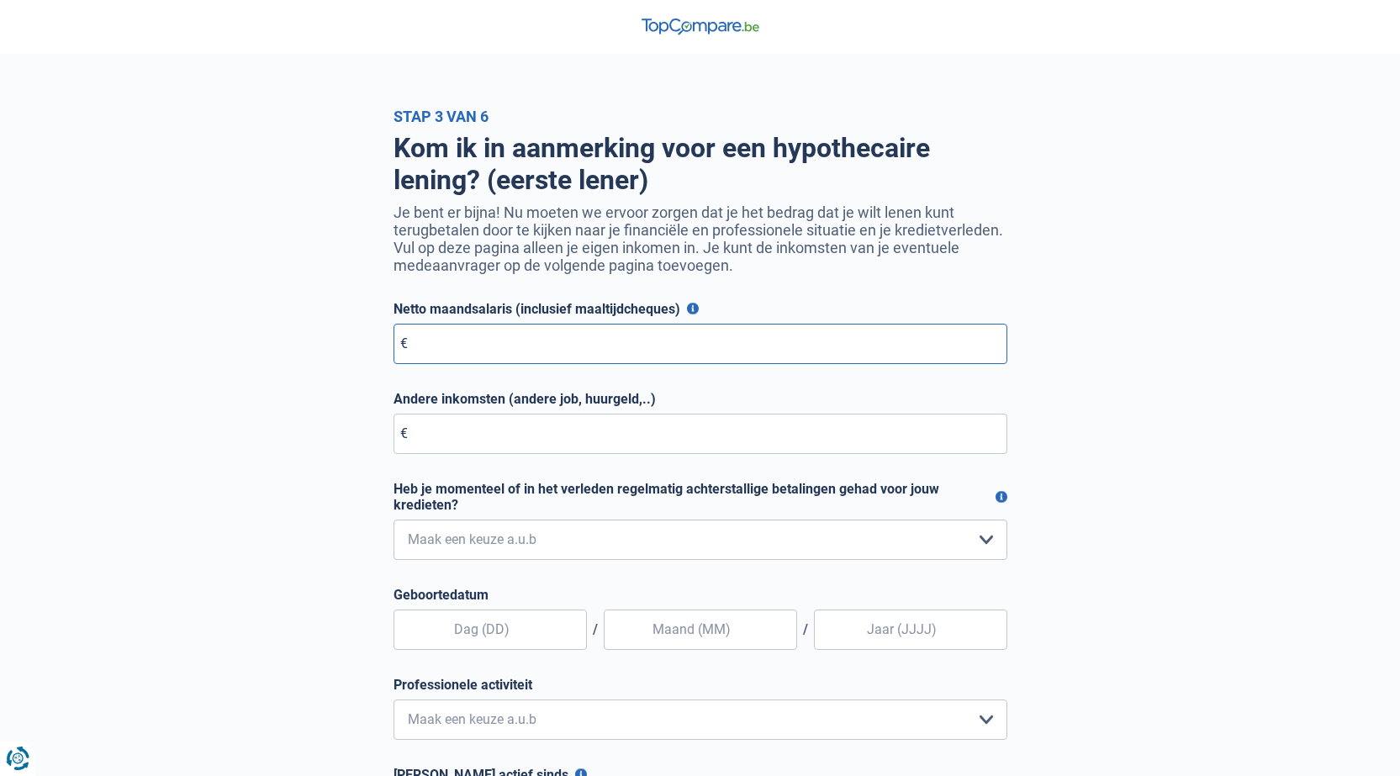
click at [517, 344] on input "Netto maandsalaris (inclusief maaltijdcheques)" at bounding box center [700, 344] width 614 height 40
type input "2.990"
click at [527, 446] on input "Andere inkomsten (andere job, huurgeld,..)" at bounding box center [700, 434] width 614 height 40
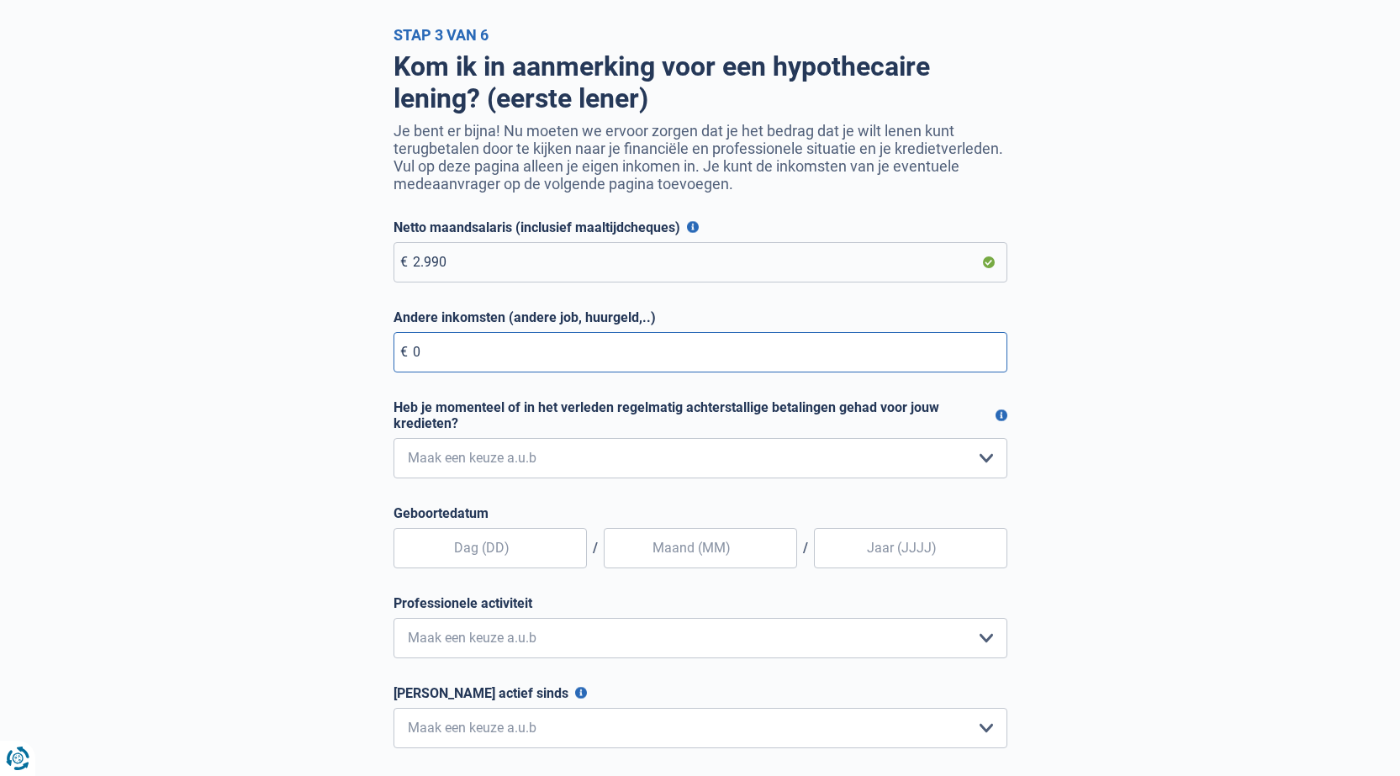
scroll to position [90, 0]
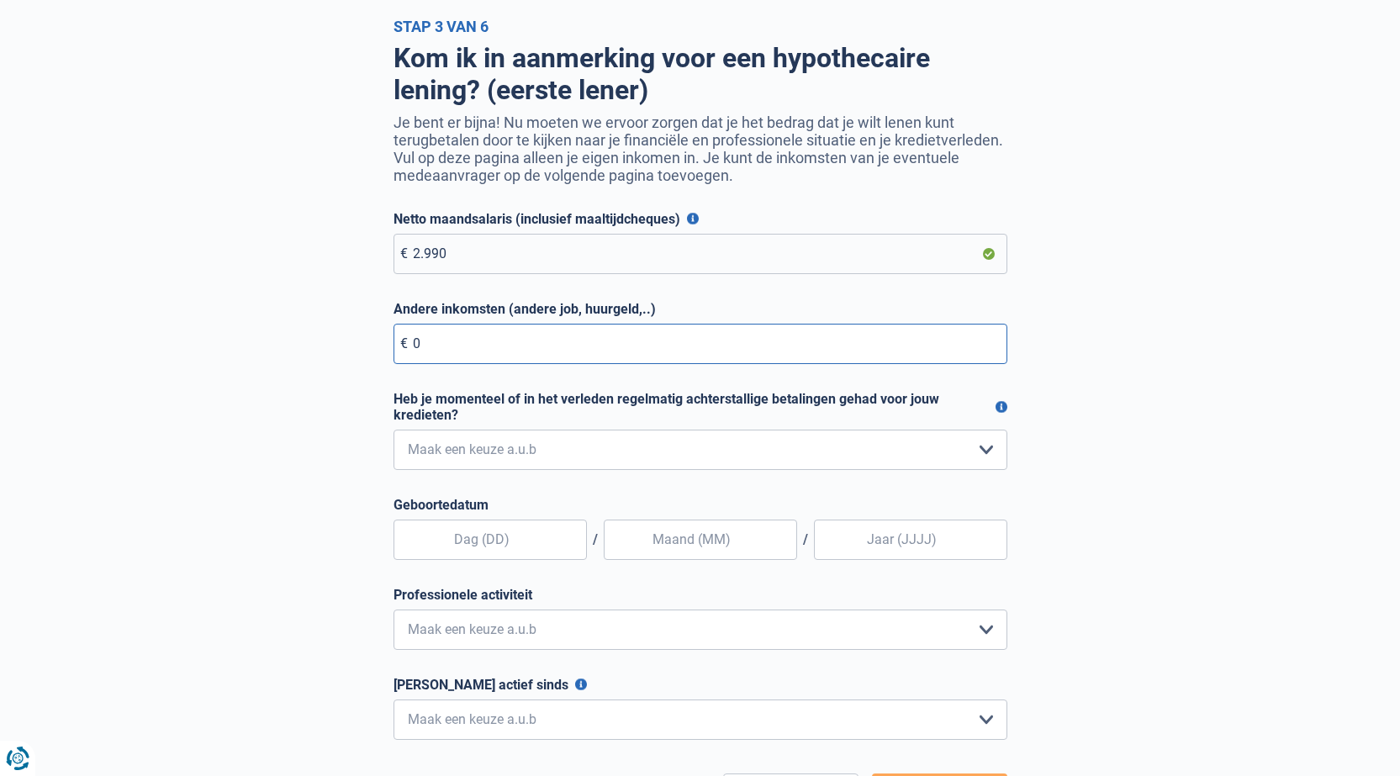
type input "0"
click at [544, 452] on select "Nee, nooit Ja, maar ik heb deze minder dan een jaar geleden afbetaald Ja, maar …" at bounding box center [700, 450] width 614 height 40
select select "0"
click at [393, 433] on select "Nee, nooit Ja, maar ik heb deze minder dan een jaar geleden afbetaald Ja, maar …" at bounding box center [700, 450] width 614 height 40
click at [525, 542] on input "text" at bounding box center [489, 540] width 193 height 40
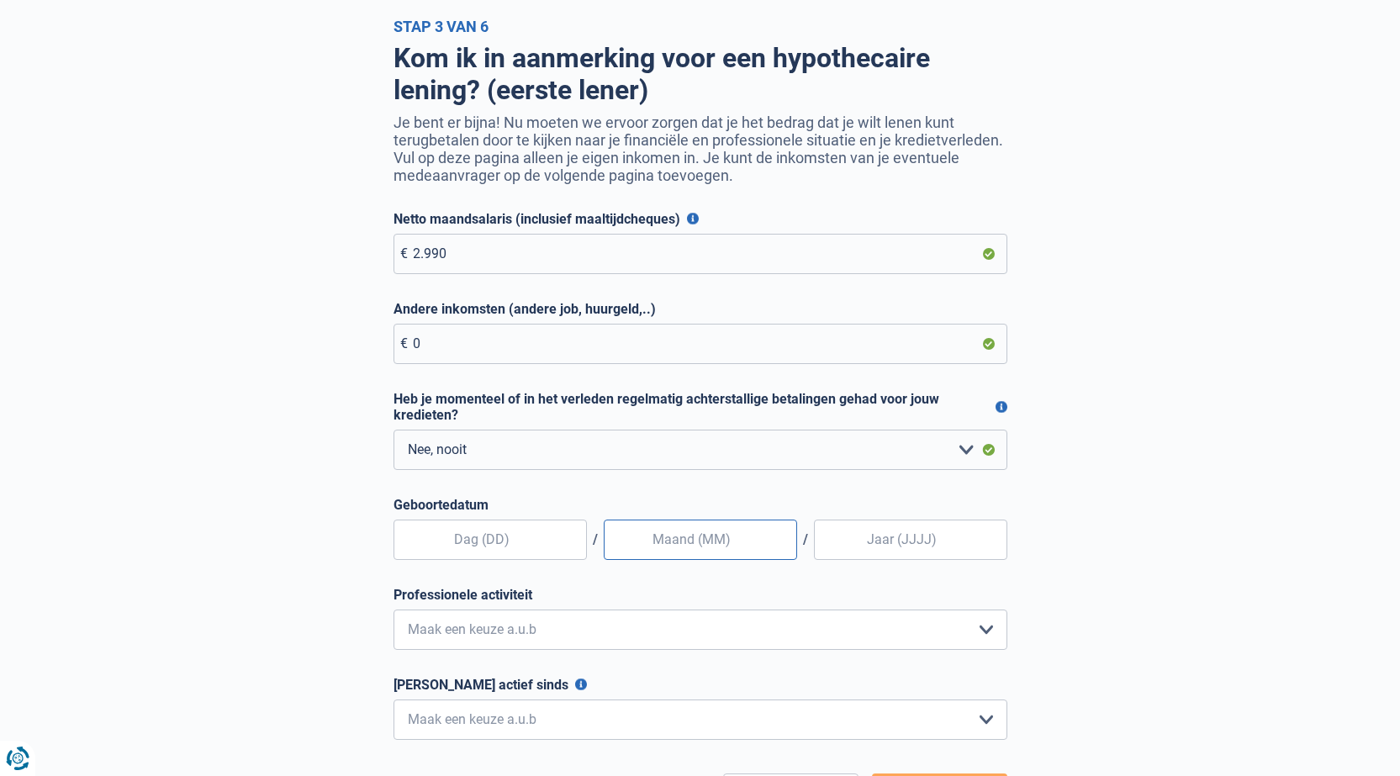
type input "31"
click at [689, 543] on input "text" at bounding box center [700, 540] width 193 height 40
type input "12"
click at [849, 553] on input "Geboortedatum" at bounding box center [910, 540] width 193 height 40
type input "1993"
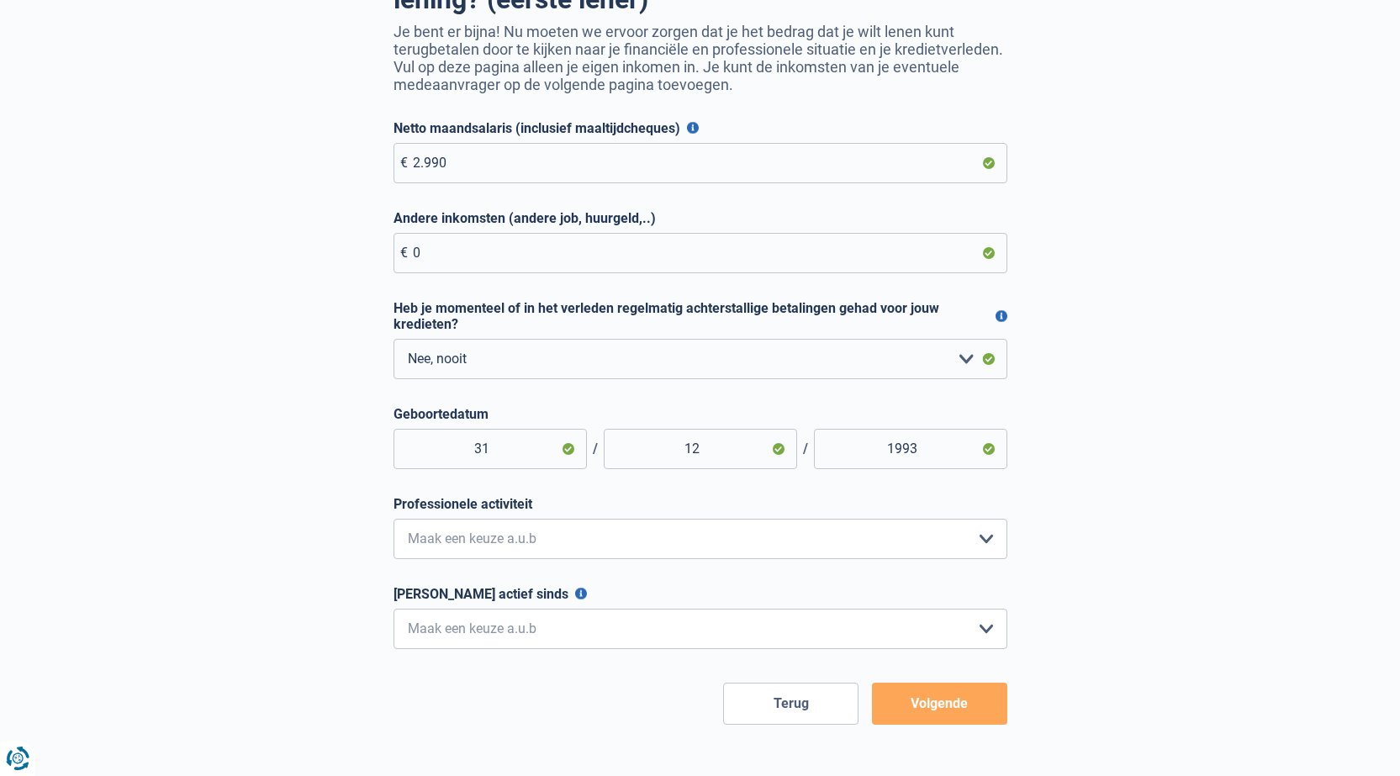
scroll to position [269, 0]
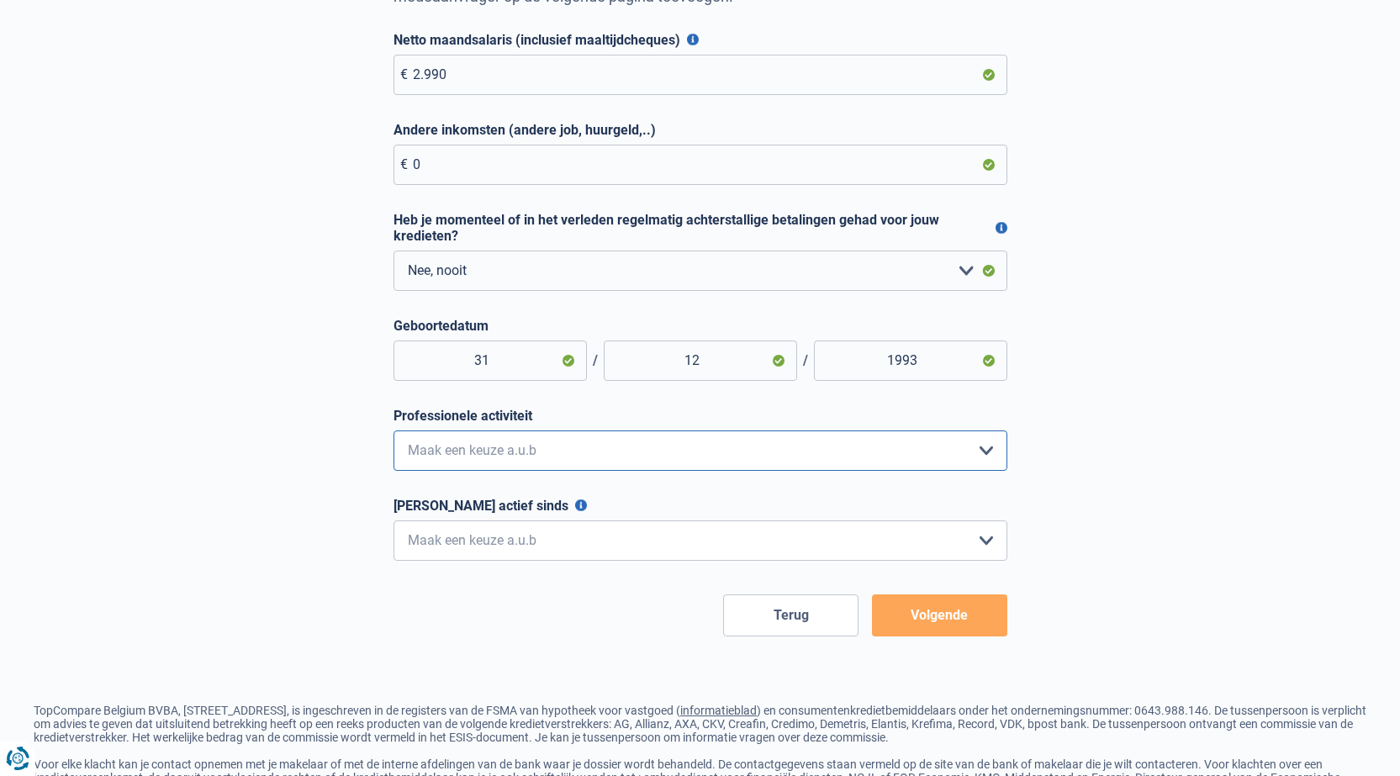
click at [457, 446] on select "Bediende Arbeider Ambtenaar Zelfstandige Bedrijfsleider Gepensioneerde Vrij ber…" at bounding box center [700, 450] width 614 height 40
select select "worker"
click at [393, 434] on select "Bediende Arbeider Ambtenaar Zelfstandige Bedrijfsleider Gepensioneerde Vrij ber…" at bounding box center [700, 450] width 614 height 40
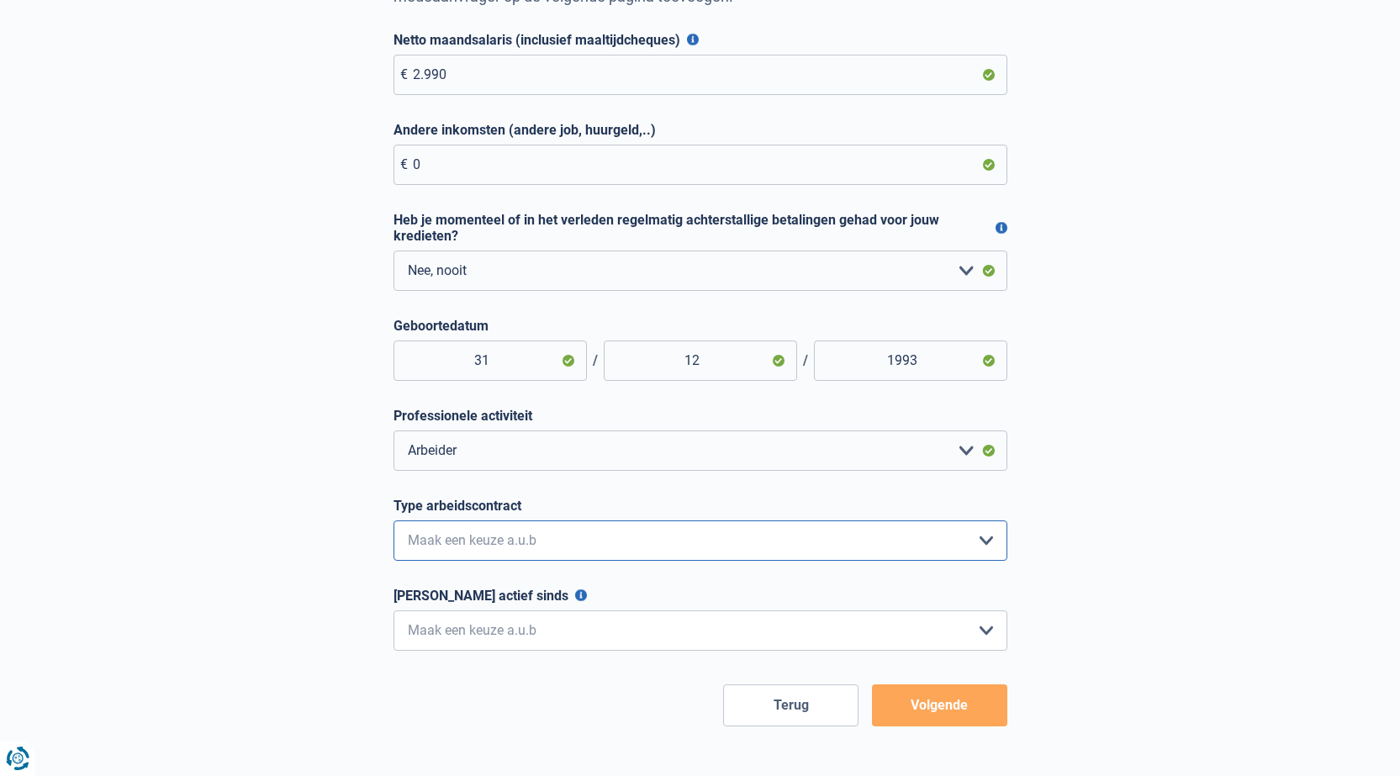
click at [515, 541] on select "Interimcontract Arbeidsovereenkomst van onbepaalde duur Arbeidsovereenkomst van…" at bounding box center [700, 540] width 614 height 40
select select "permanent"
click at [393, 524] on select "Interimcontract Arbeidsovereenkomst van onbepaalde duur Arbeidsovereenkomst van…" at bounding box center [700, 540] width 614 height 40
click at [524, 628] on select "< 6 maanden 6 - 12 maanden 12 - 24 maanden 24 - 36 maanden > 36 maanden Maak ee…" at bounding box center [700, 630] width 614 height 40
select select "more36"
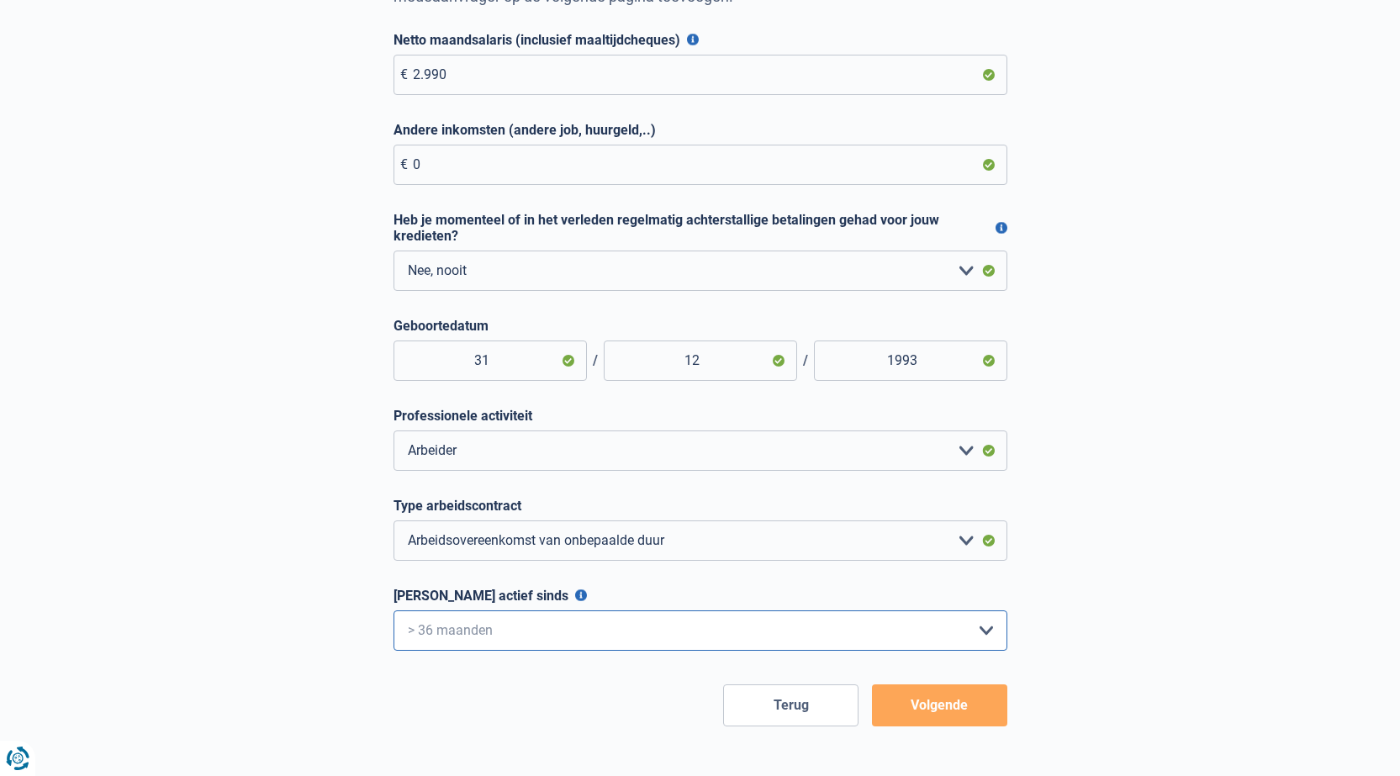
click at [393, 614] on select "< 6 maanden 6 - 12 maanden 12 - 24 maanden 24 - 36 maanden > 36 maanden Maak ee…" at bounding box center [700, 630] width 614 height 40
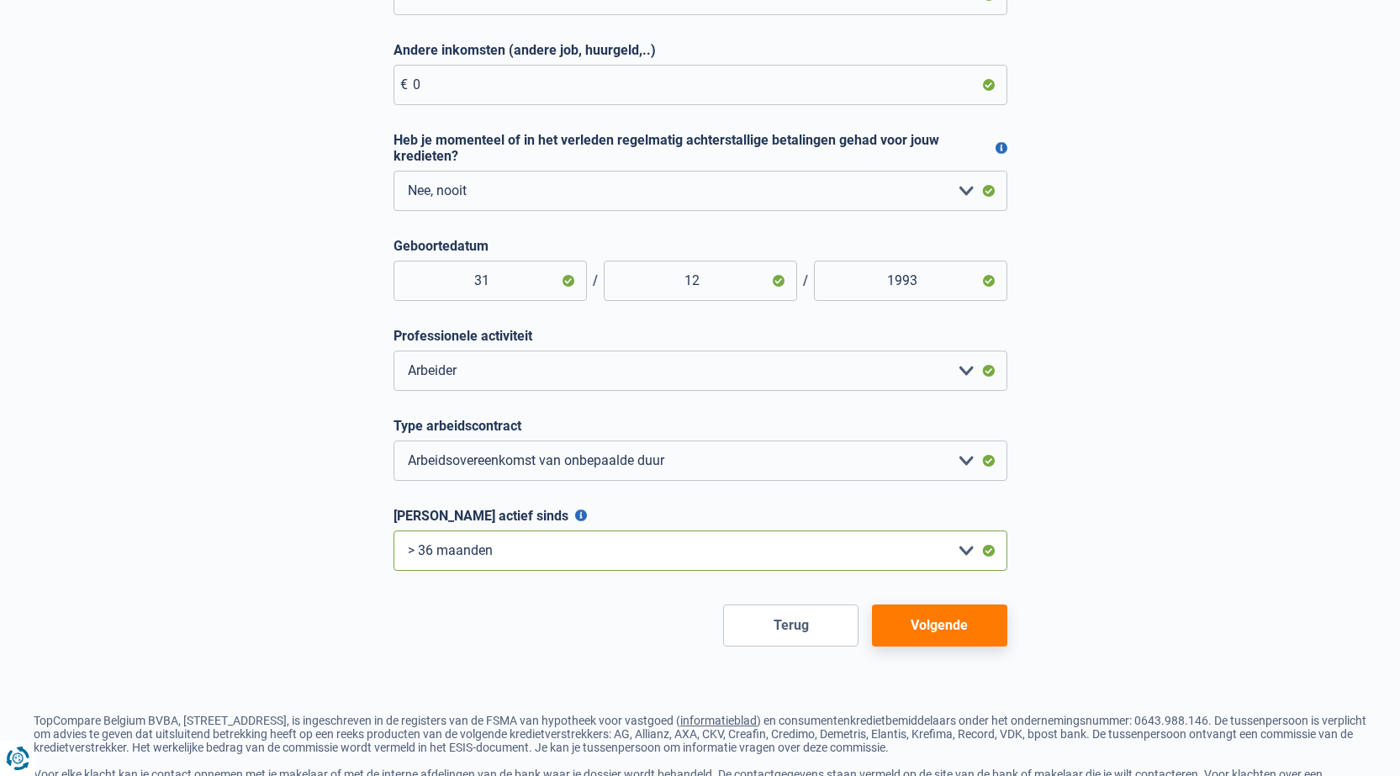
scroll to position [359, 0]
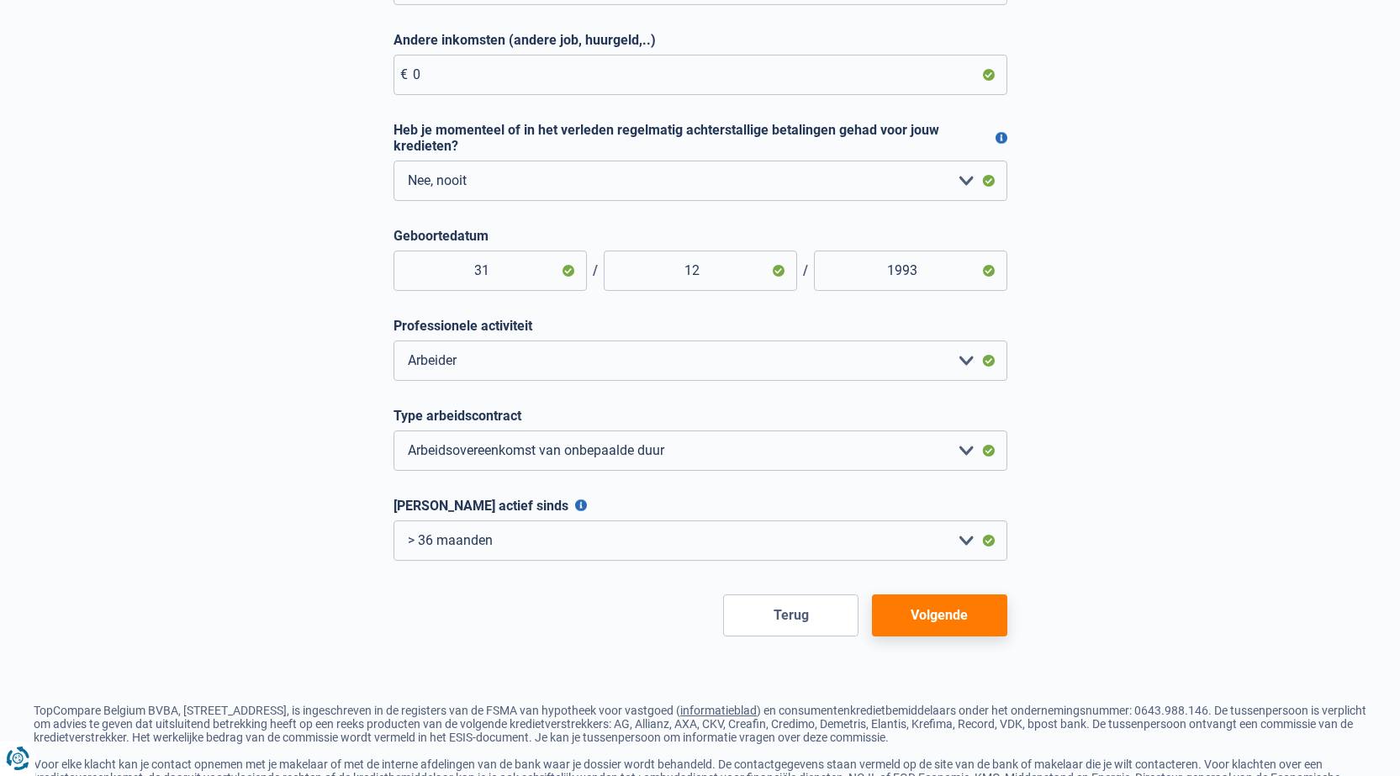
click at [935, 613] on button "Volgende" at bounding box center [939, 615] width 135 height 42
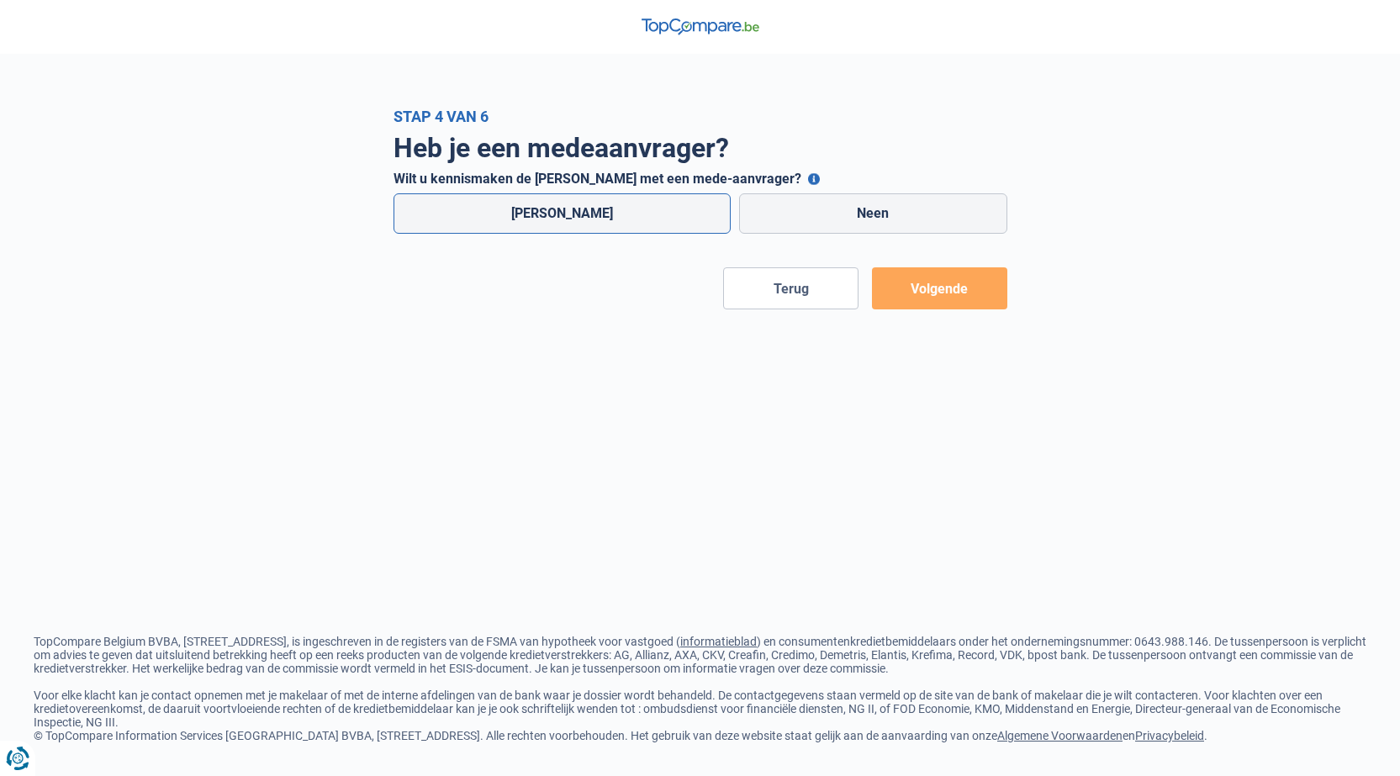
click at [654, 205] on label "Ja" at bounding box center [562, 213] width 338 height 40
click at [654, 205] on input "Ja" at bounding box center [562, 213] width 338 height 40
radio input "true"
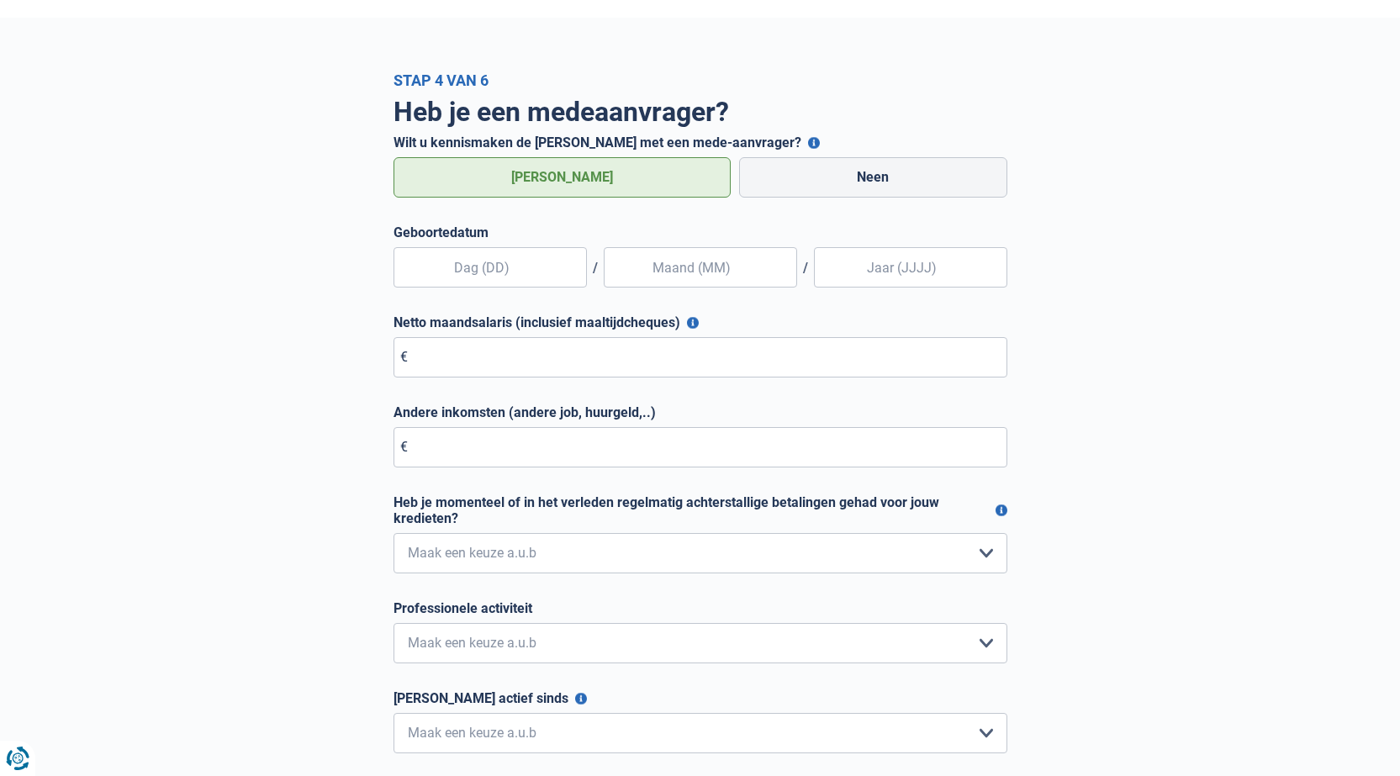
scroll to position [90, 0]
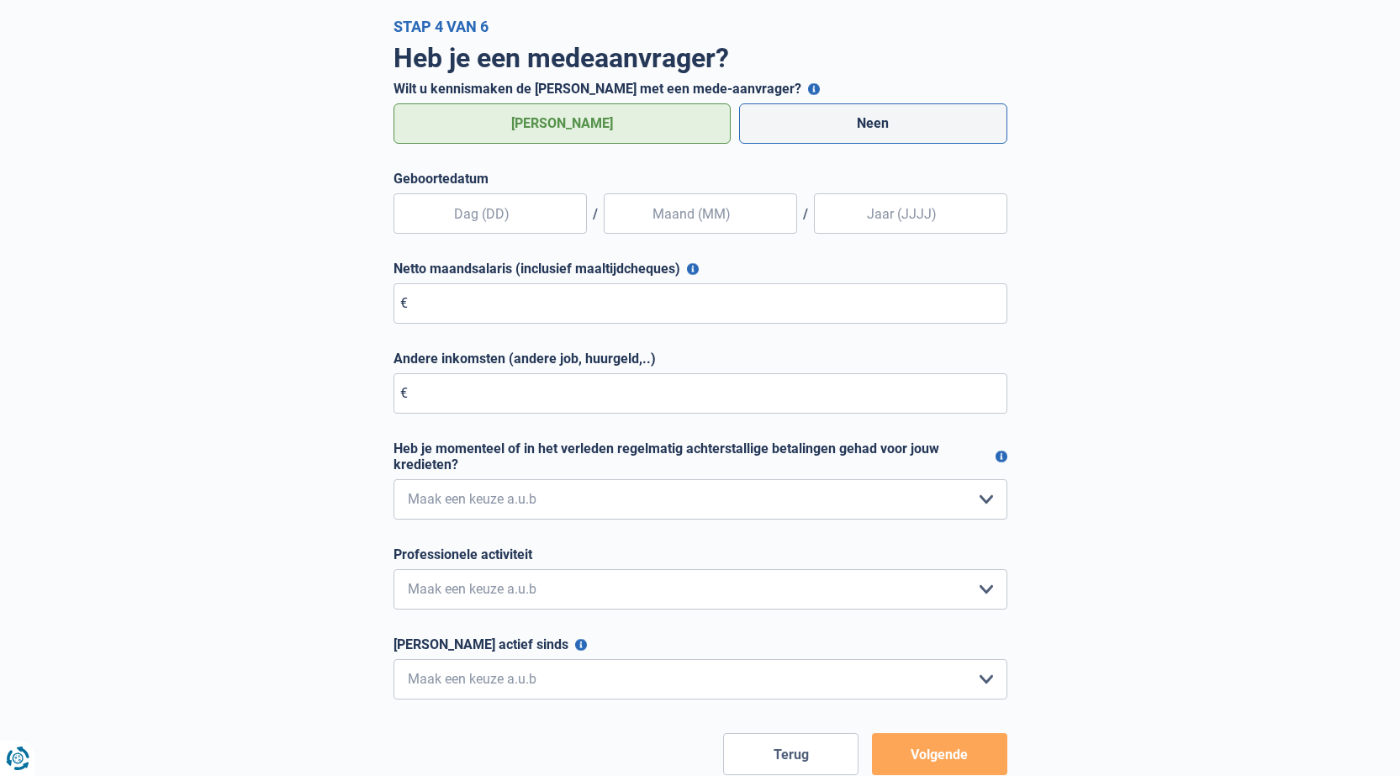
click at [771, 124] on label "Neen" at bounding box center [873, 123] width 268 height 40
click at [771, 124] on input "Neen" at bounding box center [873, 123] width 268 height 40
radio input "true"
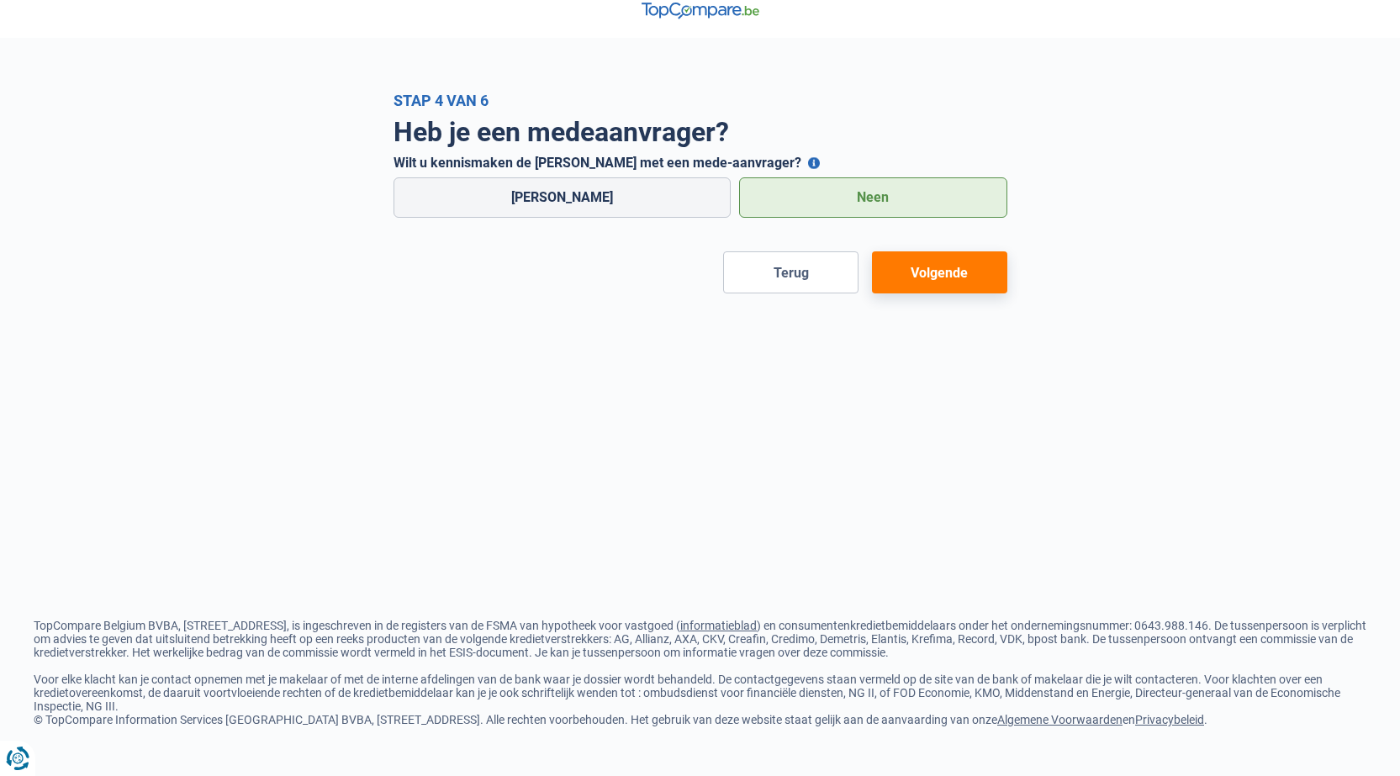
scroll to position [16, 0]
click at [943, 277] on button "Volgende" at bounding box center [939, 272] width 135 height 42
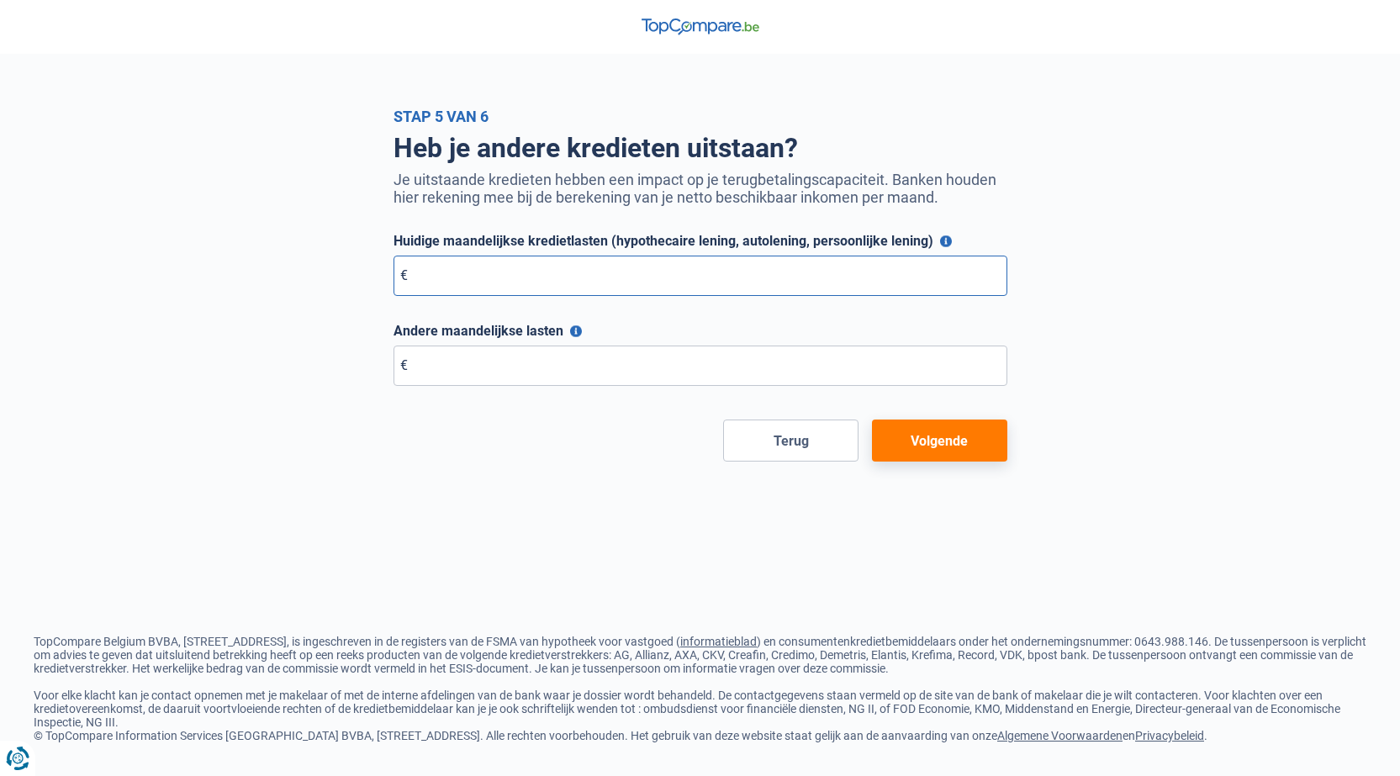
click at [562, 277] on input "Huidige maandelijkse kredietlasten (hypothecaire lening, autolening, persoonlij…" at bounding box center [700, 276] width 614 height 40
type input "0"
click at [532, 360] on input "Andere maandelijkse lasten" at bounding box center [700, 366] width 614 height 40
type input "0"
click at [954, 443] on button "Volgende" at bounding box center [939, 441] width 135 height 42
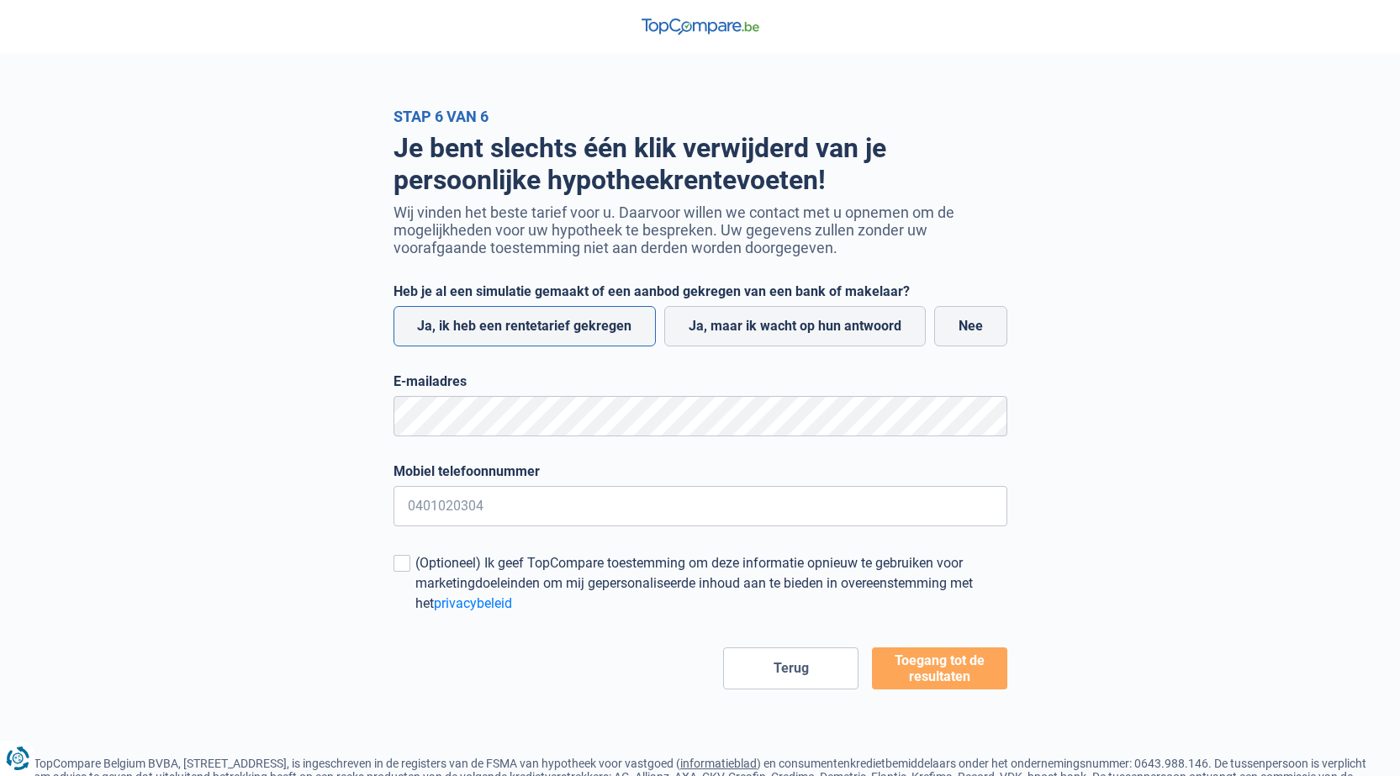
click at [614, 332] on label "Ja, ik heb een rentetarief gekregen" at bounding box center [524, 326] width 263 height 40
click at [614, 332] on input "Ja, ik heb een rentetarief gekregen" at bounding box center [524, 326] width 263 height 40
radio input "true"
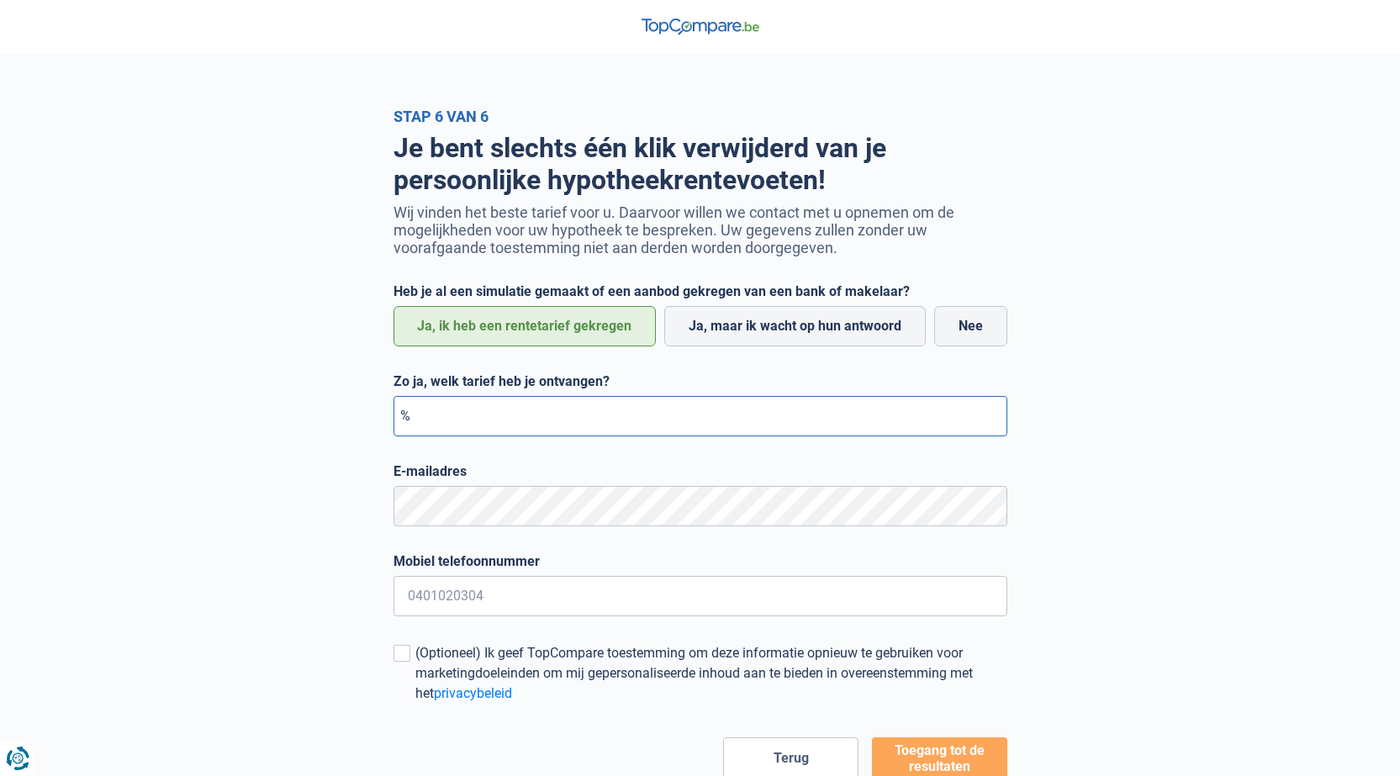
click at [608, 415] on input "Zo ja, welk tarief heb je ontvangen?" at bounding box center [700, 416] width 614 height 40
type input "3,00"
click at [559, 589] on input "Mobiel telefoonnummer" at bounding box center [700, 596] width 614 height 40
type input "0465580147"
click at [397, 658] on span at bounding box center [401, 653] width 17 height 17
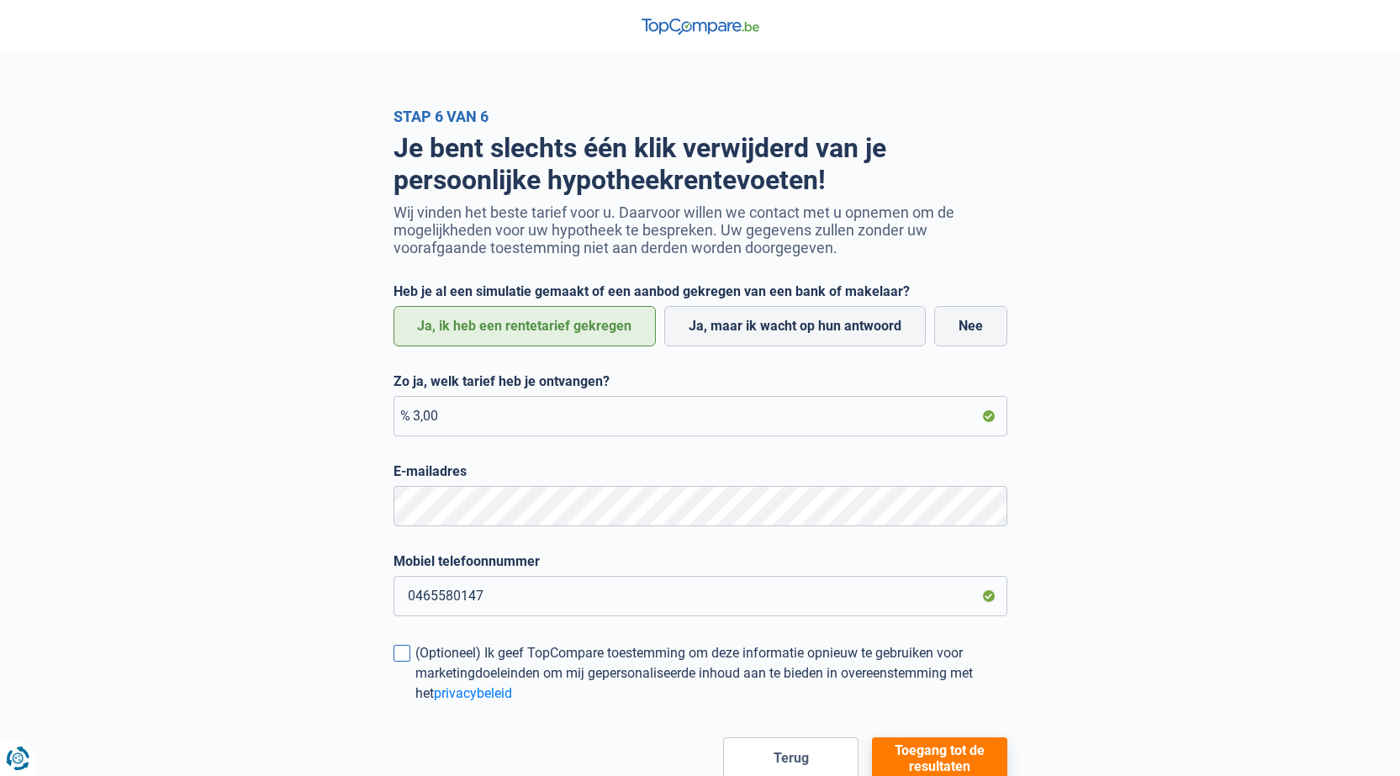
click at [415, 704] on input "(Optioneel) Ik geef TopCompare toestemming om deze informatie opnieuw te gebrui…" at bounding box center [415, 704] width 0 height 0
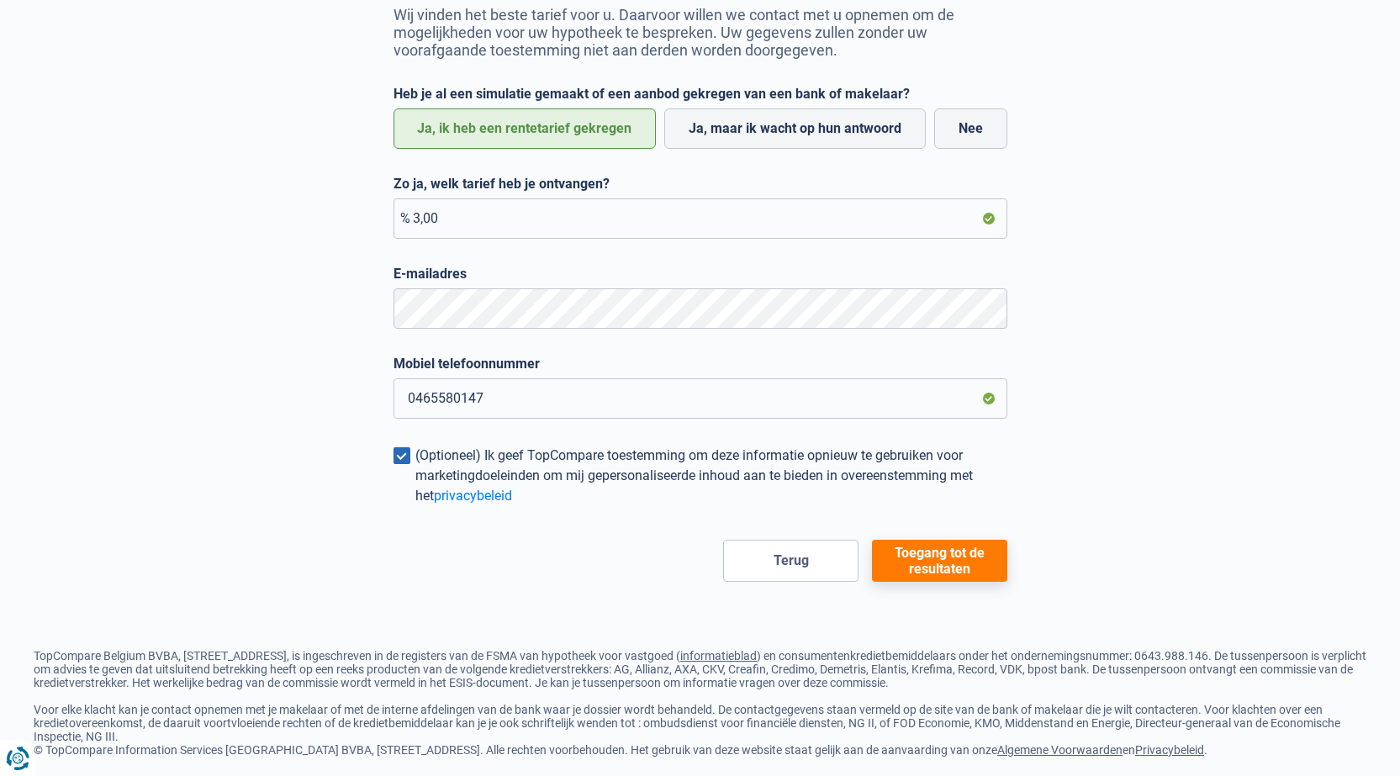
scroll to position [222, 0]
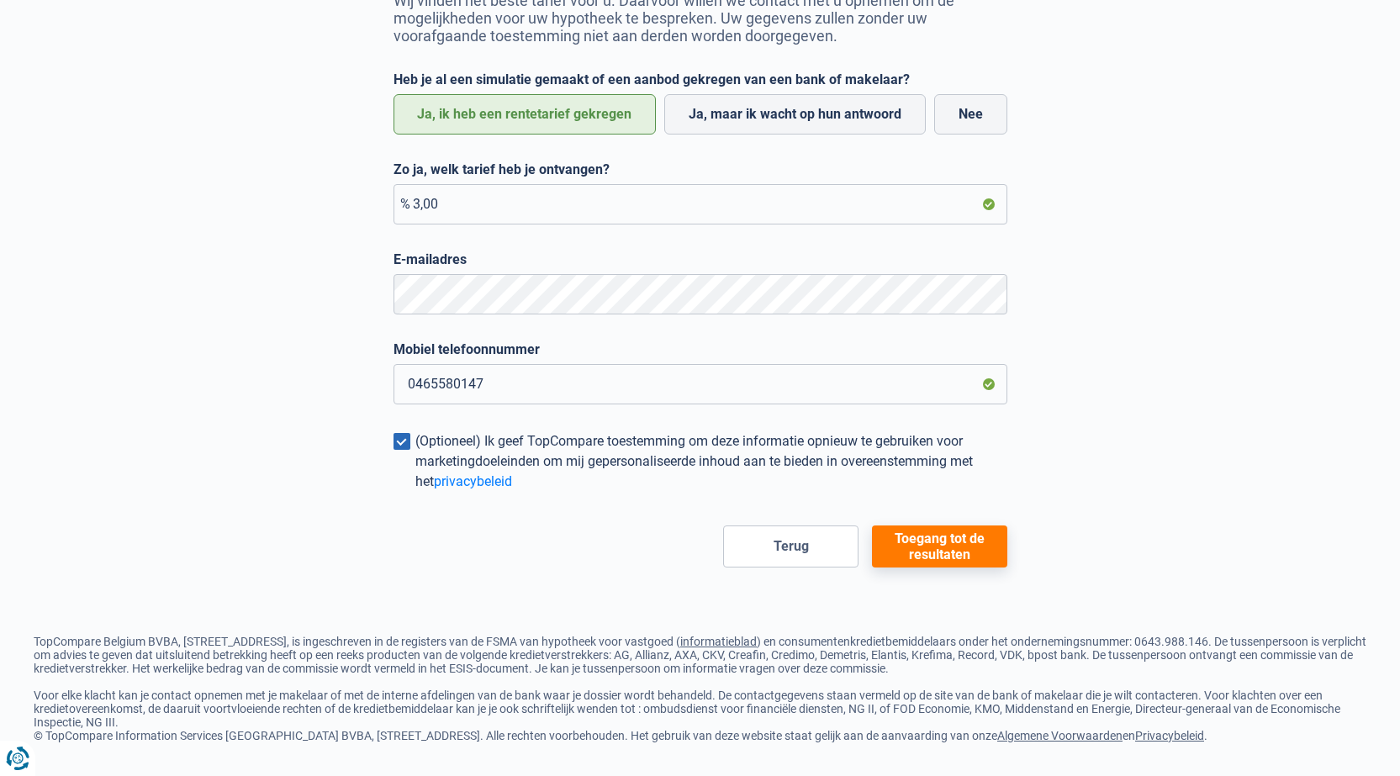
click at [966, 533] on button "Toegang tot de resultaten" at bounding box center [939, 546] width 135 height 42
